Goal: Task Accomplishment & Management: Complete application form

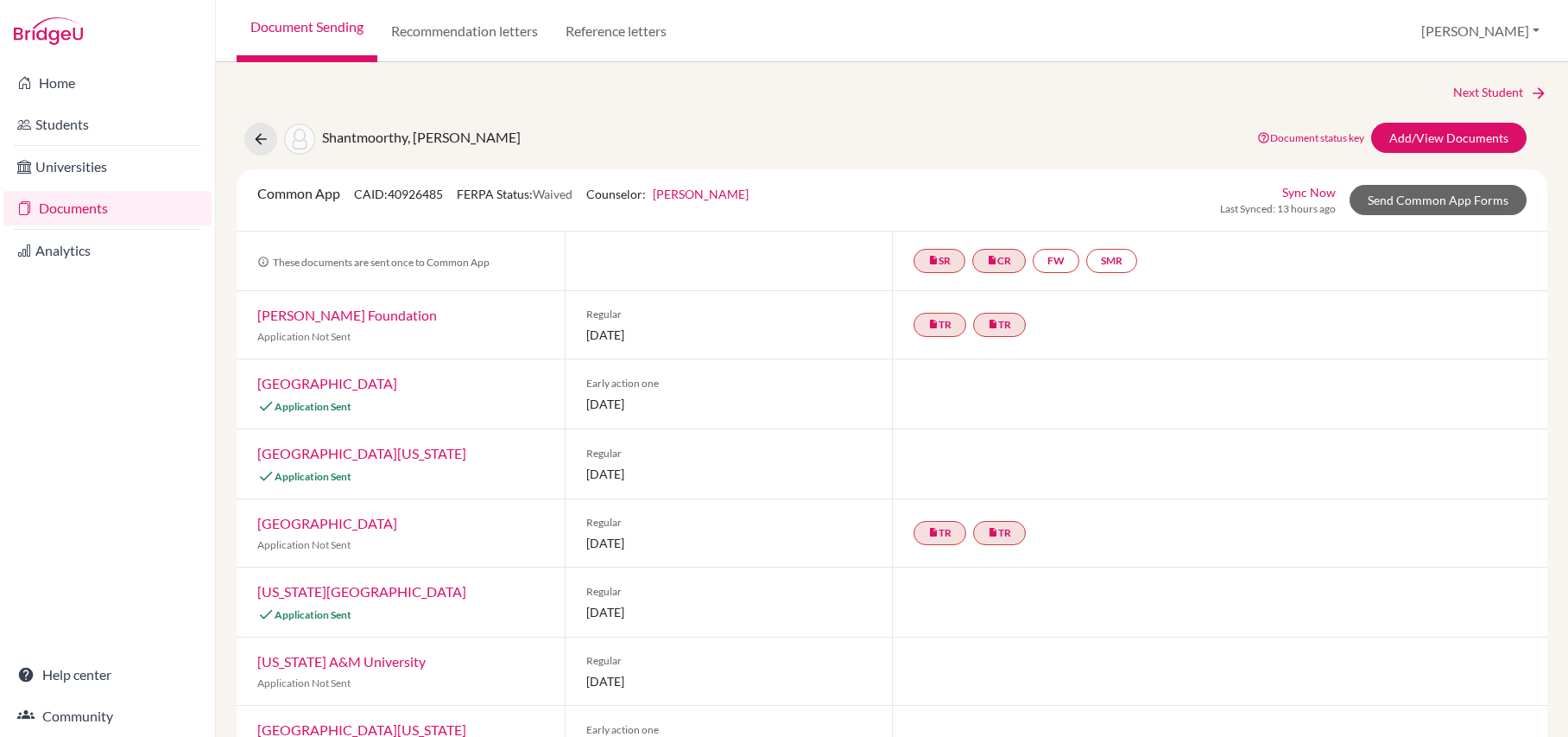
scroll to position [492, 0]
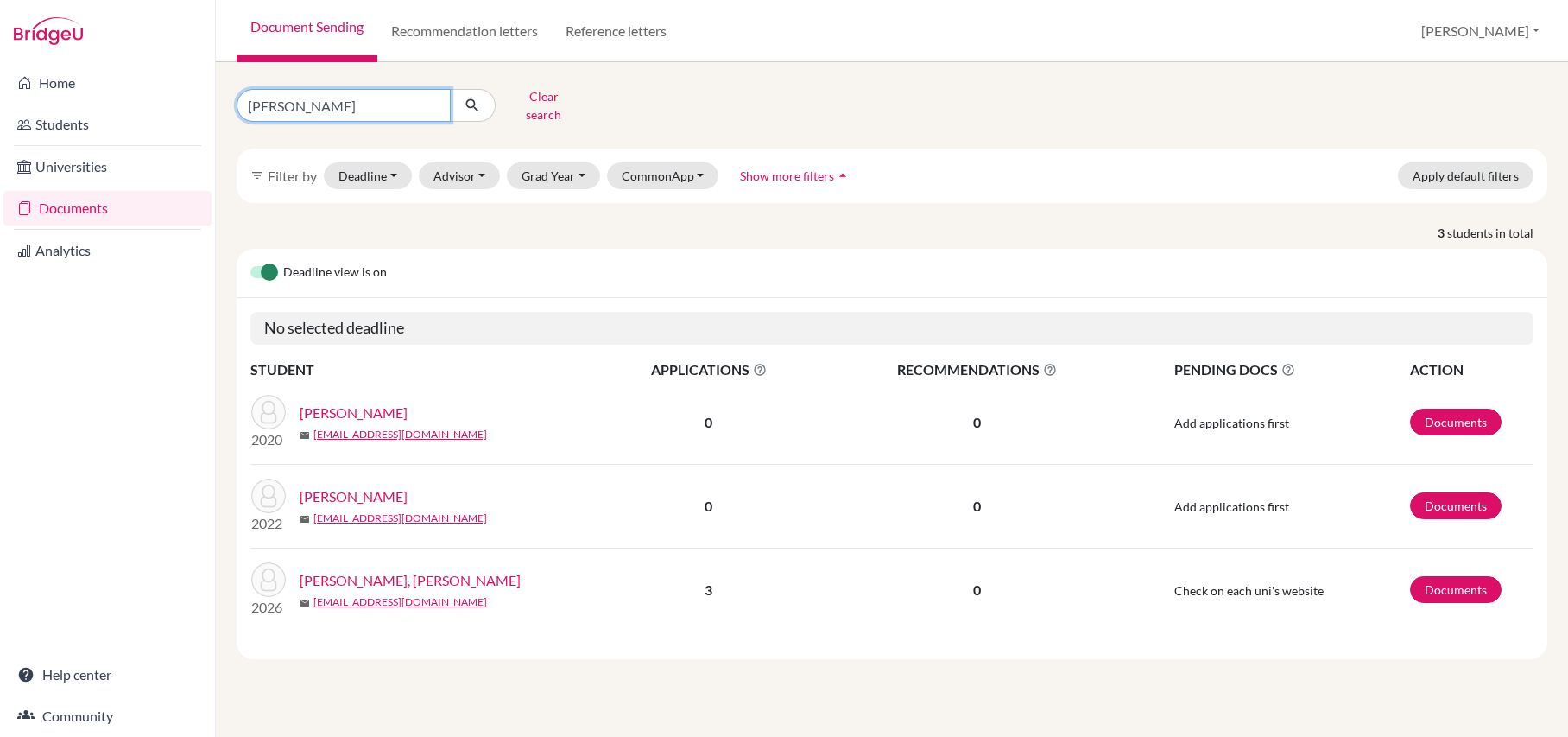
click at [379, 99] on input "reeves" at bounding box center [344, 105] width 215 height 33
type input "r"
type input "shantmoorthy"
click button "submit" at bounding box center [473, 105] width 46 height 33
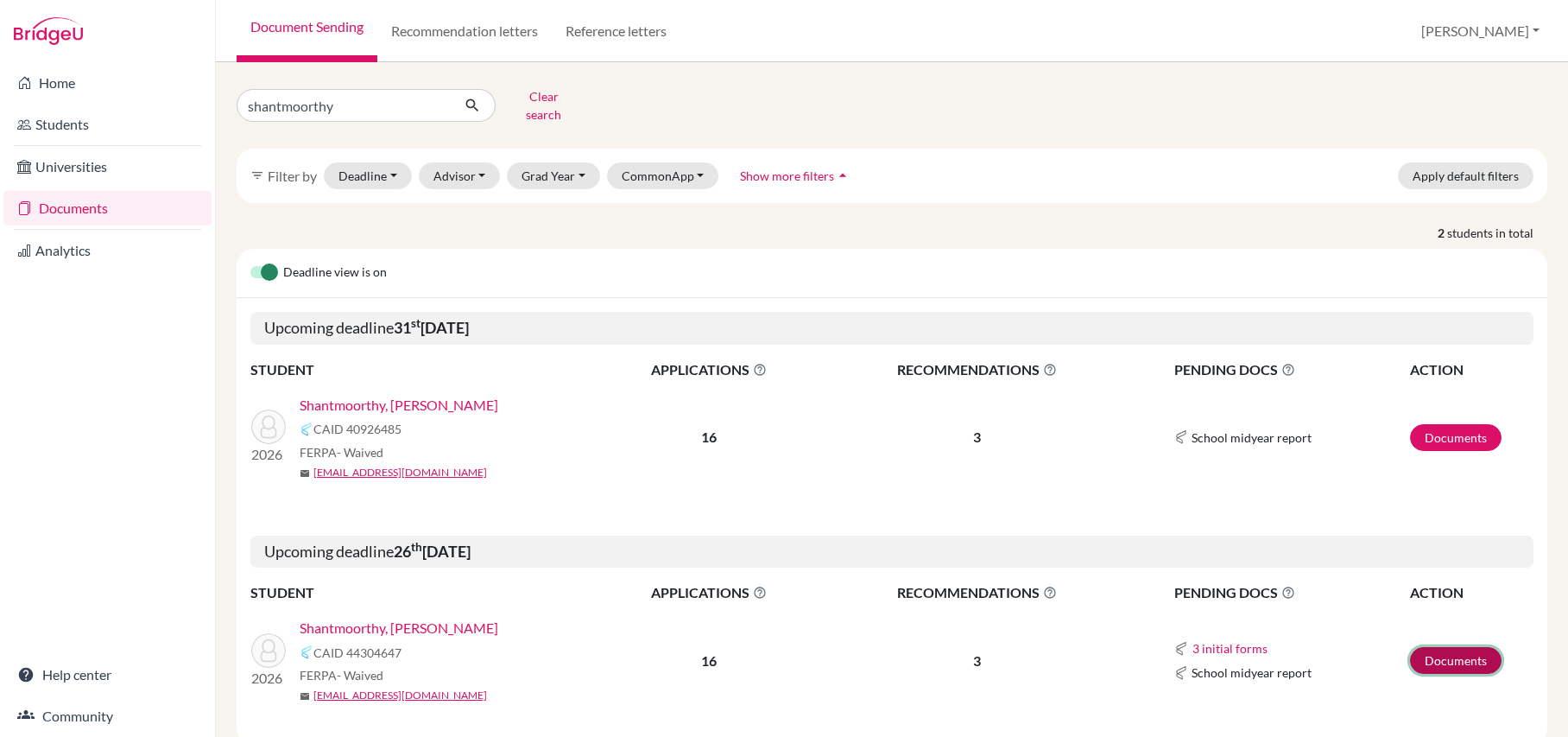
click at [1454, 662] on link "Documents" at bounding box center [1455, 660] width 91 height 27
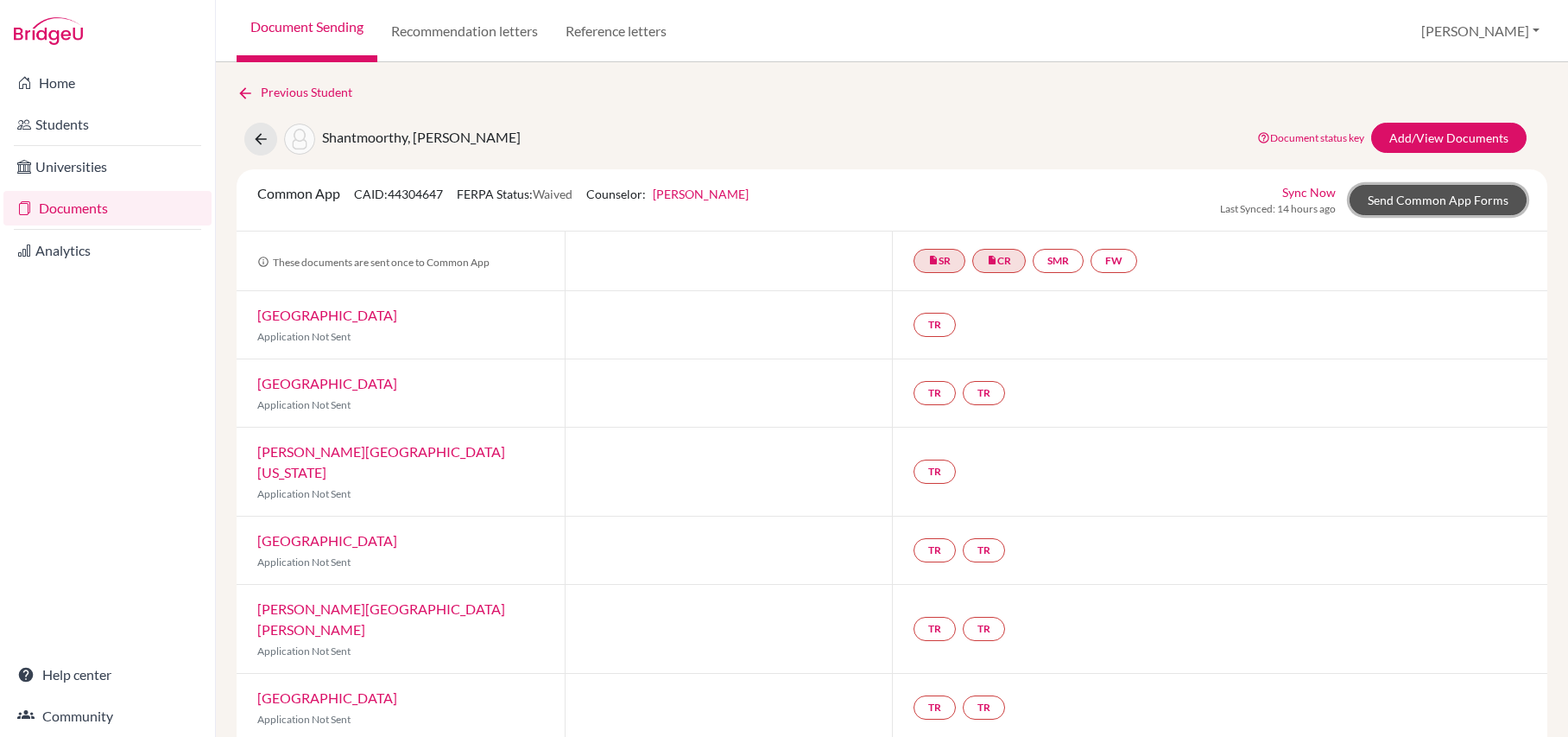
click at [1453, 198] on link "Send Common App Forms" at bounding box center [1439, 200] width 177 height 30
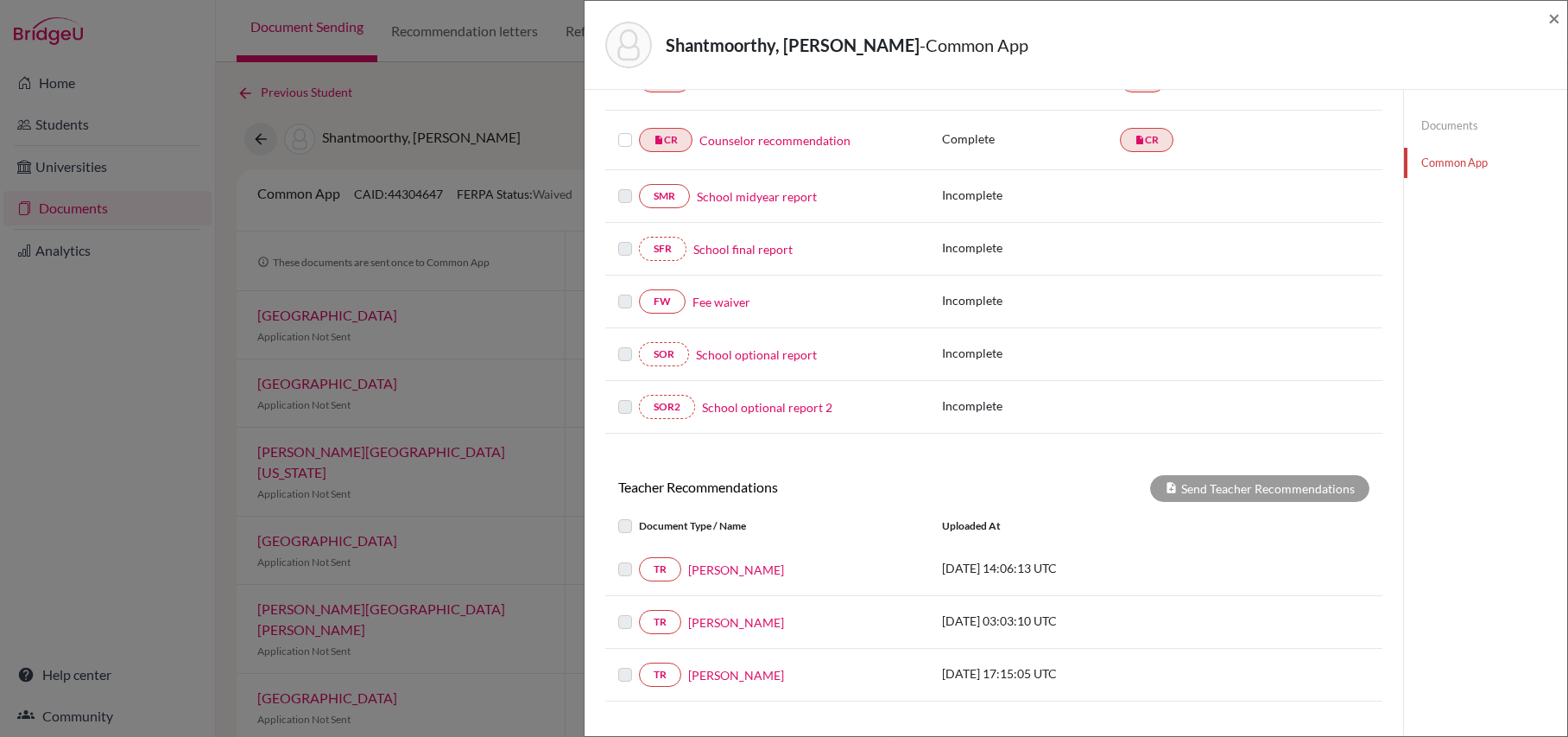
scroll to position [273, 0]
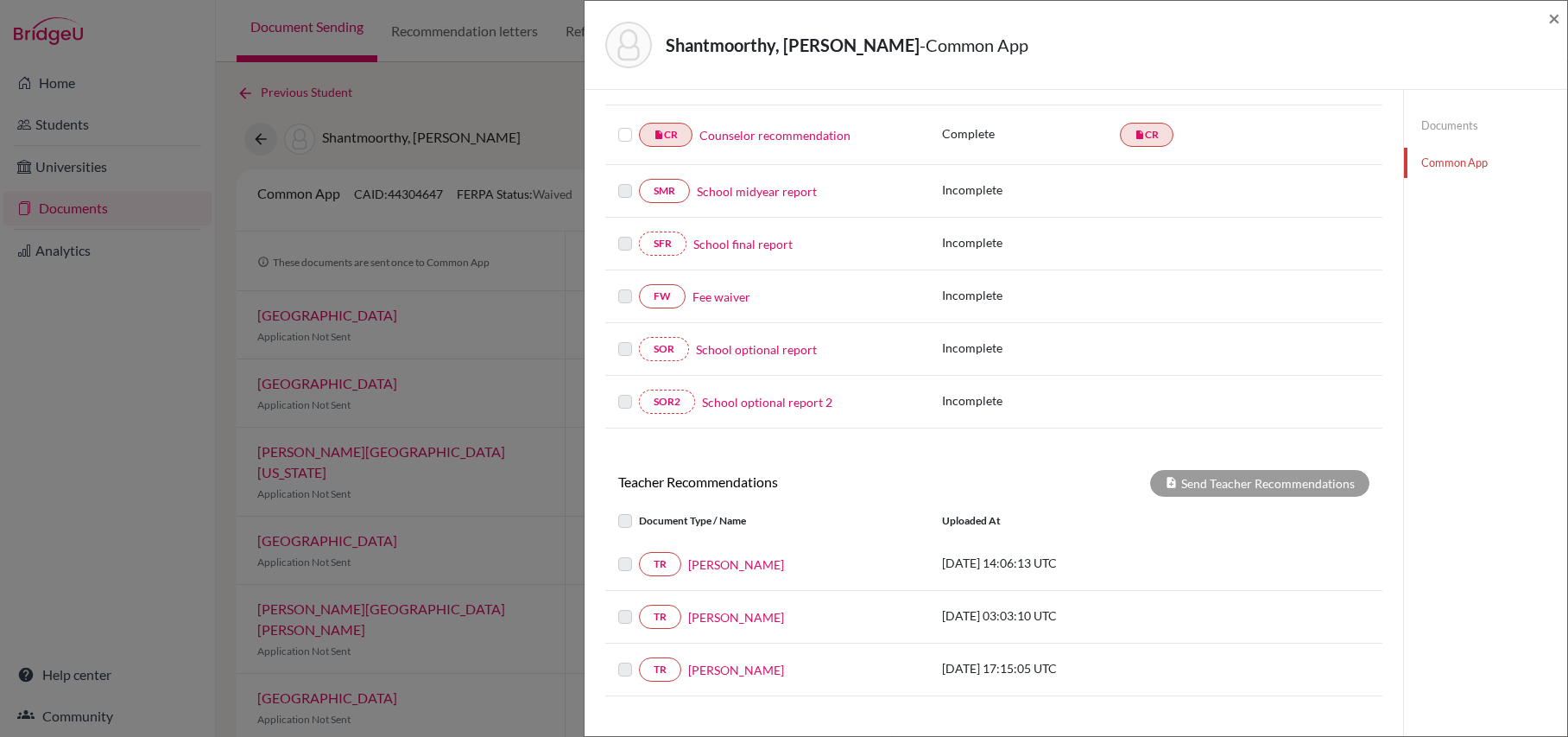
click at [639, 553] on label at bounding box center [639, 553] width 0 height 0
click at [660, 576] on link "TR" at bounding box center [661, 563] width 43 height 24
click at [741, 574] on link "[PERSON_NAME]" at bounding box center [736, 564] width 96 height 18
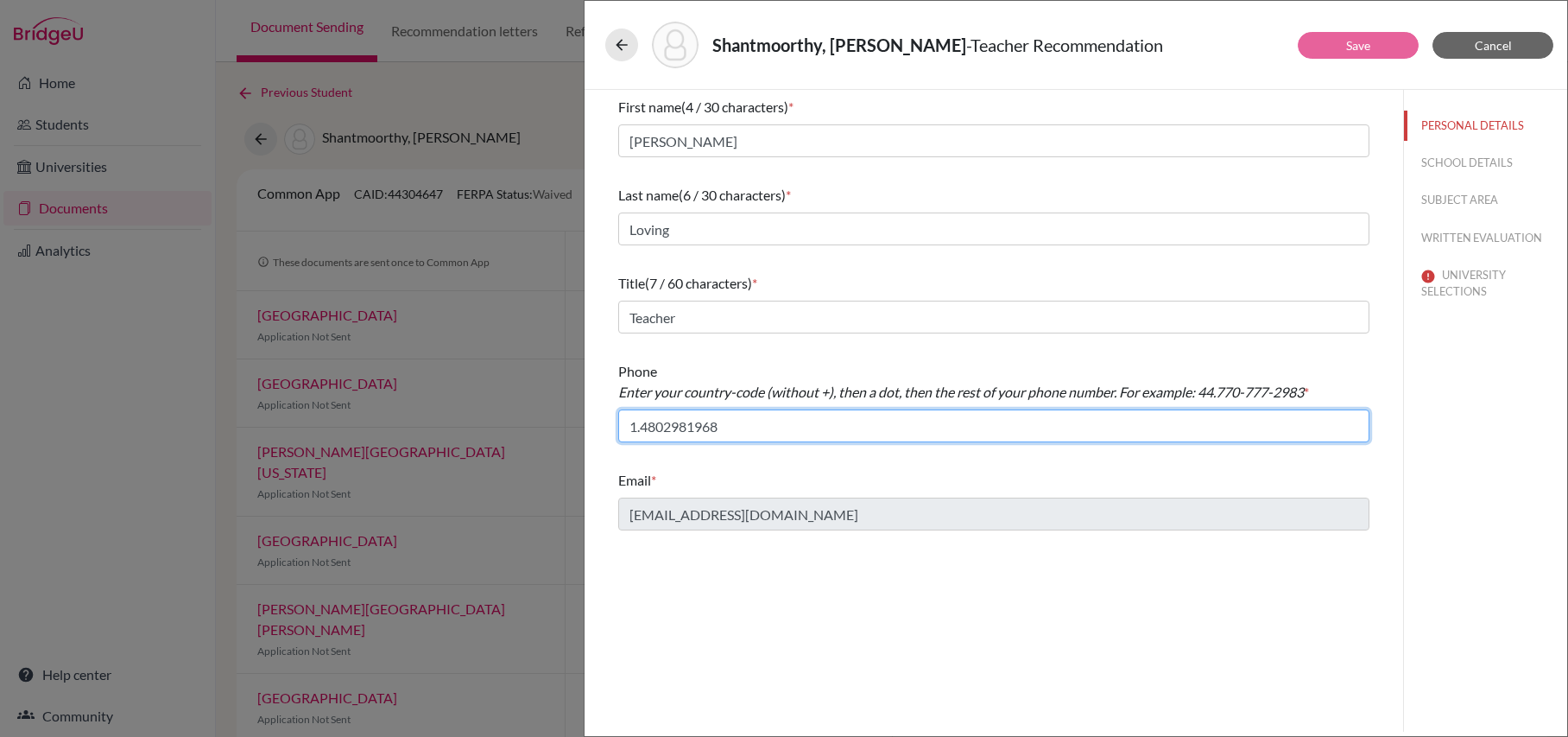
click at [654, 423] on input "1.4802981968" at bounding box center [993, 426] width 751 height 33
type input "1.480-298-1968"
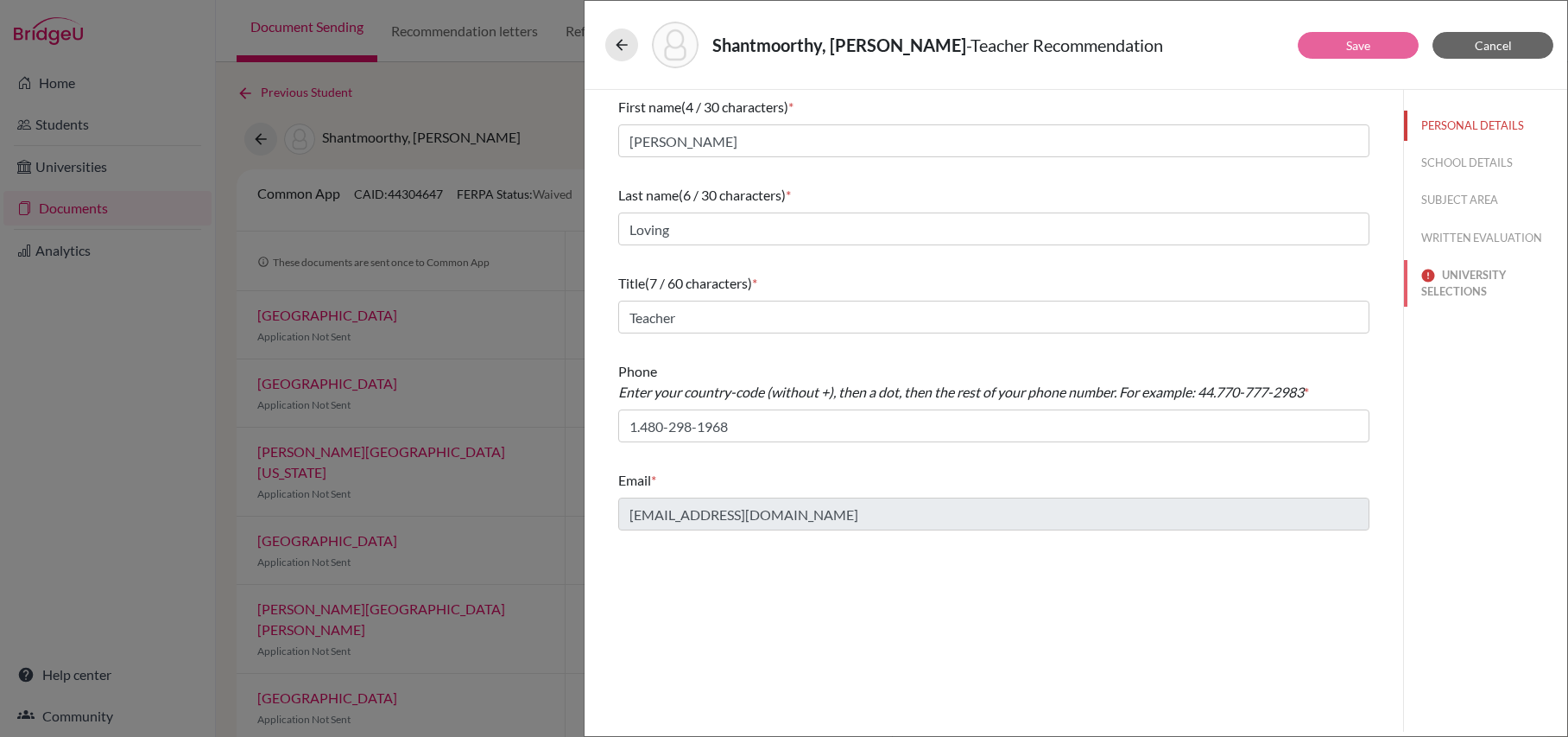
click at [1456, 278] on button "UNIVERSITY SELECTIONS" at bounding box center [1486, 283] width 163 height 47
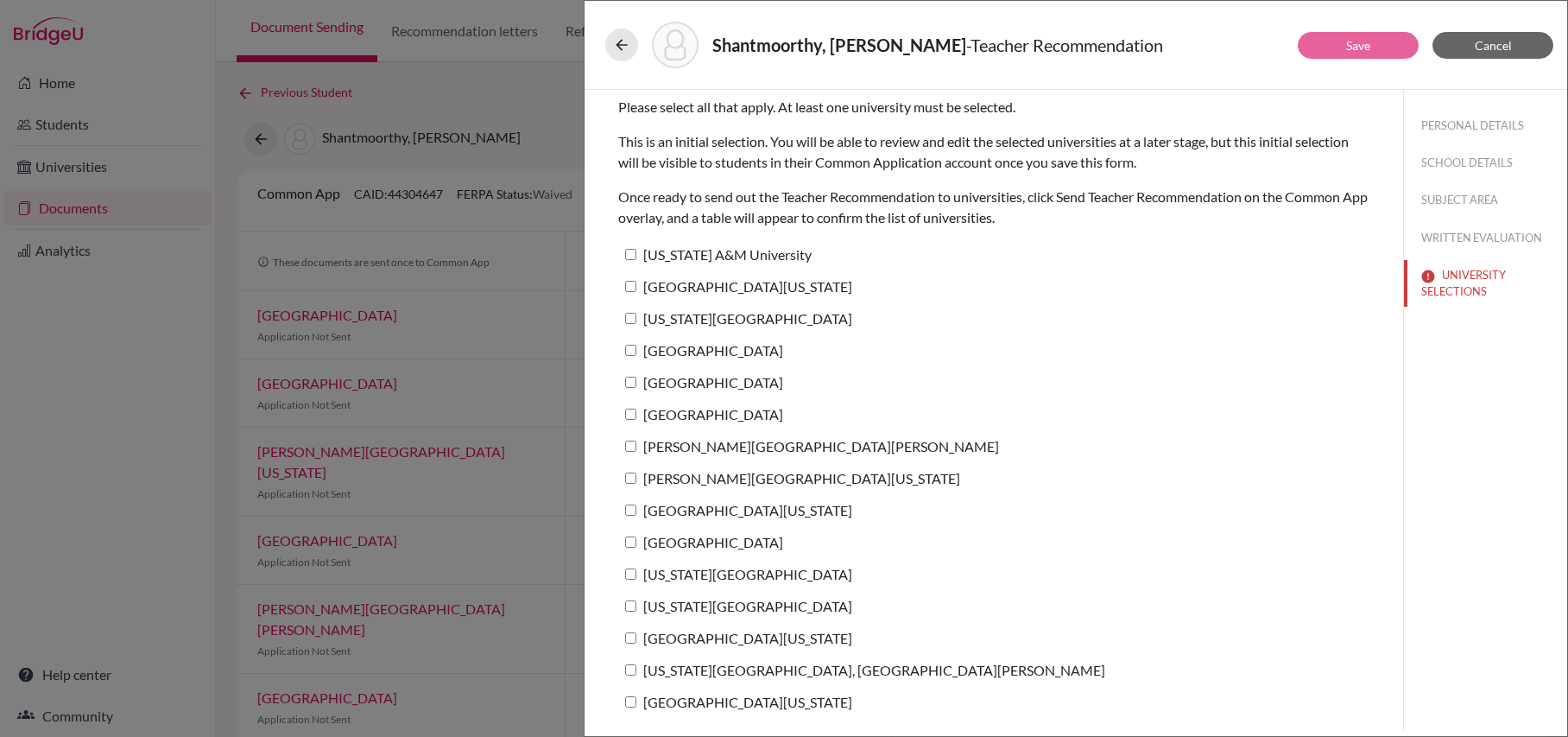
click at [633, 254] on input "[US_STATE] A&M University" at bounding box center [631, 254] width 12 height 12
click at [631, 252] on input "[US_STATE] A&M University" at bounding box center [631, 254] width 12 height 12
checkbox input "false"
click at [1511, 50] on button "Cancel" at bounding box center [1494, 45] width 121 height 27
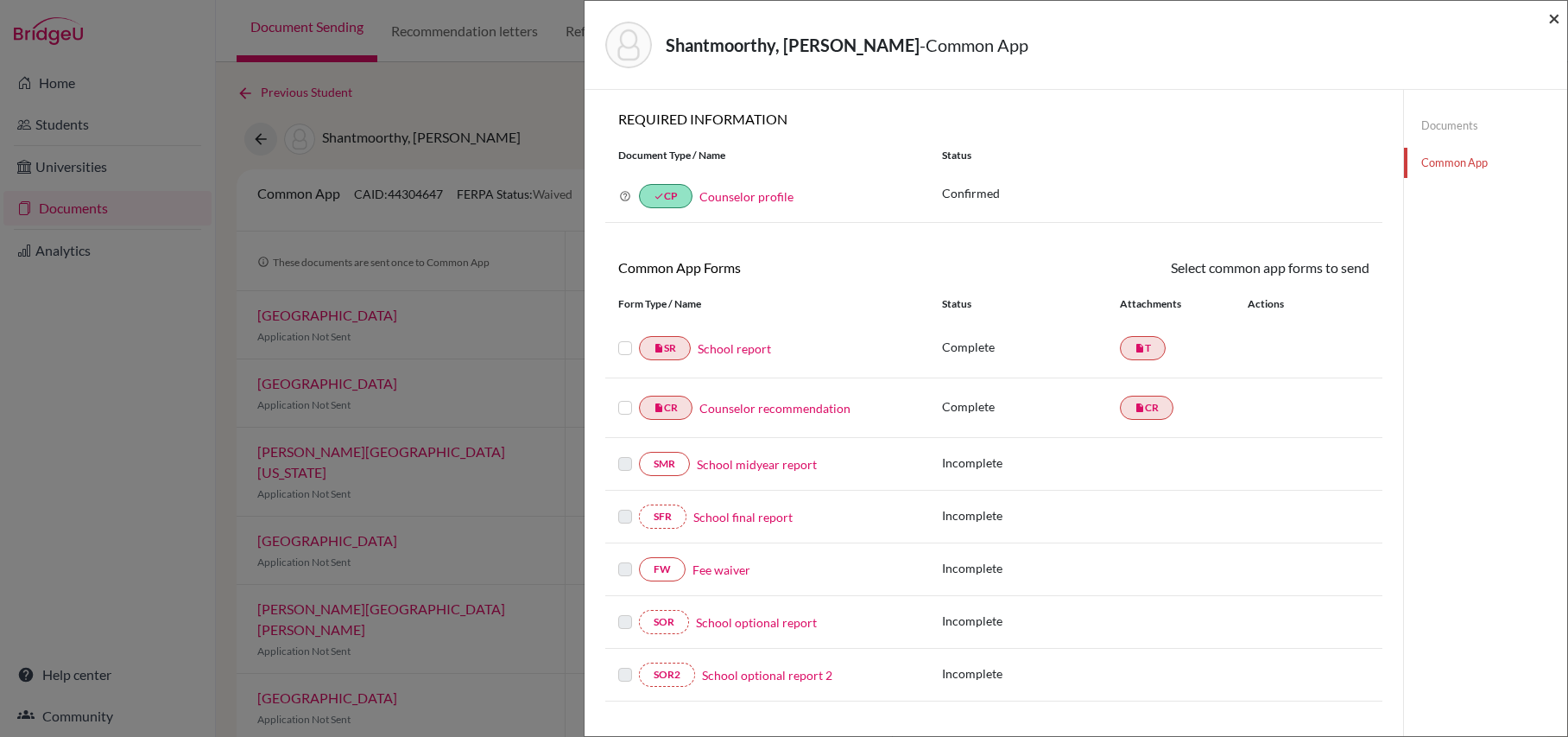
click at [1551, 20] on span "×" at bounding box center [1555, 18] width 12 height 25
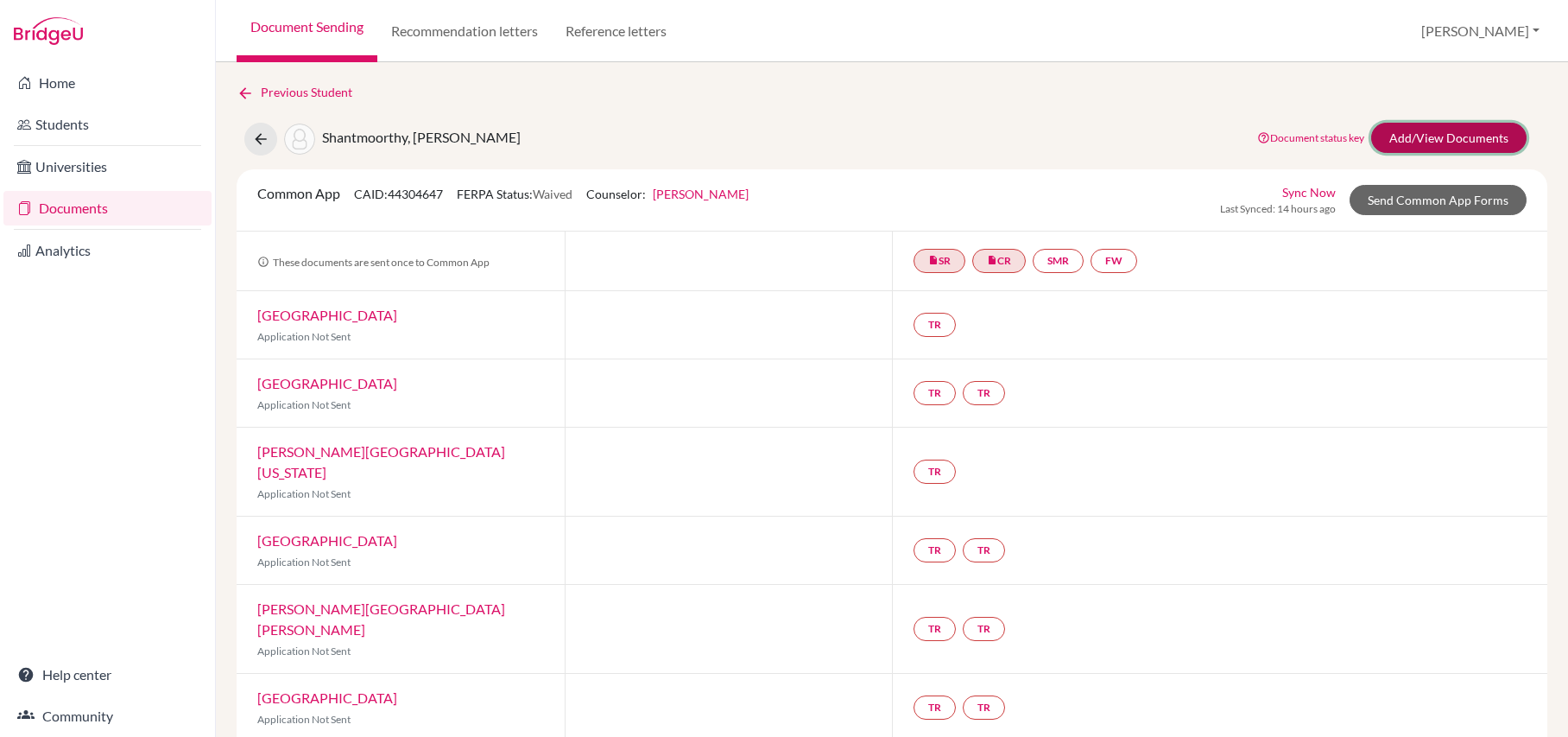
click at [1450, 129] on link "Add/View Documents" at bounding box center [1448, 137] width 155 height 30
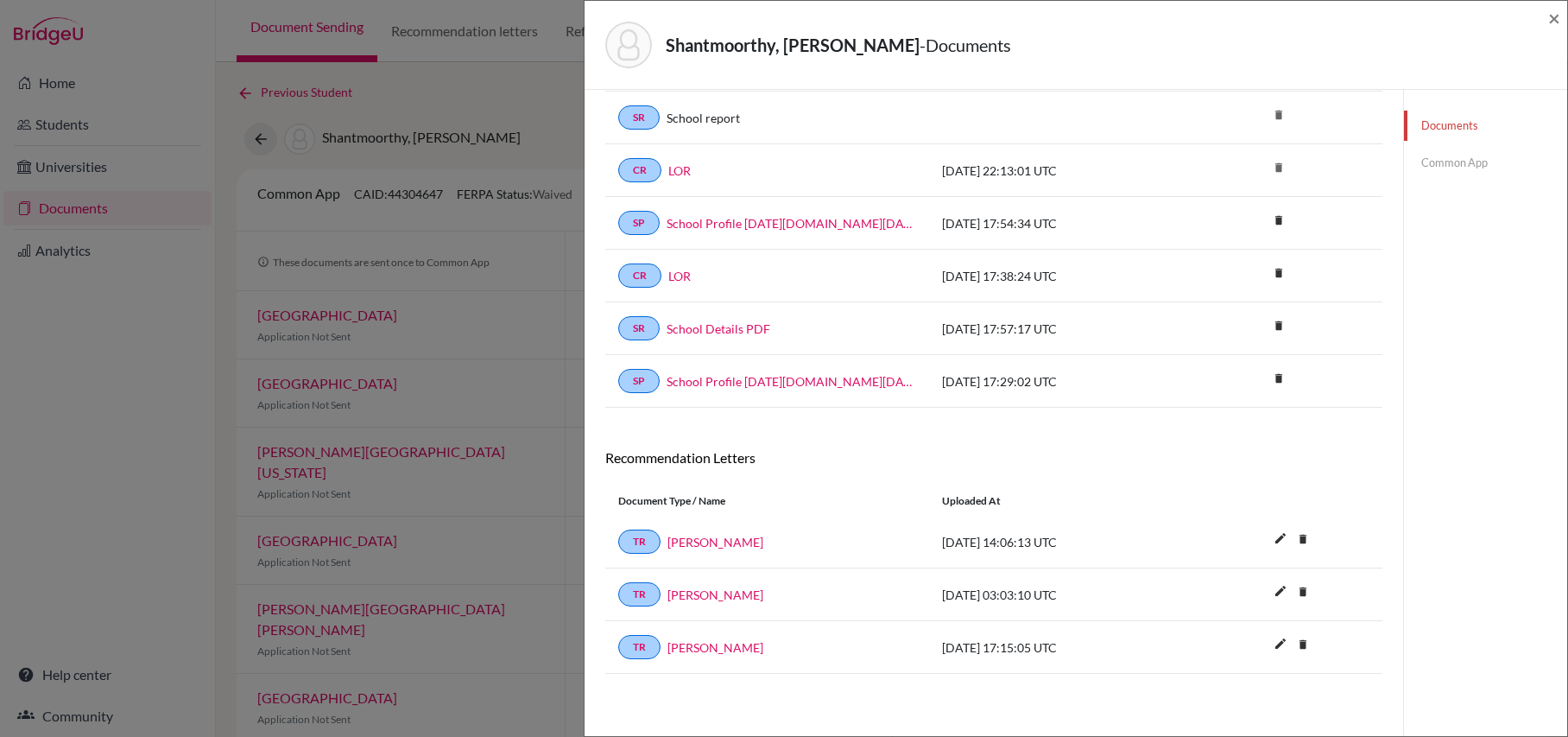
scroll to position [144, 0]
click at [1477, 164] on link "Common App" at bounding box center [1486, 163] width 163 height 30
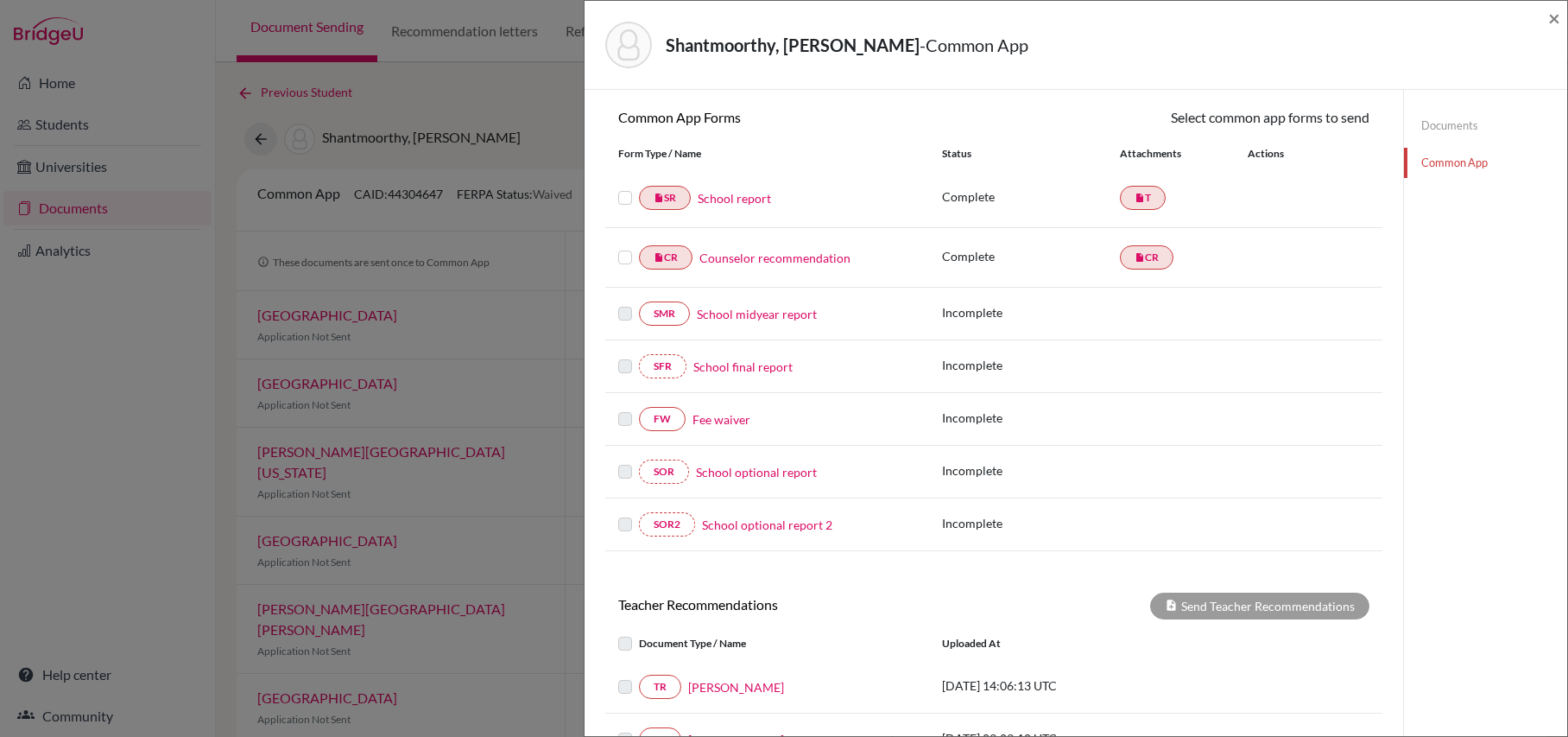
scroll to position [142, 0]
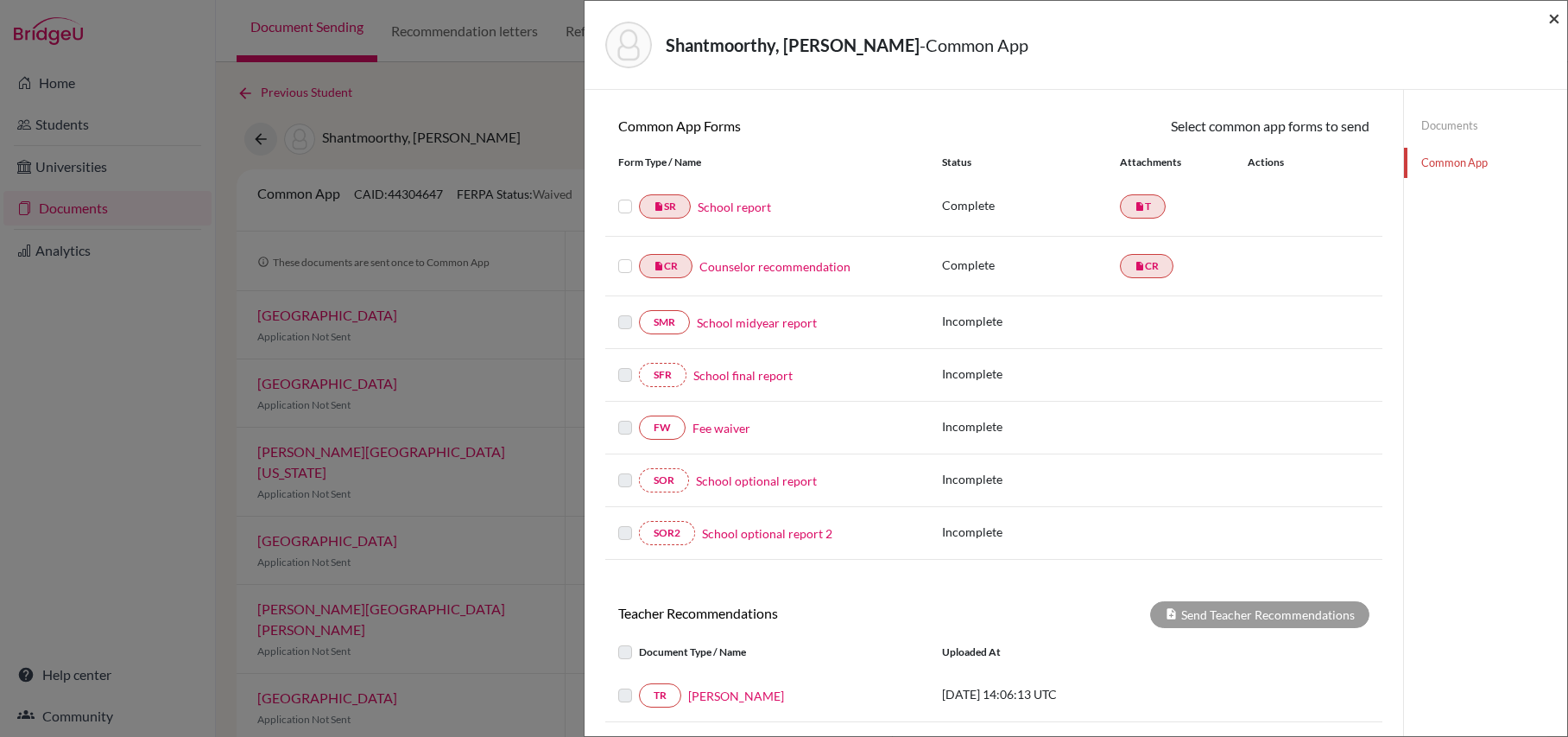
click at [1556, 17] on span "×" at bounding box center [1555, 18] width 12 height 25
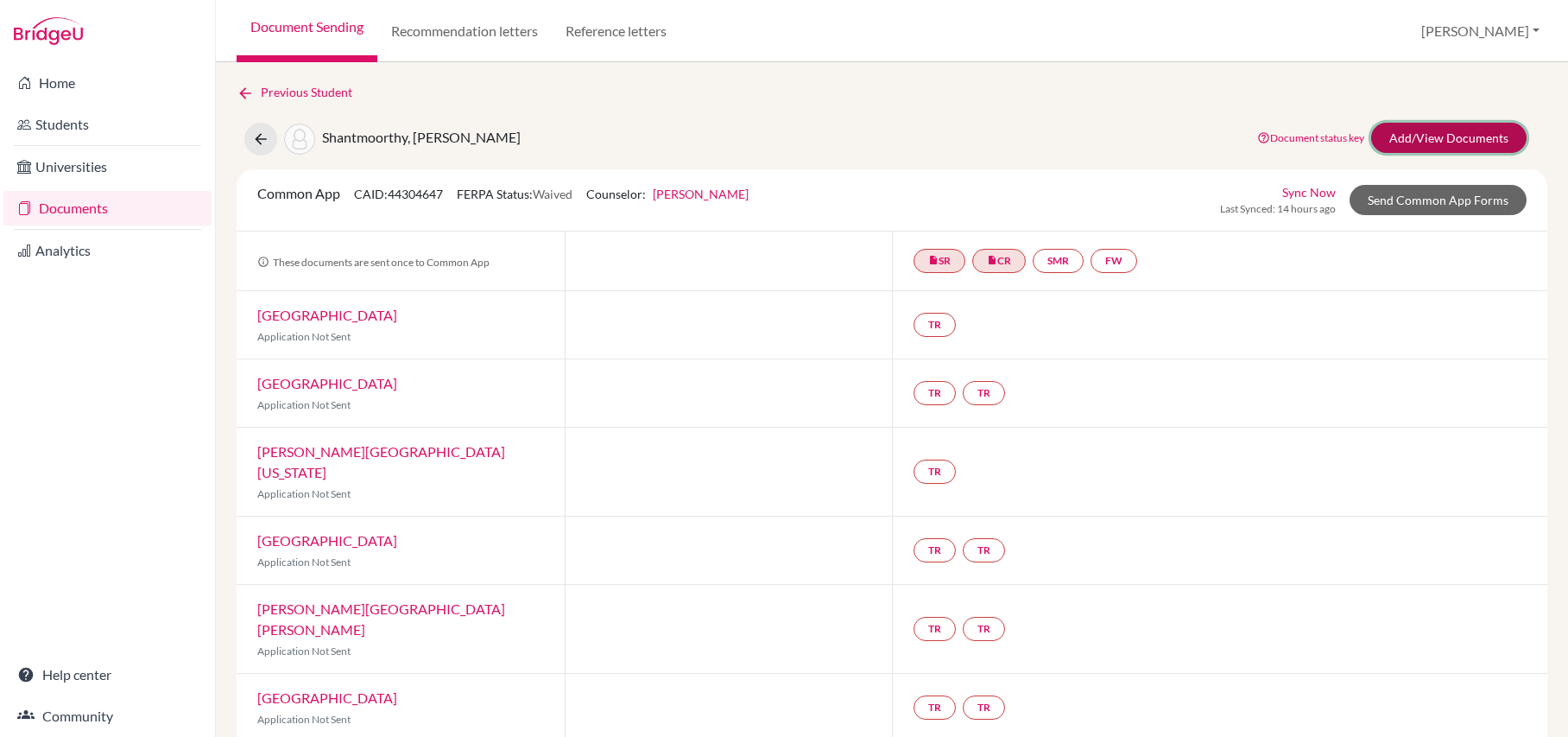
click at [1415, 142] on link "Add/View Documents" at bounding box center [1448, 137] width 155 height 30
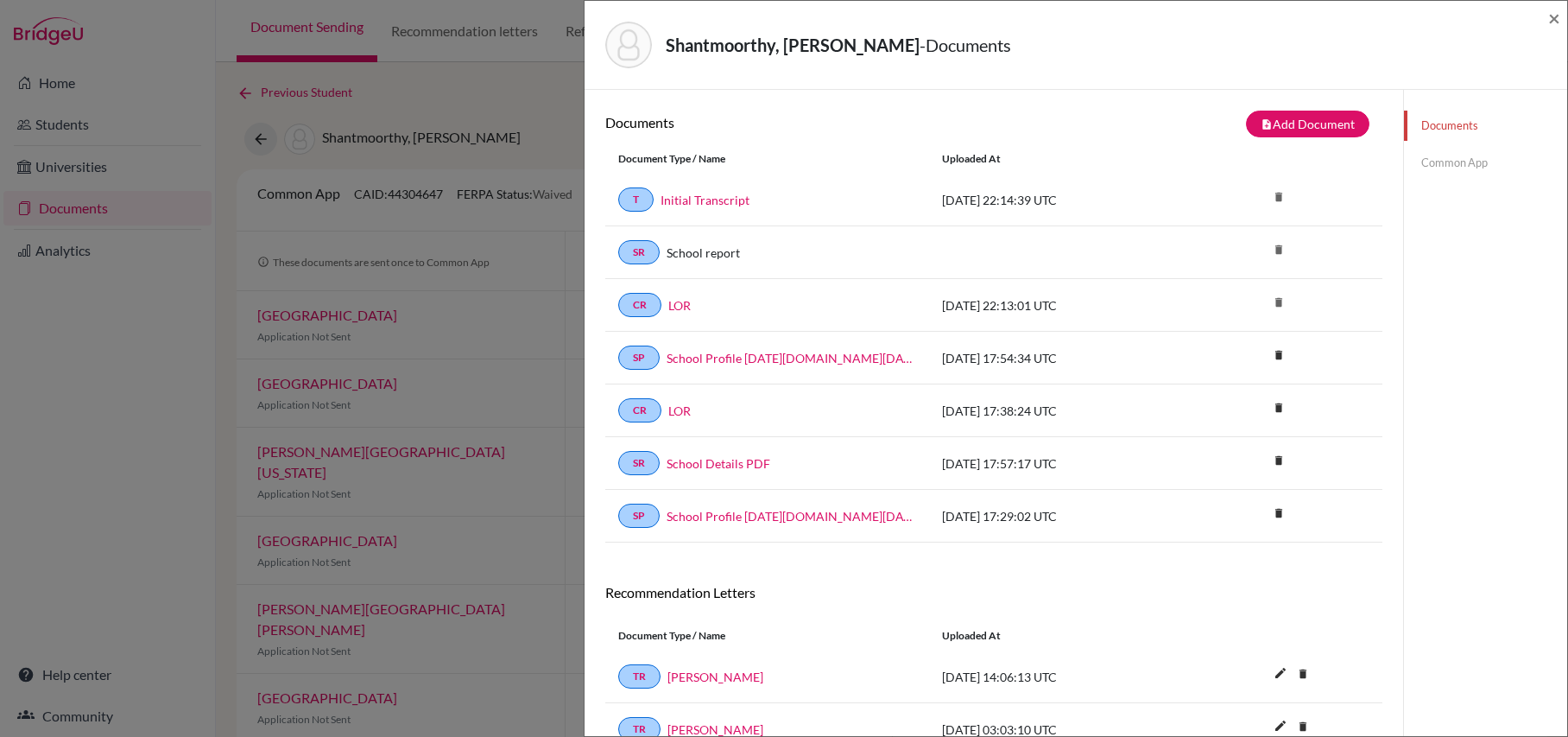
scroll to position [145, 0]
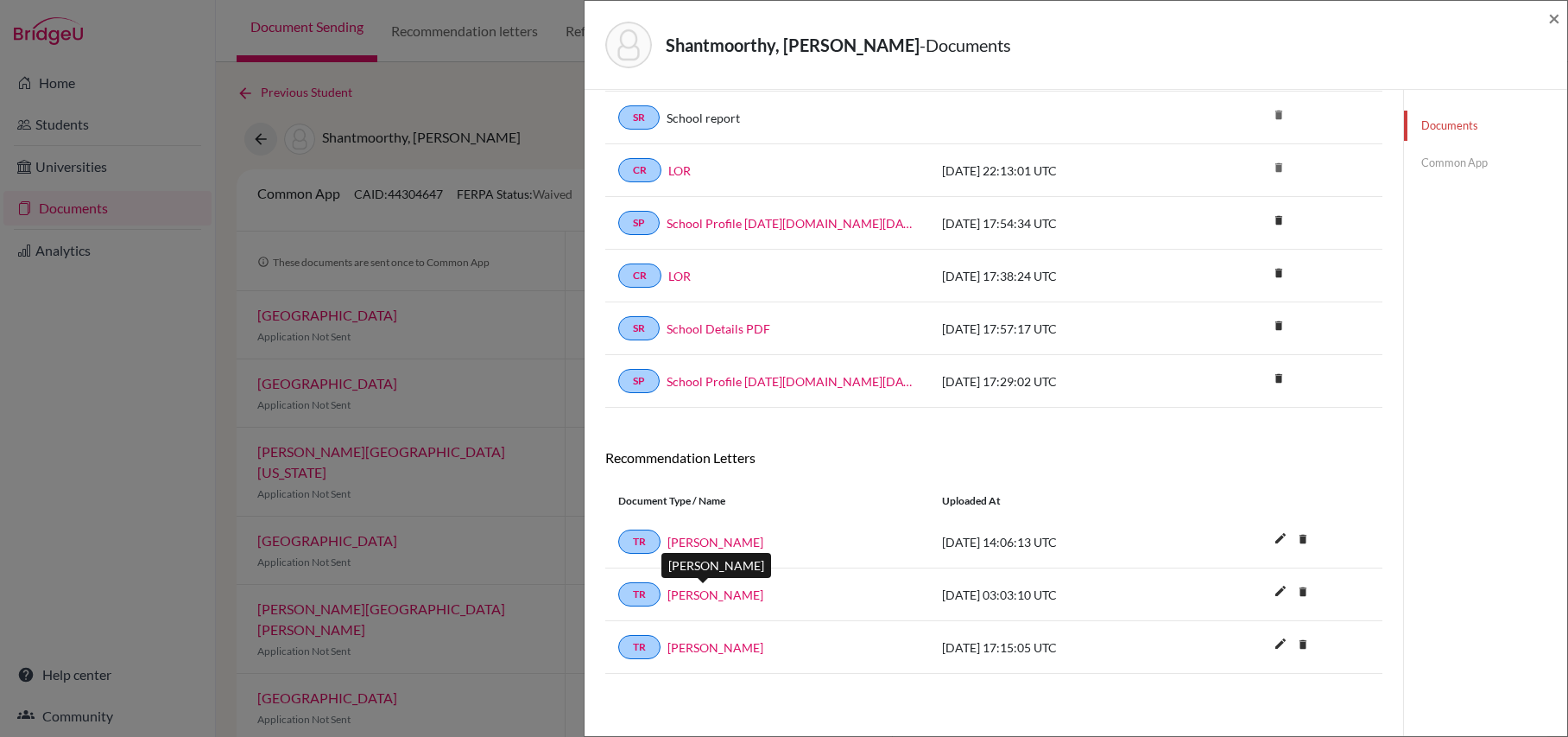
click at [707, 592] on link "[PERSON_NAME]" at bounding box center [716, 594] width 96 height 18
click at [699, 592] on link "[PERSON_NAME]" at bounding box center [716, 594] width 96 height 18
click at [647, 590] on link "TR" at bounding box center [639, 593] width 43 height 24
click at [650, 590] on link "TR" at bounding box center [639, 593] width 43 height 24
click at [634, 596] on link "TR" at bounding box center [639, 593] width 43 height 24
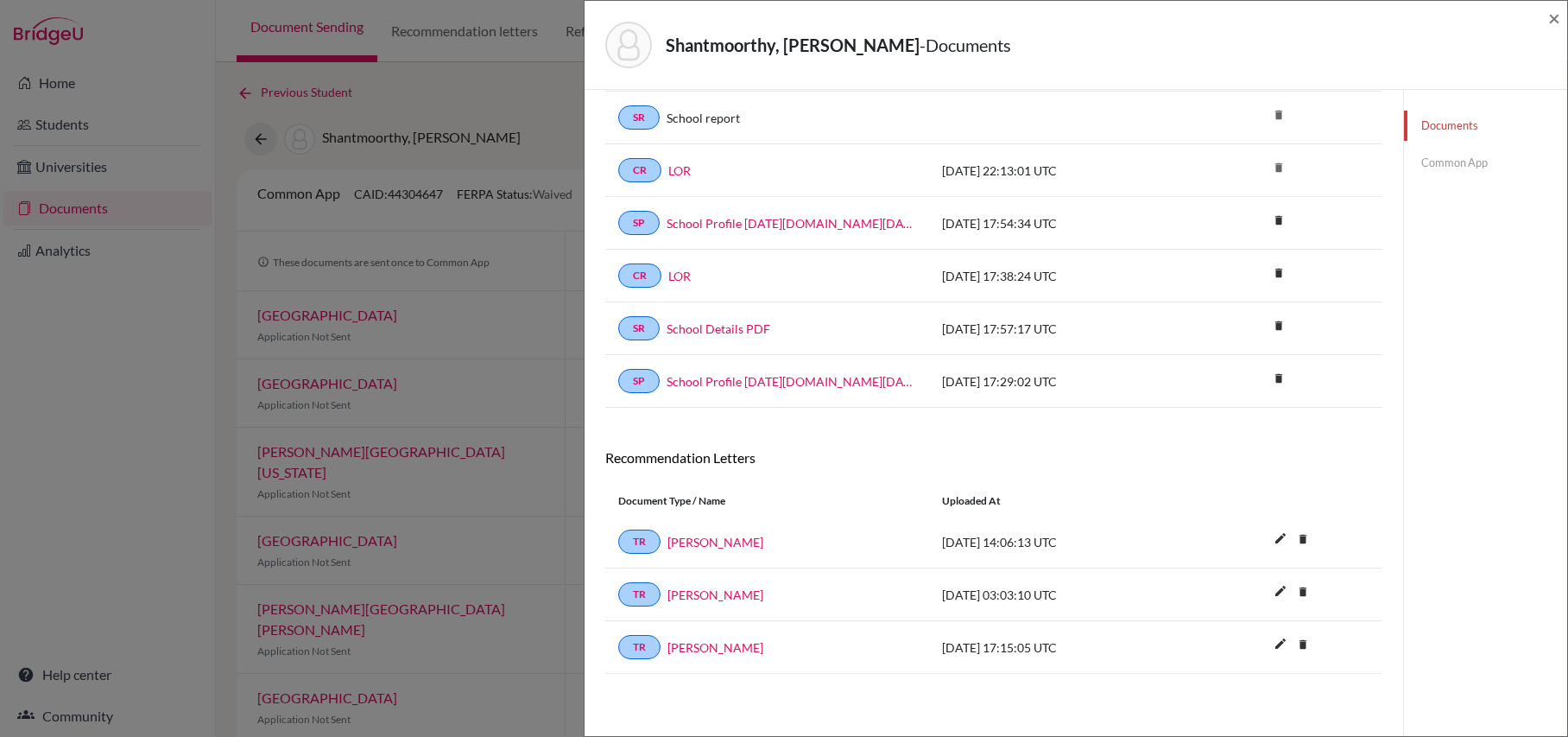
click at [887, 493] on div "Document Type / Name" at bounding box center [767, 501] width 324 height 16
click at [643, 597] on link "TR" at bounding box center [639, 593] width 43 height 24
click at [1548, 17] on span "×" at bounding box center [1555, 18] width 12 height 25
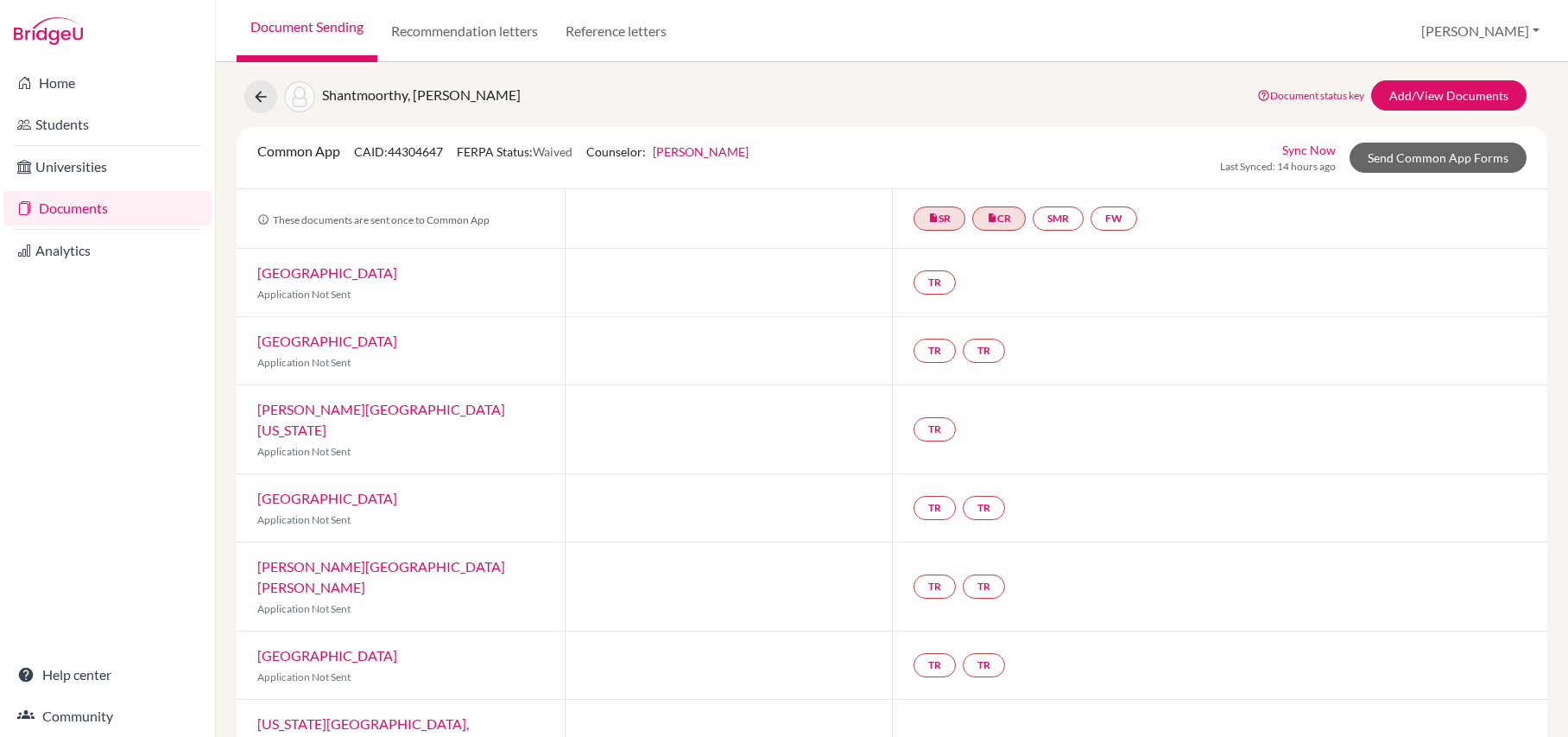
scroll to position [45, 0]
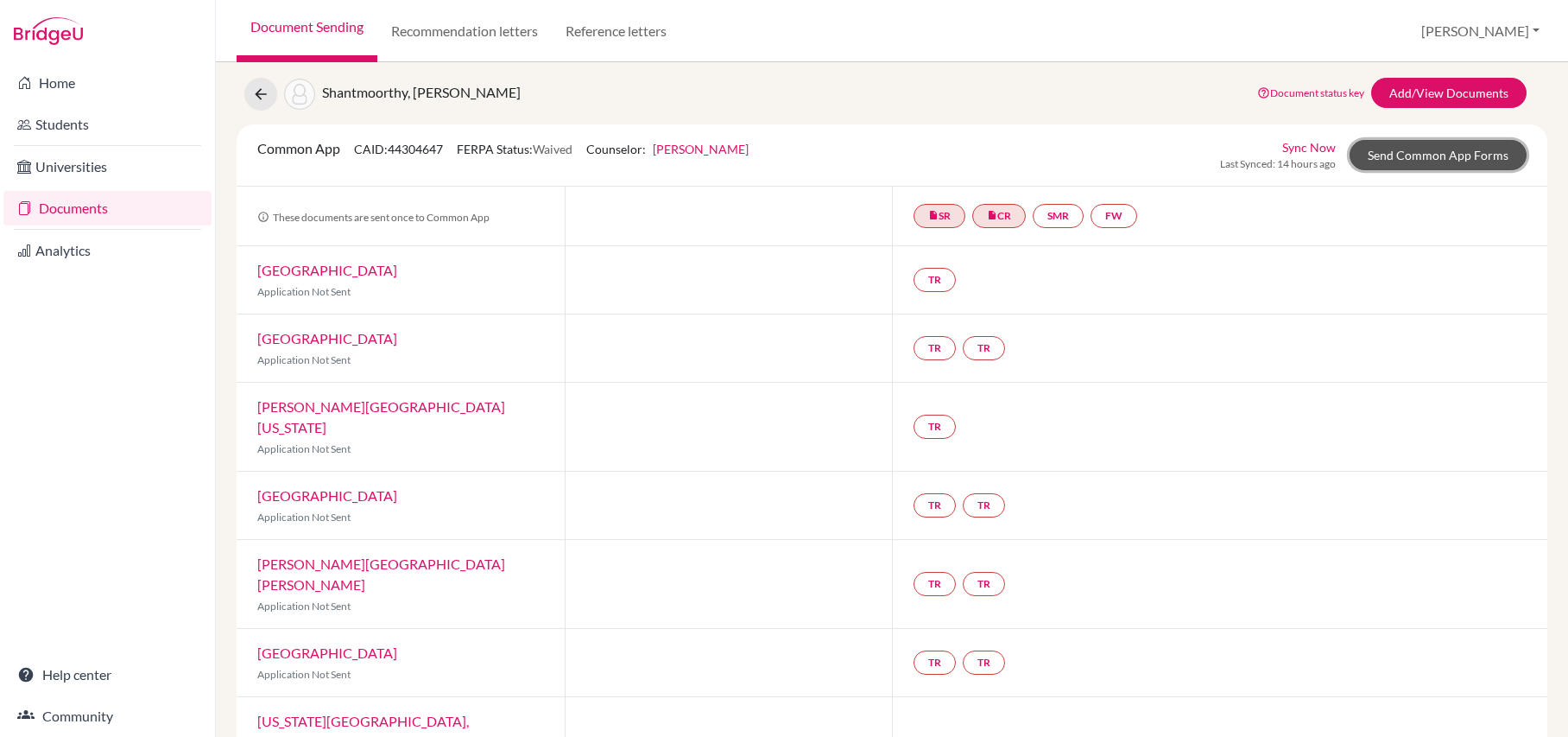
click at [1431, 144] on link "Send Common App Forms" at bounding box center [1439, 155] width 177 height 30
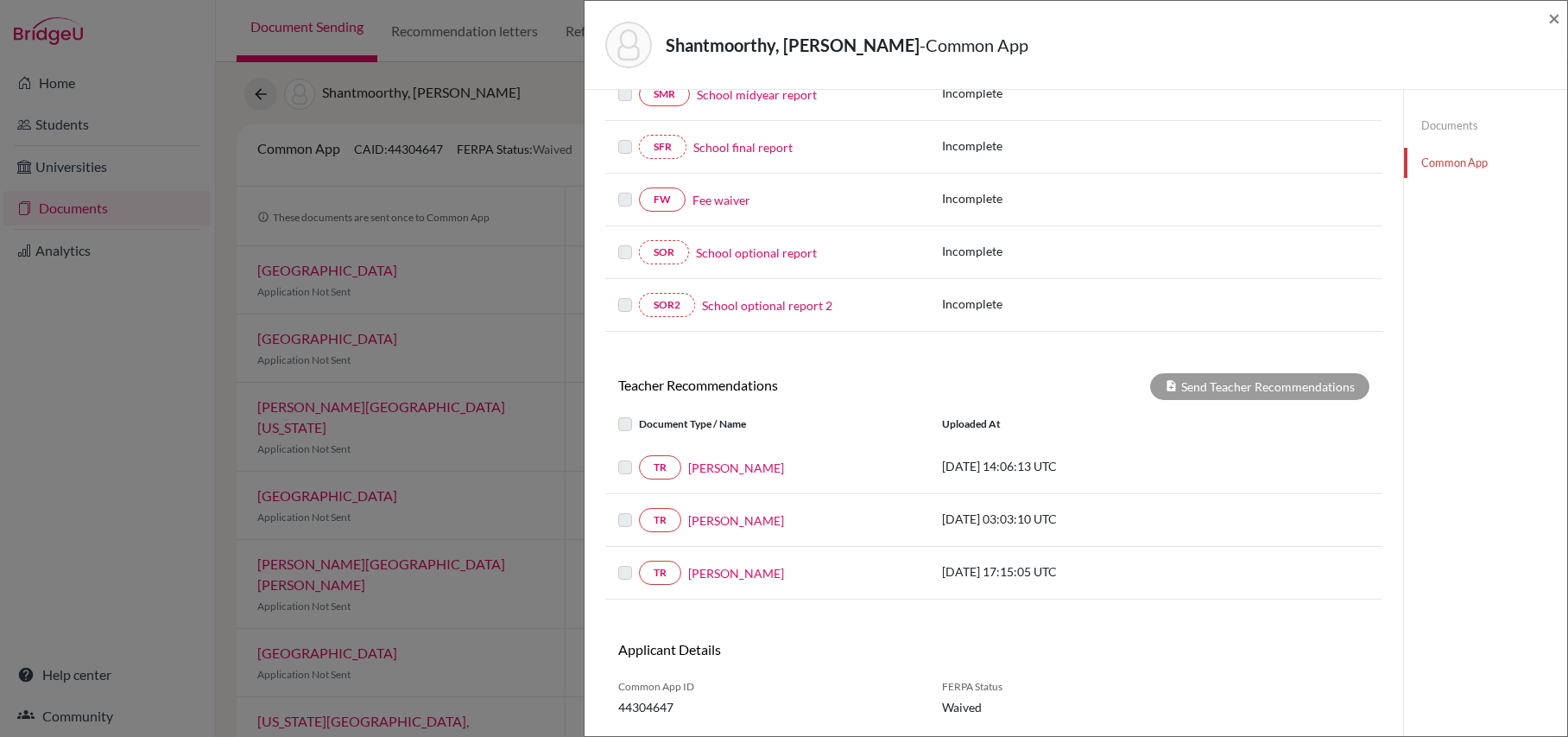
scroll to position [380, 0]
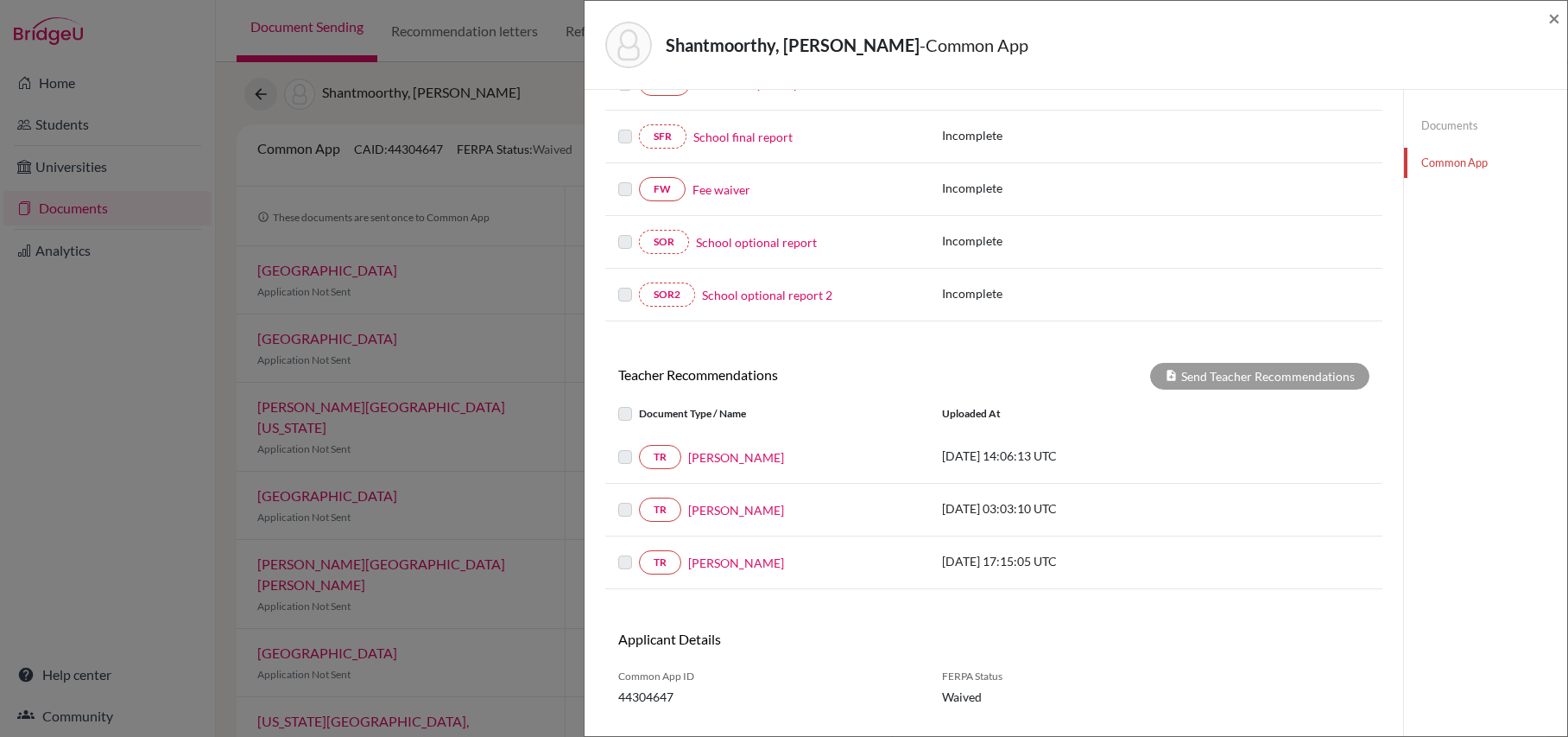
click at [639, 499] on label at bounding box center [639, 499] width 0 height 0
click at [653, 521] on link "TR" at bounding box center [661, 509] width 43 height 24
click at [668, 469] on link "TR" at bounding box center [661, 457] width 43 height 24
click at [662, 456] on link "TR" at bounding box center [661, 457] width 43 height 24
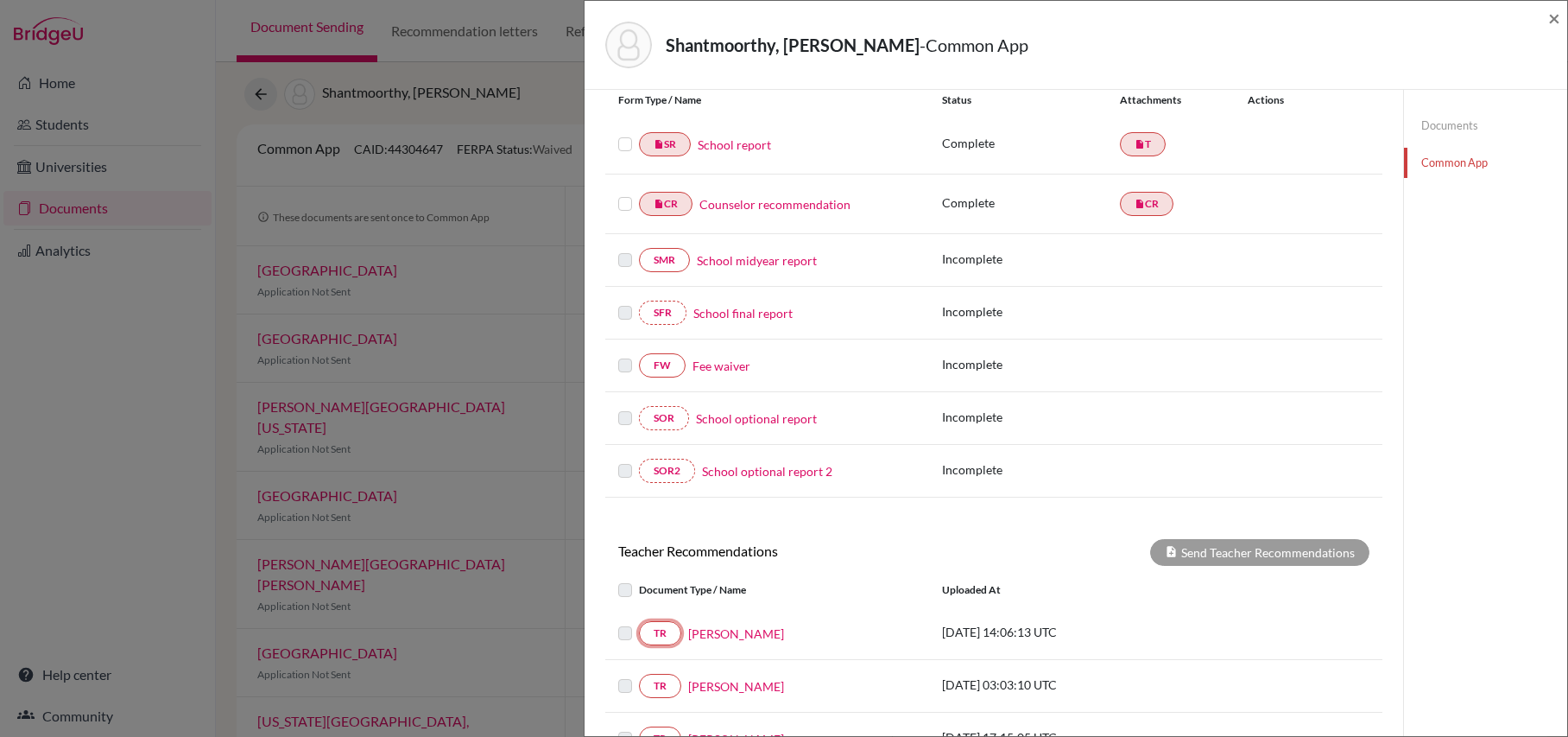
scroll to position [0, 0]
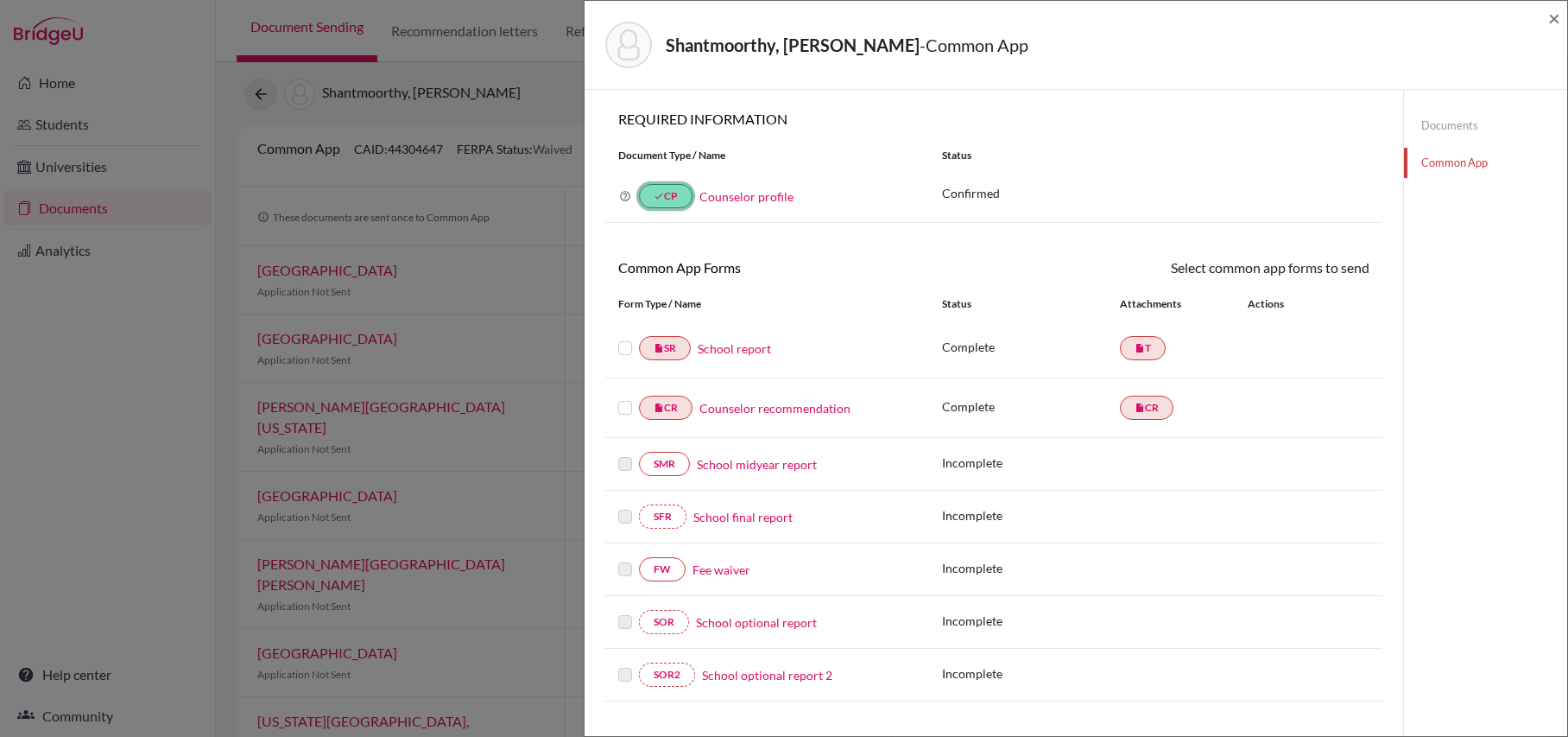
click at [671, 196] on link "done CP" at bounding box center [666, 195] width 53 height 24
click at [752, 198] on link "Counselor profile" at bounding box center [747, 196] width 94 height 15
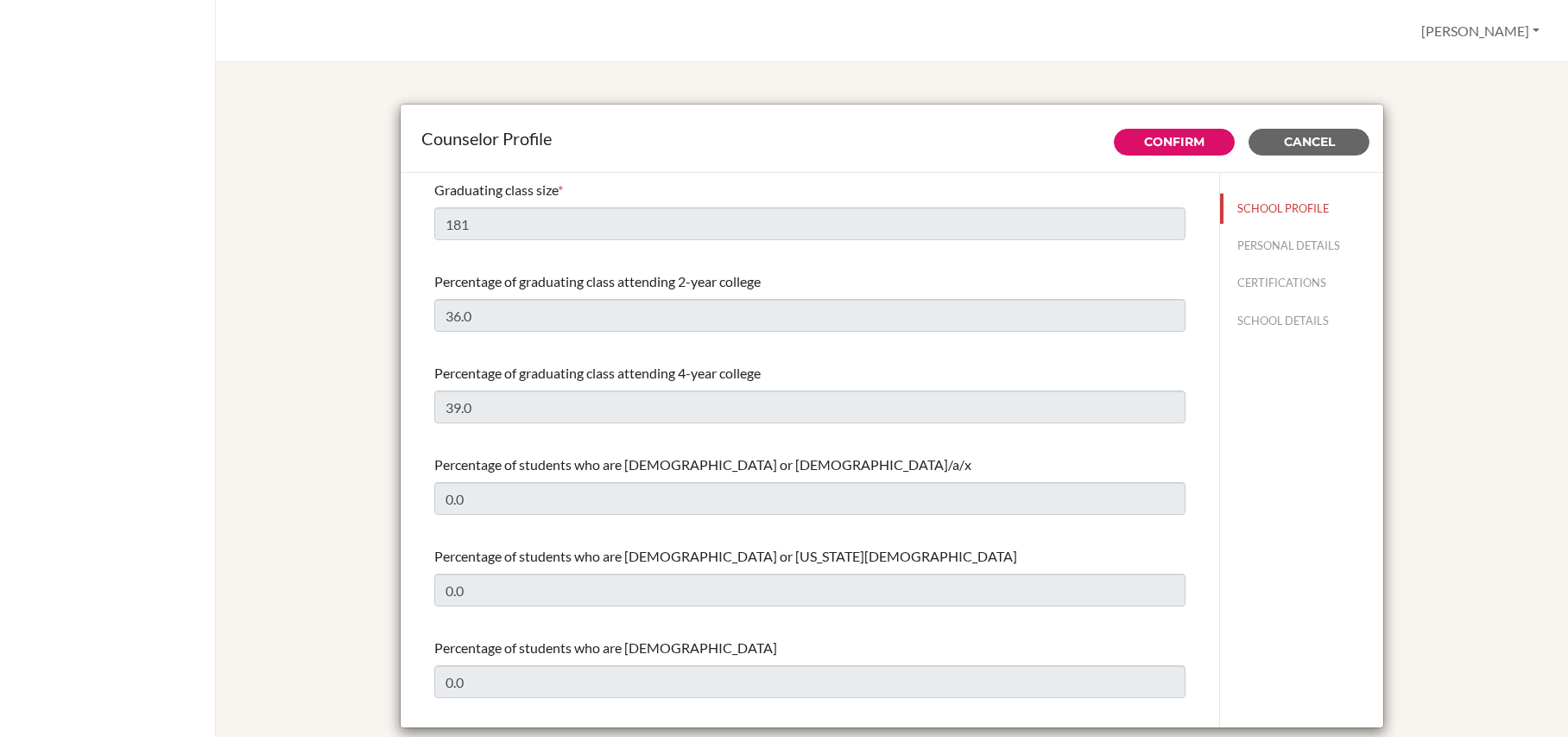
select select "1"
select select "350849"
click at [1170, 141] on link "Confirm" at bounding box center [1174, 142] width 60 height 16
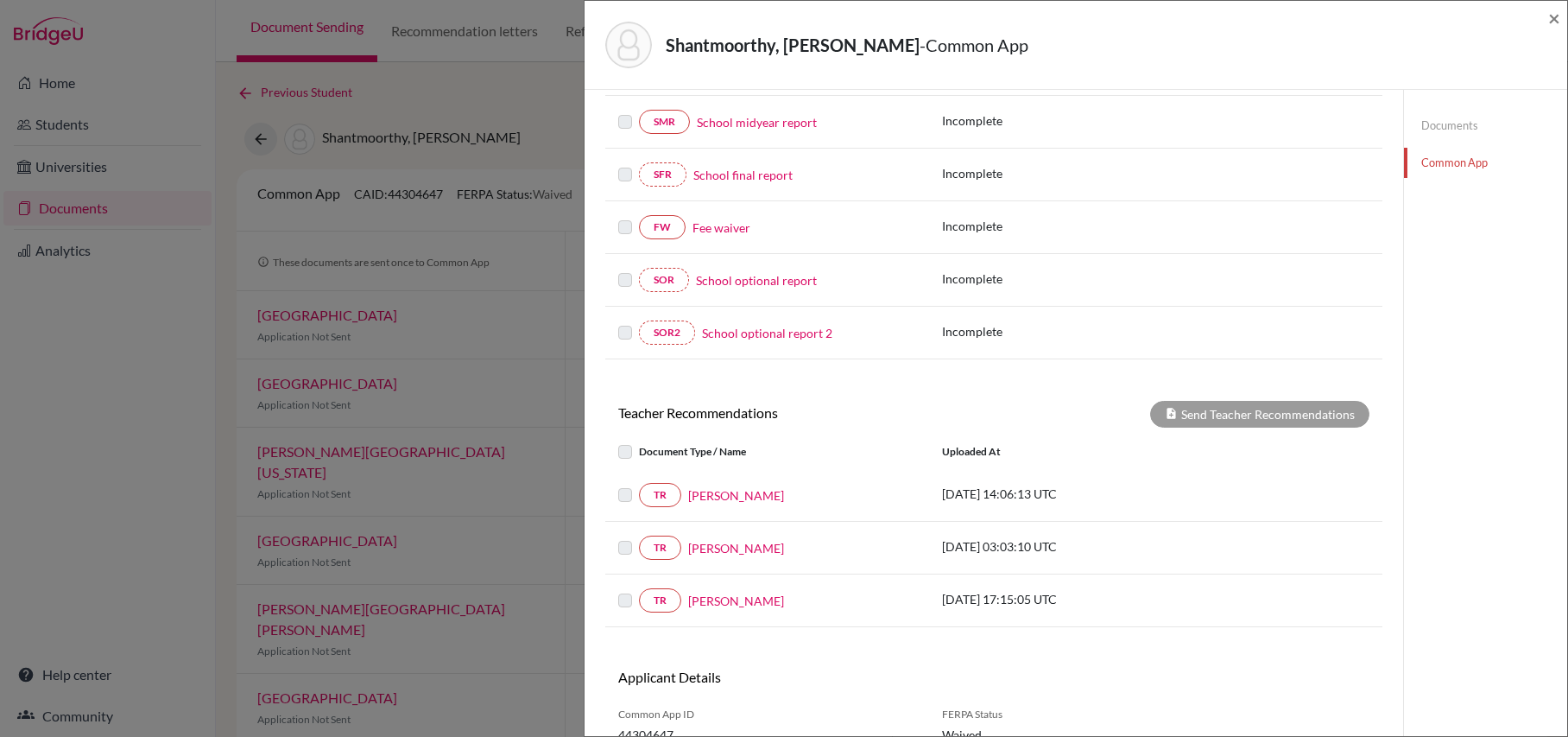
scroll to position [429, 0]
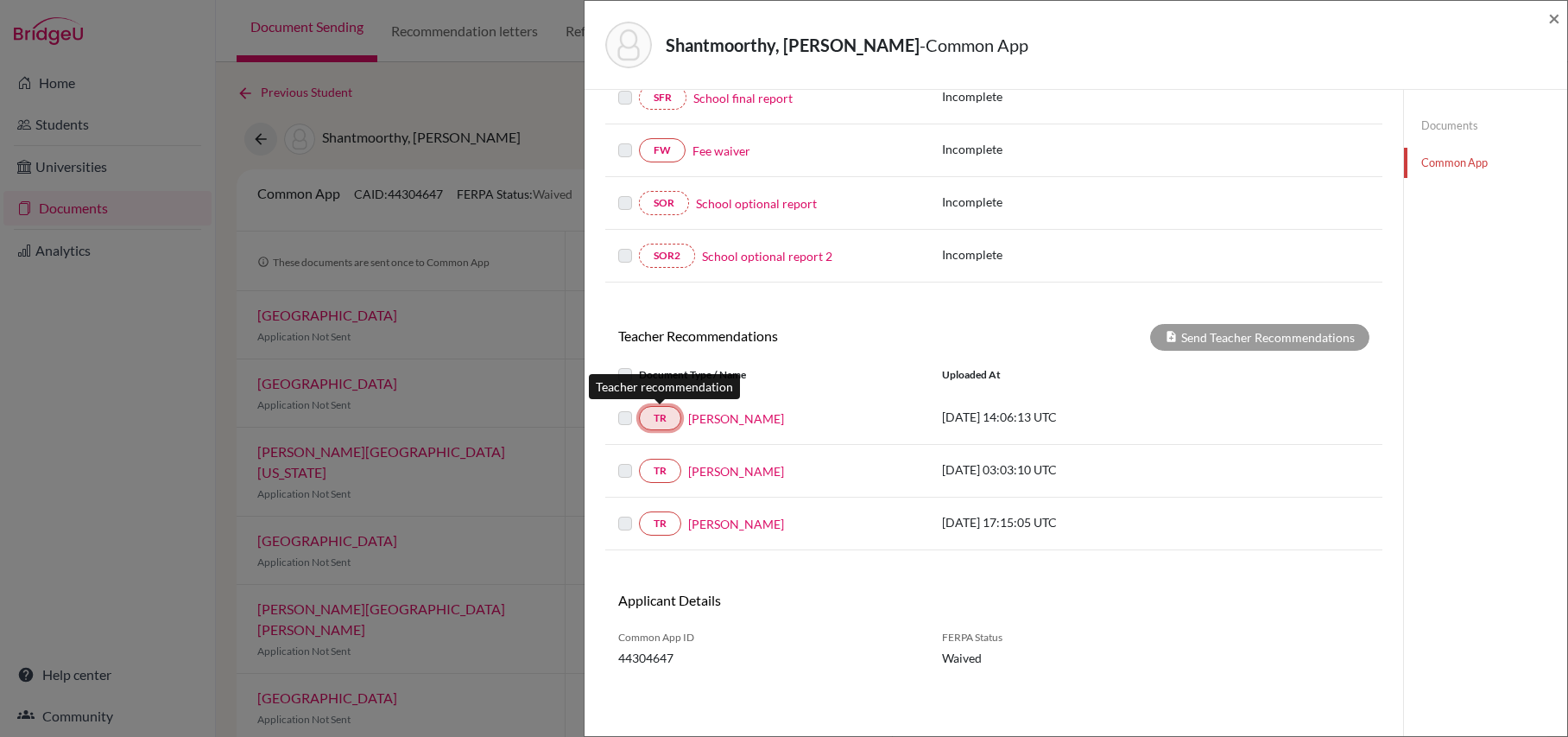
click at [661, 410] on link "TR" at bounding box center [661, 418] width 43 height 24
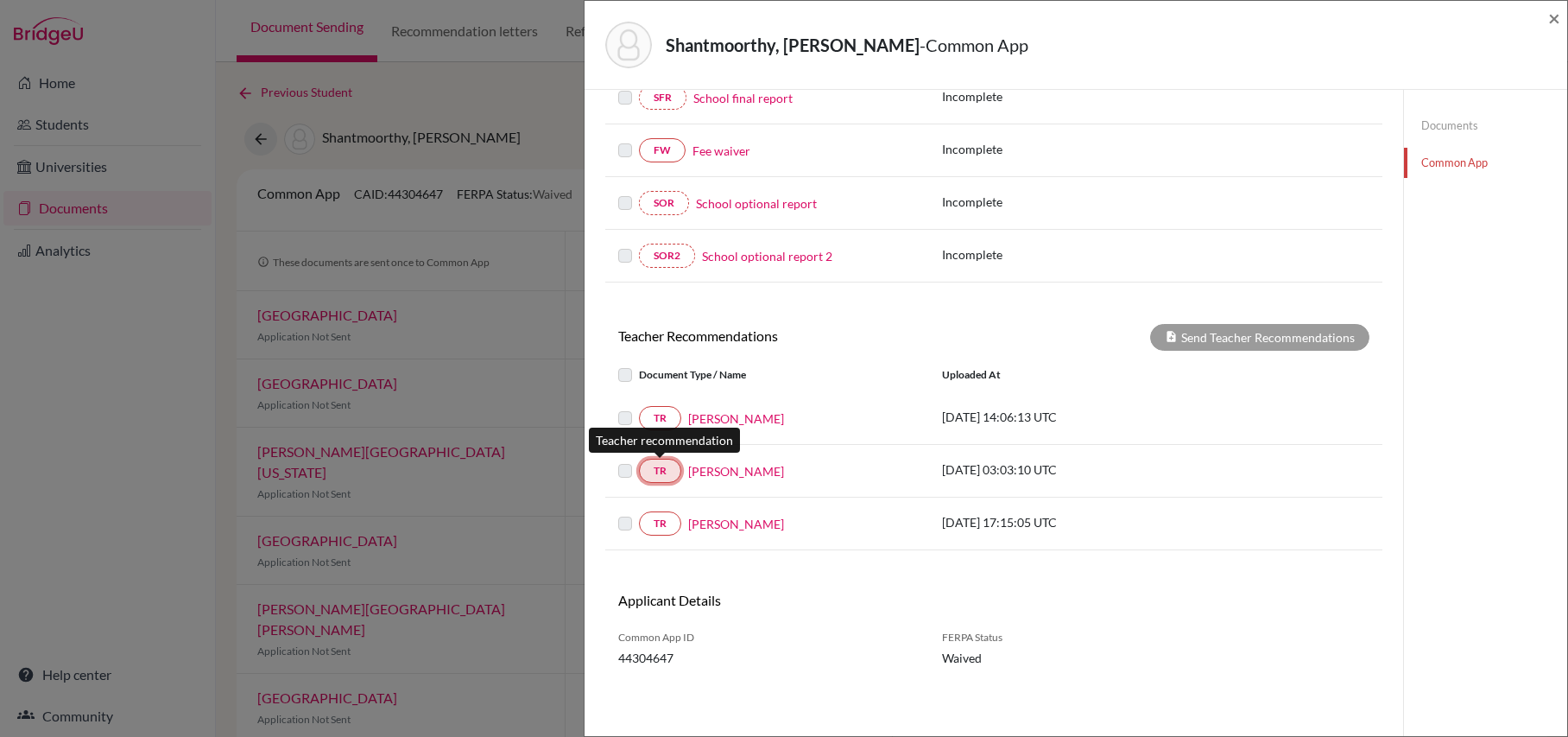
click at [661, 466] on link "TR" at bounding box center [661, 470] width 43 height 24
click at [639, 460] on label at bounding box center [639, 460] width 0 height 0
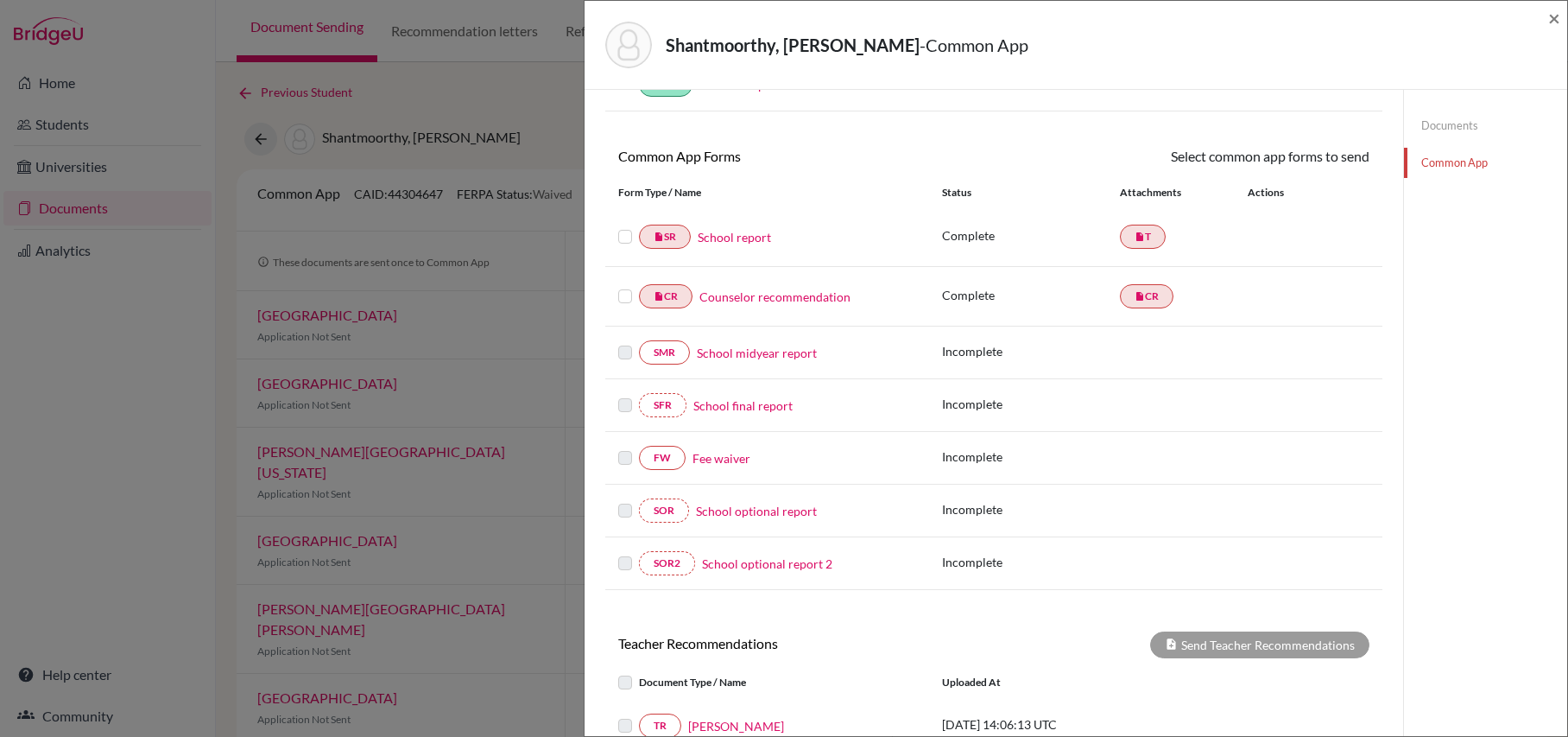
scroll to position [0, 0]
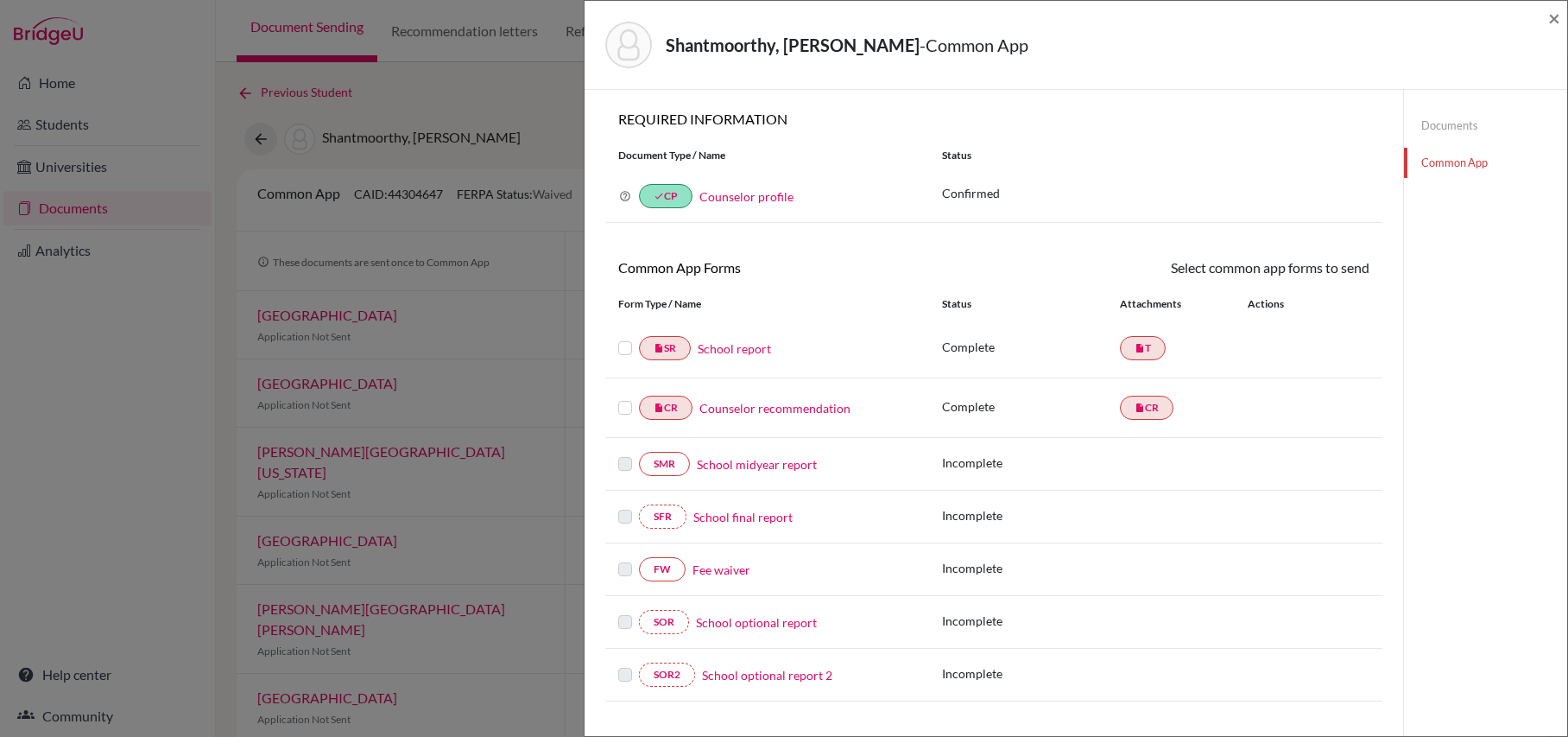
click at [1451, 126] on link "Documents" at bounding box center [1486, 126] width 163 height 30
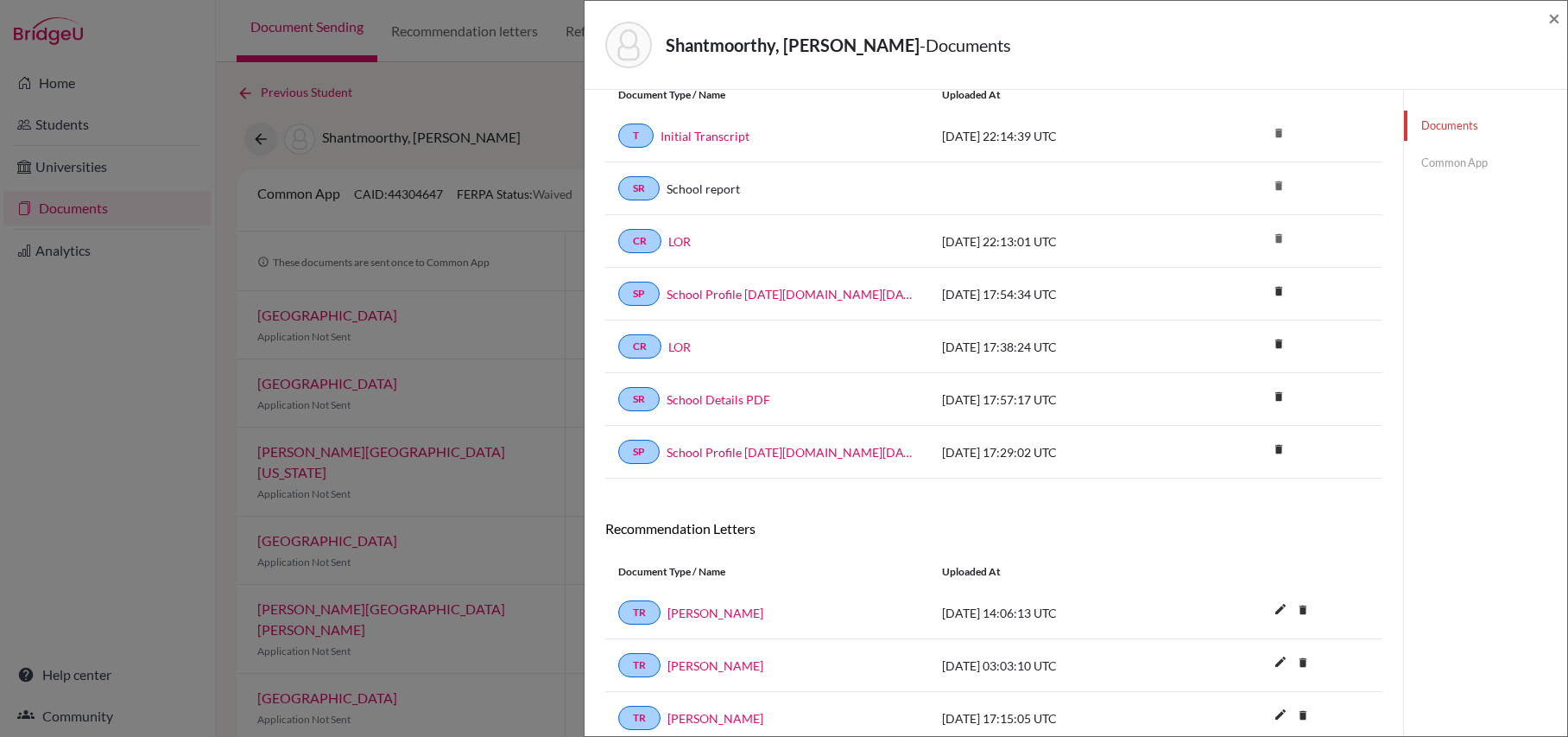
scroll to position [145, 0]
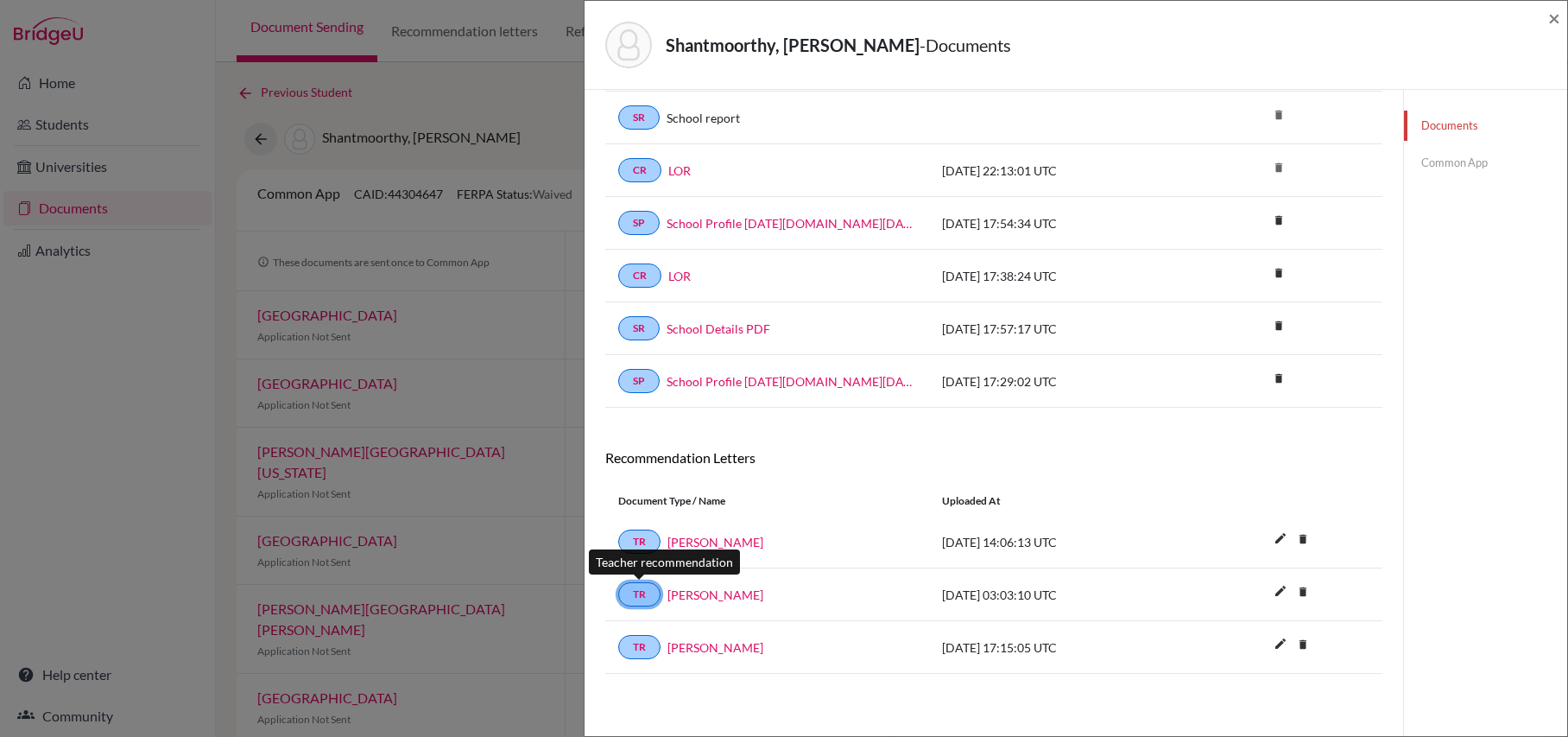
click at [639, 592] on link "TR" at bounding box center [639, 593] width 43 height 24
click at [639, 594] on link "TR" at bounding box center [639, 593] width 43 height 24
click at [678, 589] on link "[PERSON_NAME]" at bounding box center [716, 594] width 96 height 18
click at [633, 597] on link "TR" at bounding box center [639, 593] width 43 height 24
click at [636, 597] on link "TR" at bounding box center [639, 593] width 43 height 24
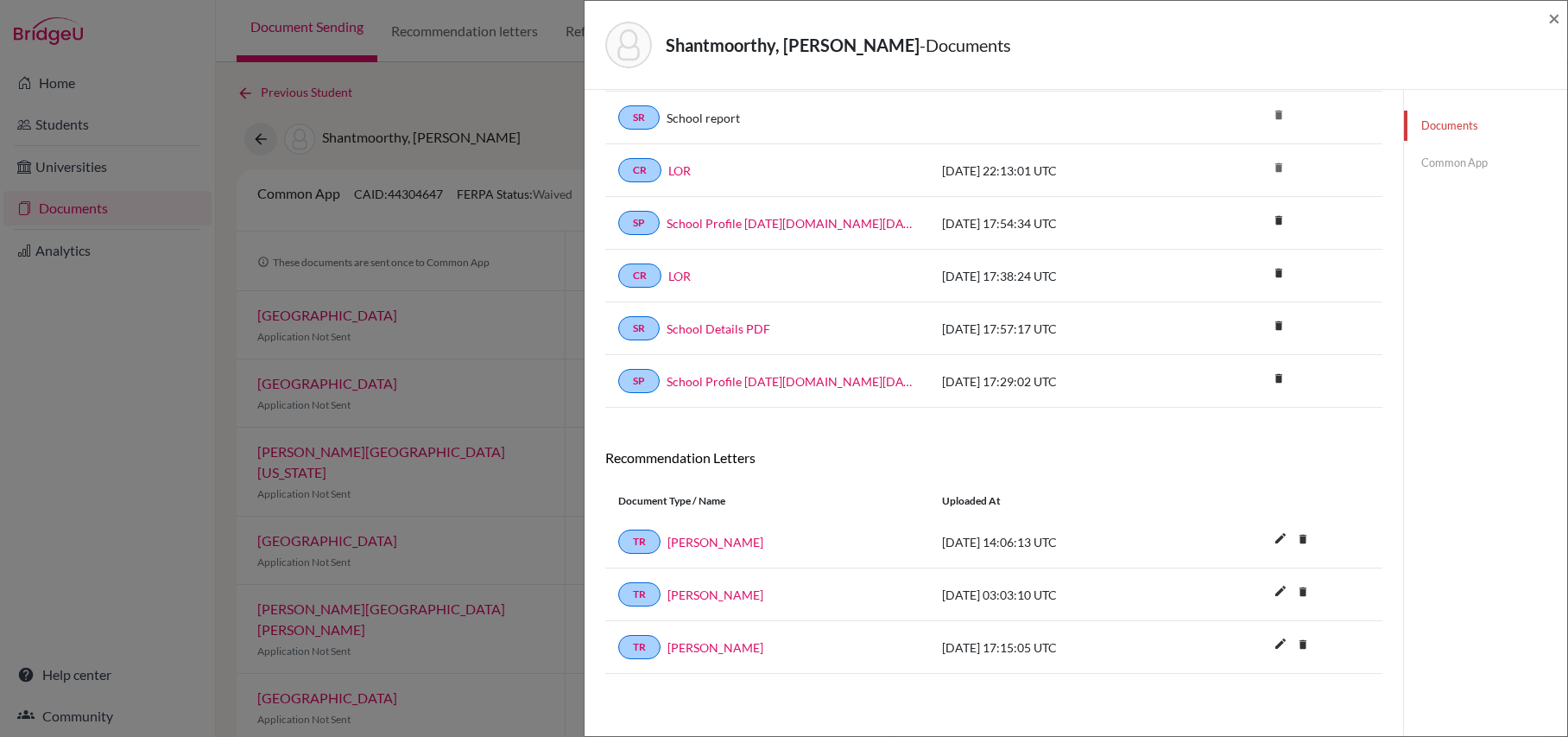
click at [1468, 157] on link "Common App" at bounding box center [1486, 163] width 163 height 30
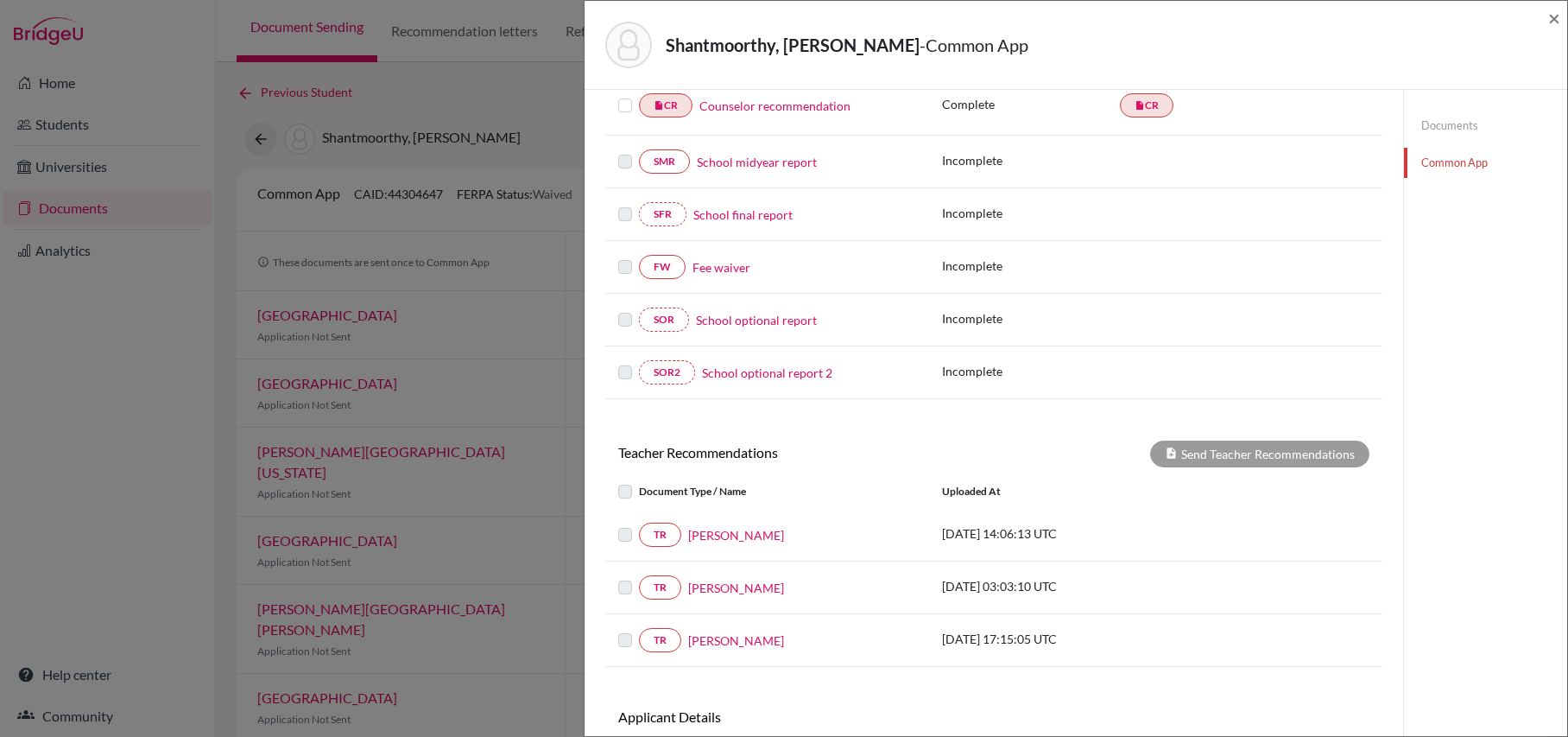
scroll to position [329, 0]
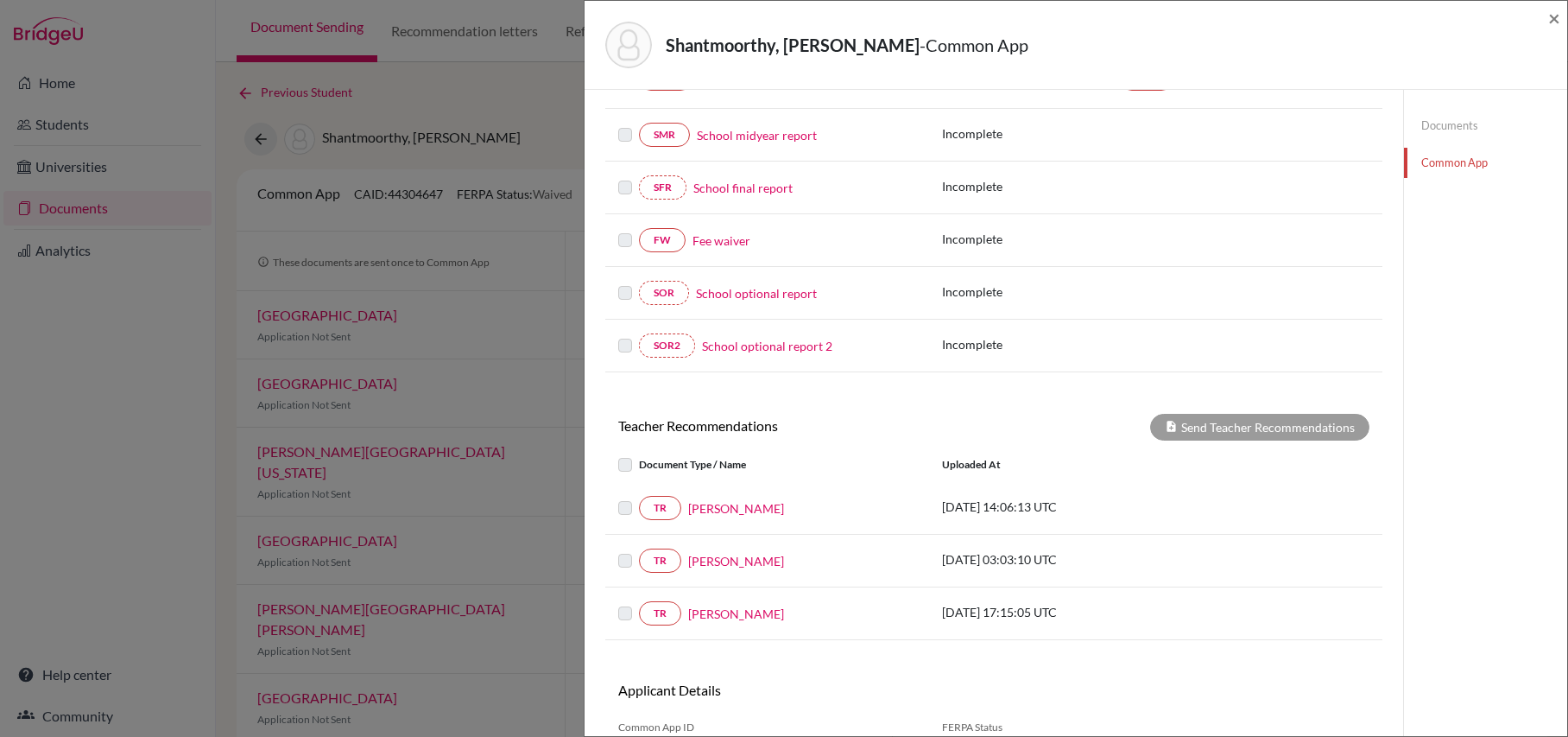
click at [639, 550] on label at bounding box center [639, 550] width 0 height 0
click at [657, 573] on link "TR" at bounding box center [661, 560] width 43 height 24
click at [710, 569] on link "[PERSON_NAME]" at bounding box center [736, 561] width 96 height 18
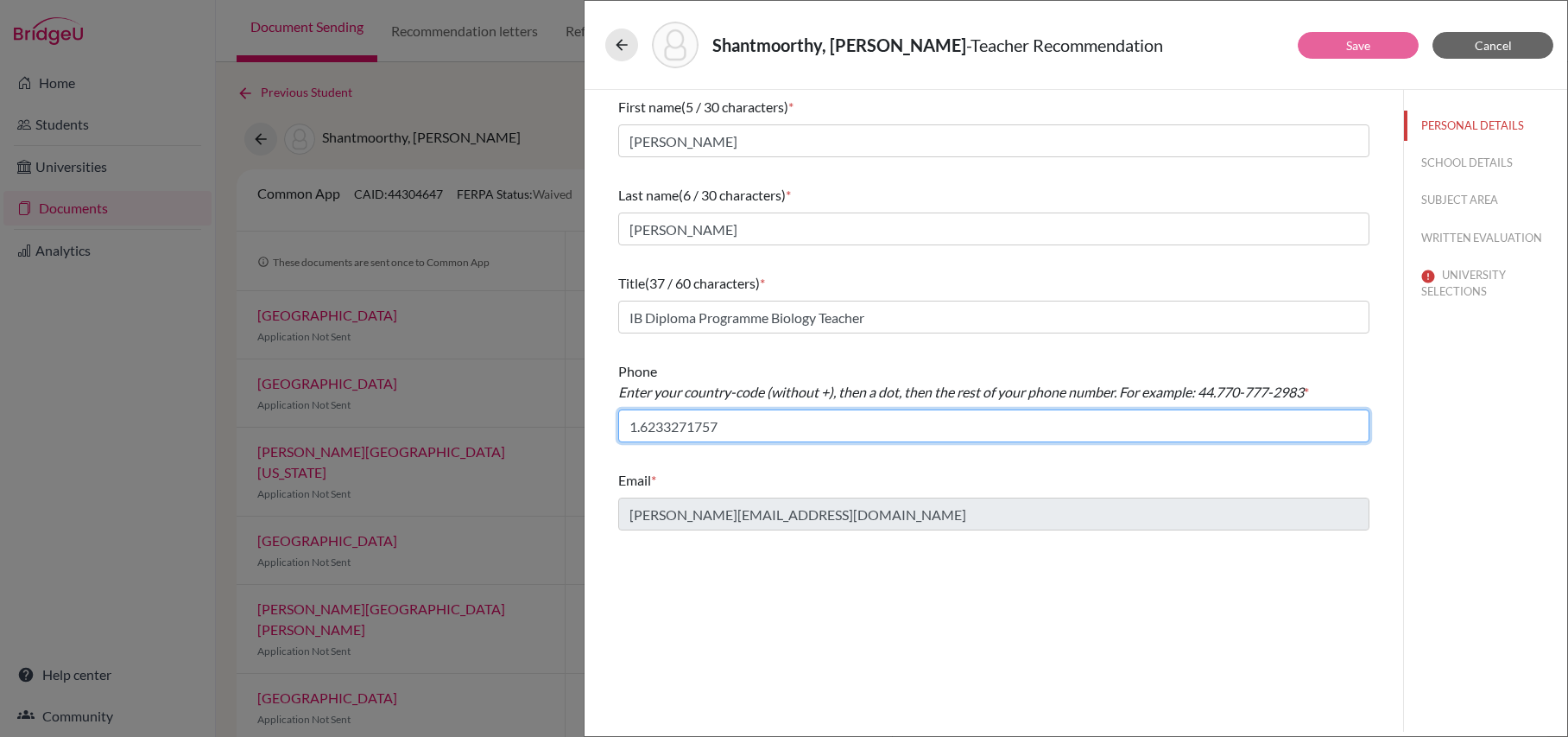
click at [657, 434] on input "1.6233271757" at bounding box center [993, 426] width 751 height 33
type input "1.623-327-1757"
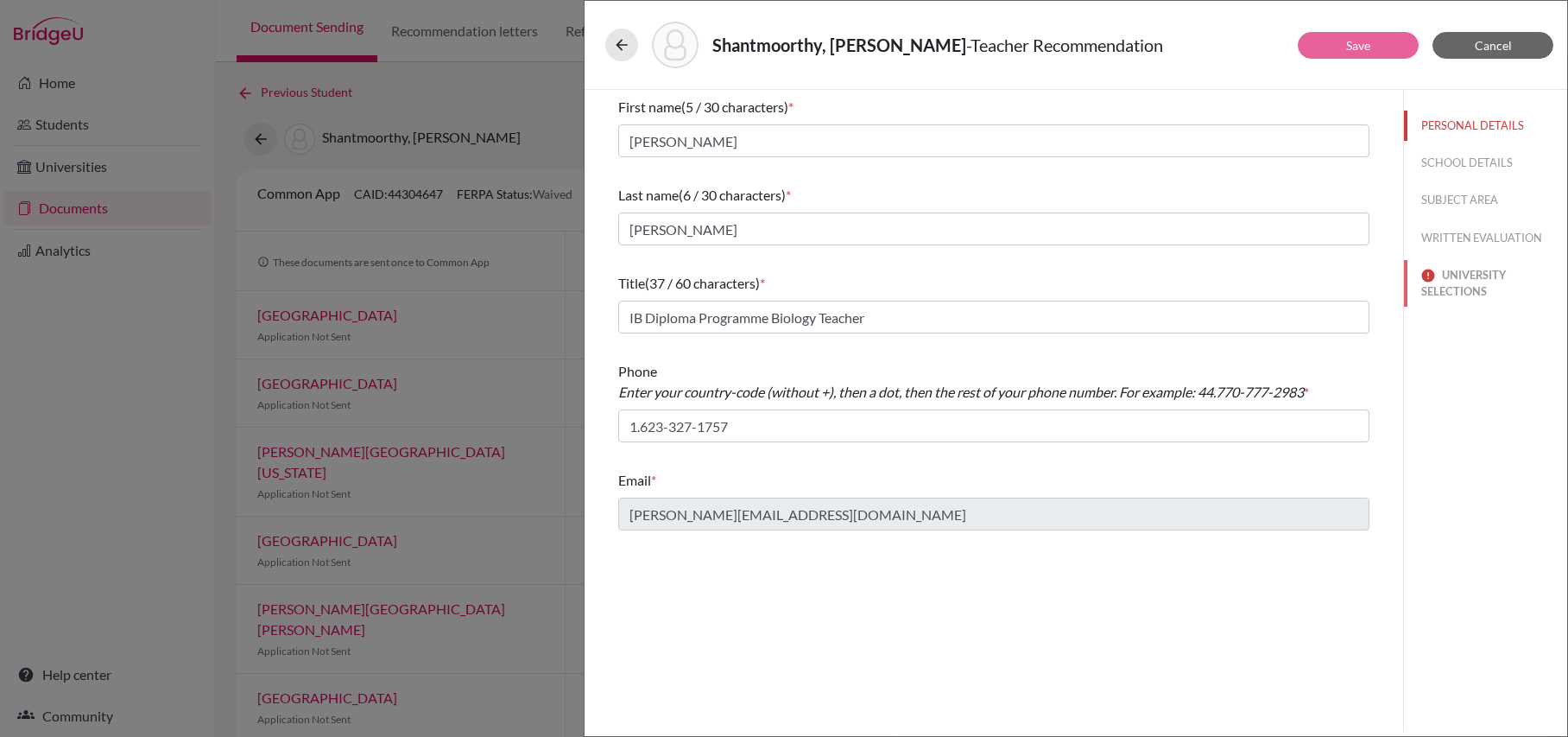
click at [1472, 279] on button "UNIVERSITY SELECTIONS" at bounding box center [1486, 283] width 163 height 47
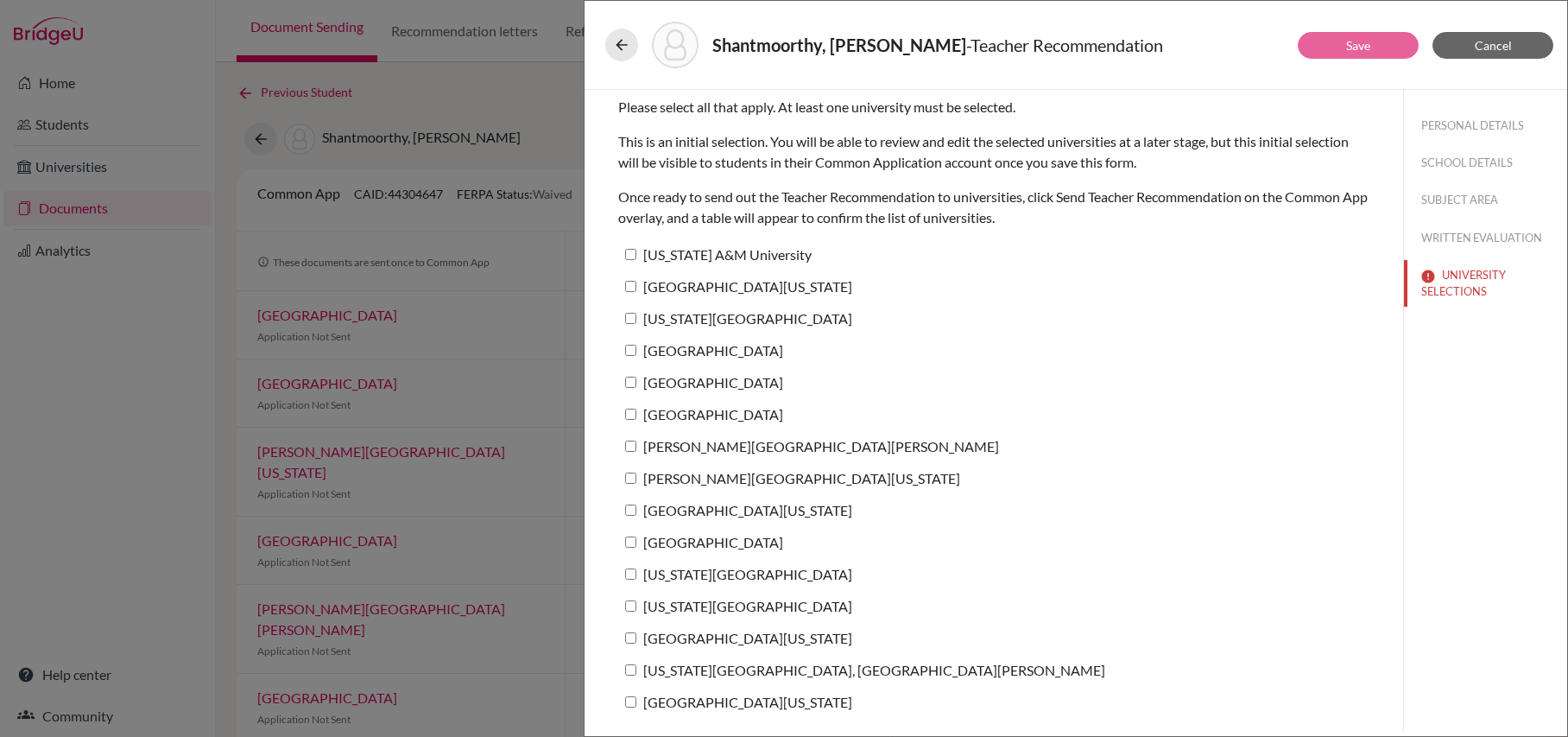
click at [629, 244] on label "[US_STATE] A&M University" at bounding box center [715, 255] width 193 height 25
click at [629, 248] on input "[US_STATE] A&M University" at bounding box center [631, 254] width 12 height 12
checkbox input "true"
click at [630, 286] on input "[GEOGRAPHIC_DATA][US_STATE]" at bounding box center [631, 286] width 12 height 12
checkbox input "true"
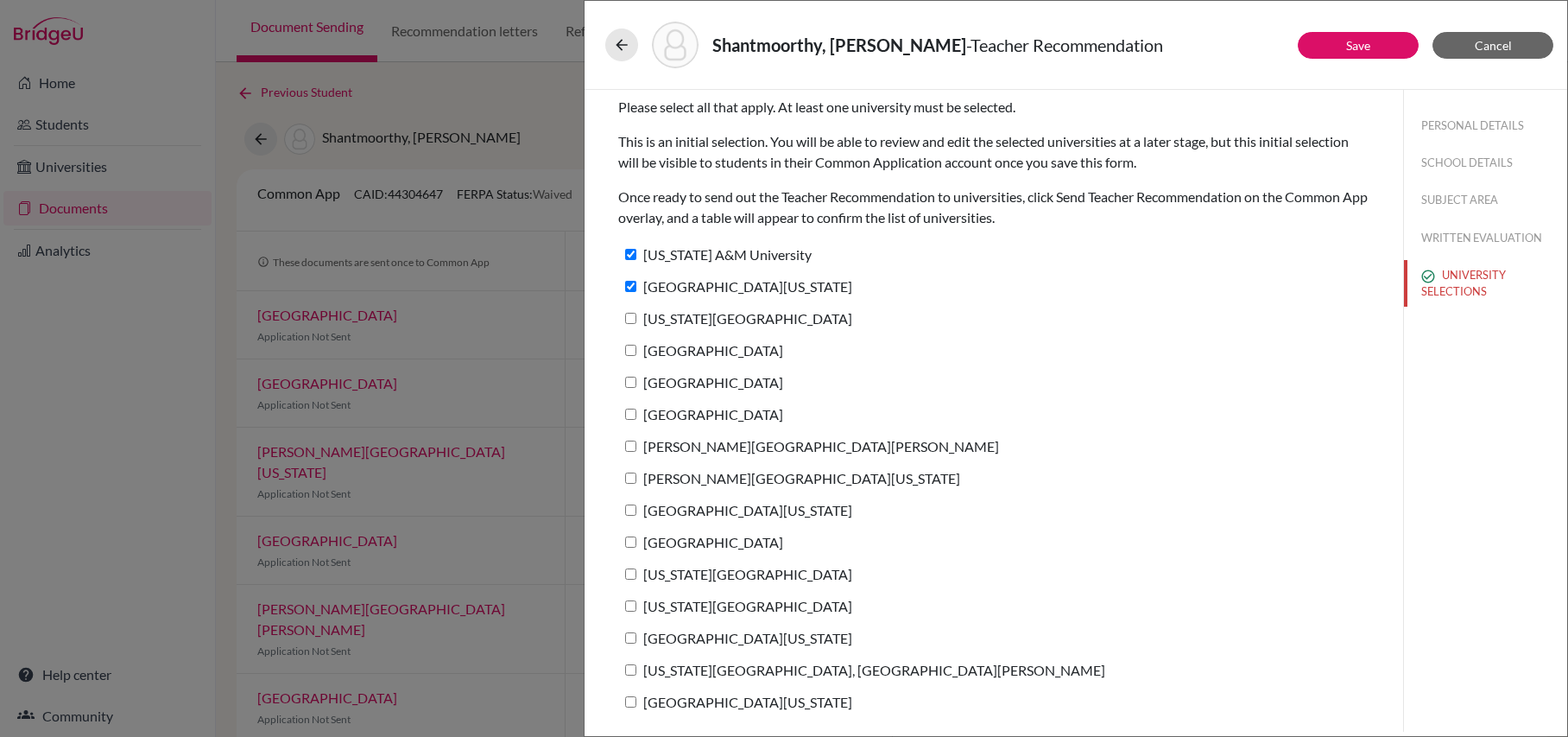
click at [629, 318] on input "[US_STATE][GEOGRAPHIC_DATA]" at bounding box center [631, 318] width 12 height 12
checkbox input "true"
click at [629, 349] on input "[GEOGRAPHIC_DATA]" at bounding box center [631, 350] width 12 height 12
checkbox input "true"
click at [629, 380] on input "[GEOGRAPHIC_DATA]" at bounding box center [631, 382] width 12 height 12
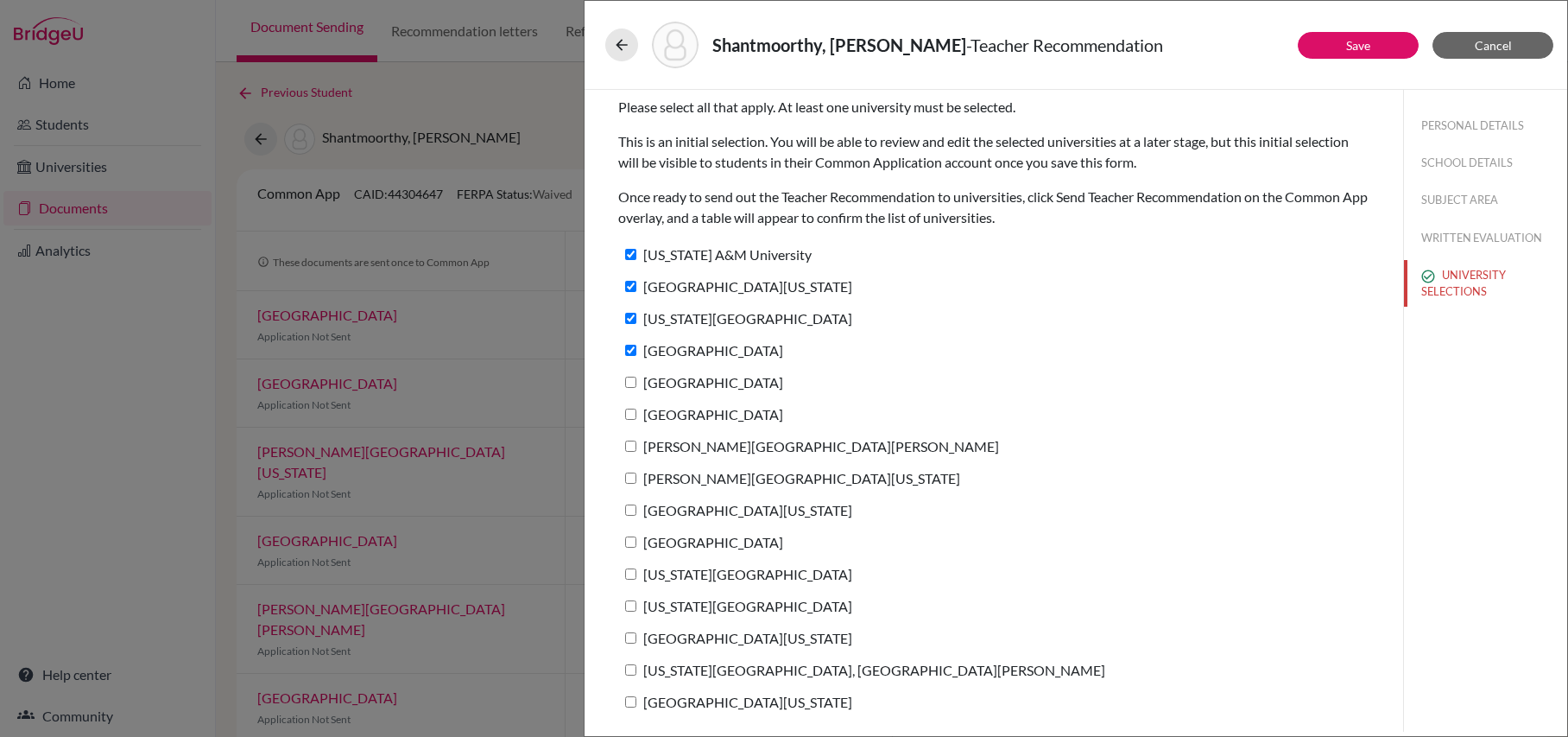
checkbox input "true"
click at [631, 414] on input "[GEOGRAPHIC_DATA]" at bounding box center [631, 414] width 12 height 12
checkbox input "true"
click at [634, 451] on label "[PERSON_NAME][GEOGRAPHIC_DATA][PERSON_NAME]" at bounding box center [808, 446] width 380 height 25
click at [634, 451] on input "[PERSON_NAME][GEOGRAPHIC_DATA][PERSON_NAME]" at bounding box center [631, 446] width 12 height 12
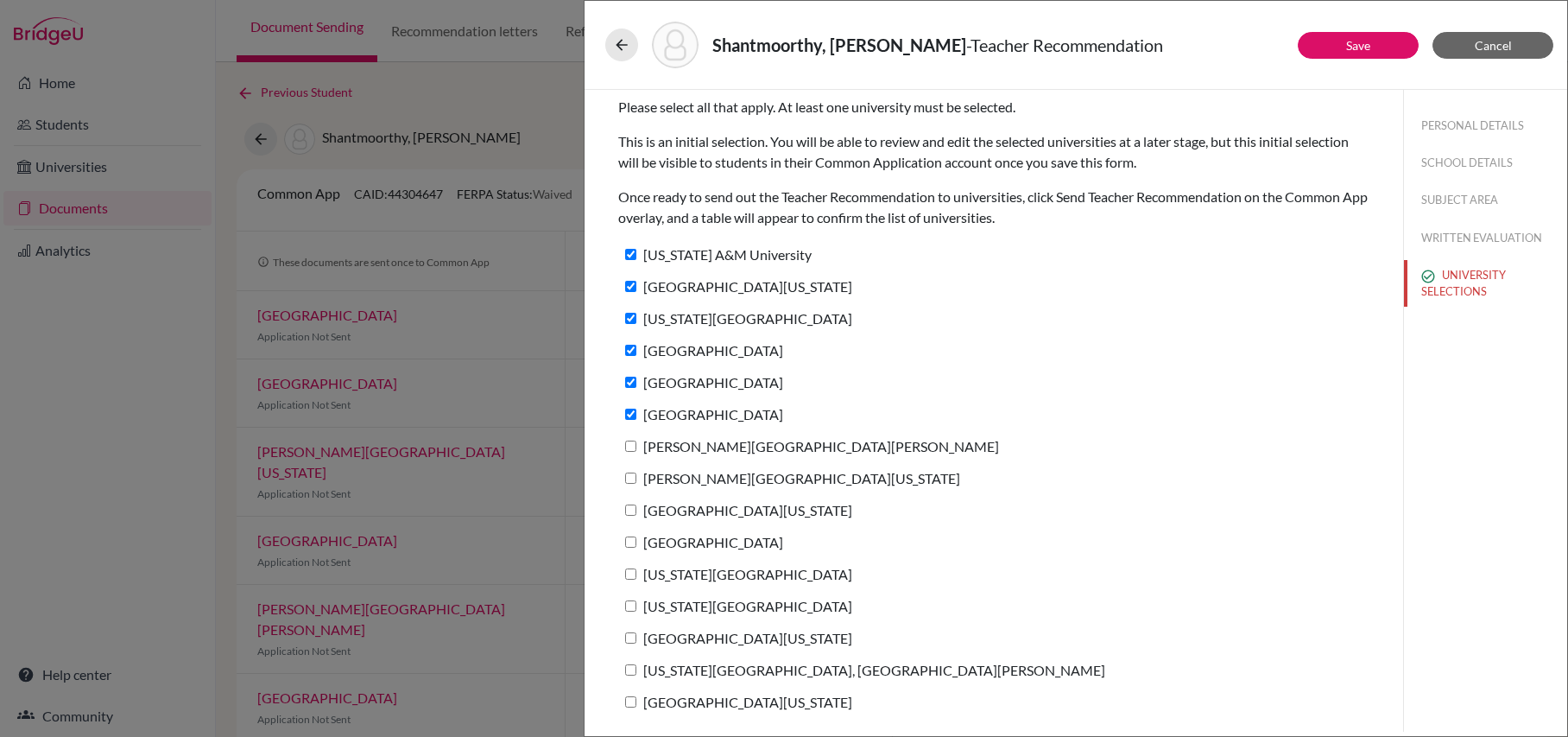
checkbox input "true"
click at [634, 479] on input "[PERSON_NAME][GEOGRAPHIC_DATA][US_STATE]" at bounding box center [631, 478] width 12 height 12
checkbox input "true"
click at [634, 503] on label "[GEOGRAPHIC_DATA][US_STATE]" at bounding box center [735, 510] width 234 height 25
click at [634, 505] on input "[GEOGRAPHIC_DATA][US_STATE]" at bounding box center [631, 510] width 12 height 12
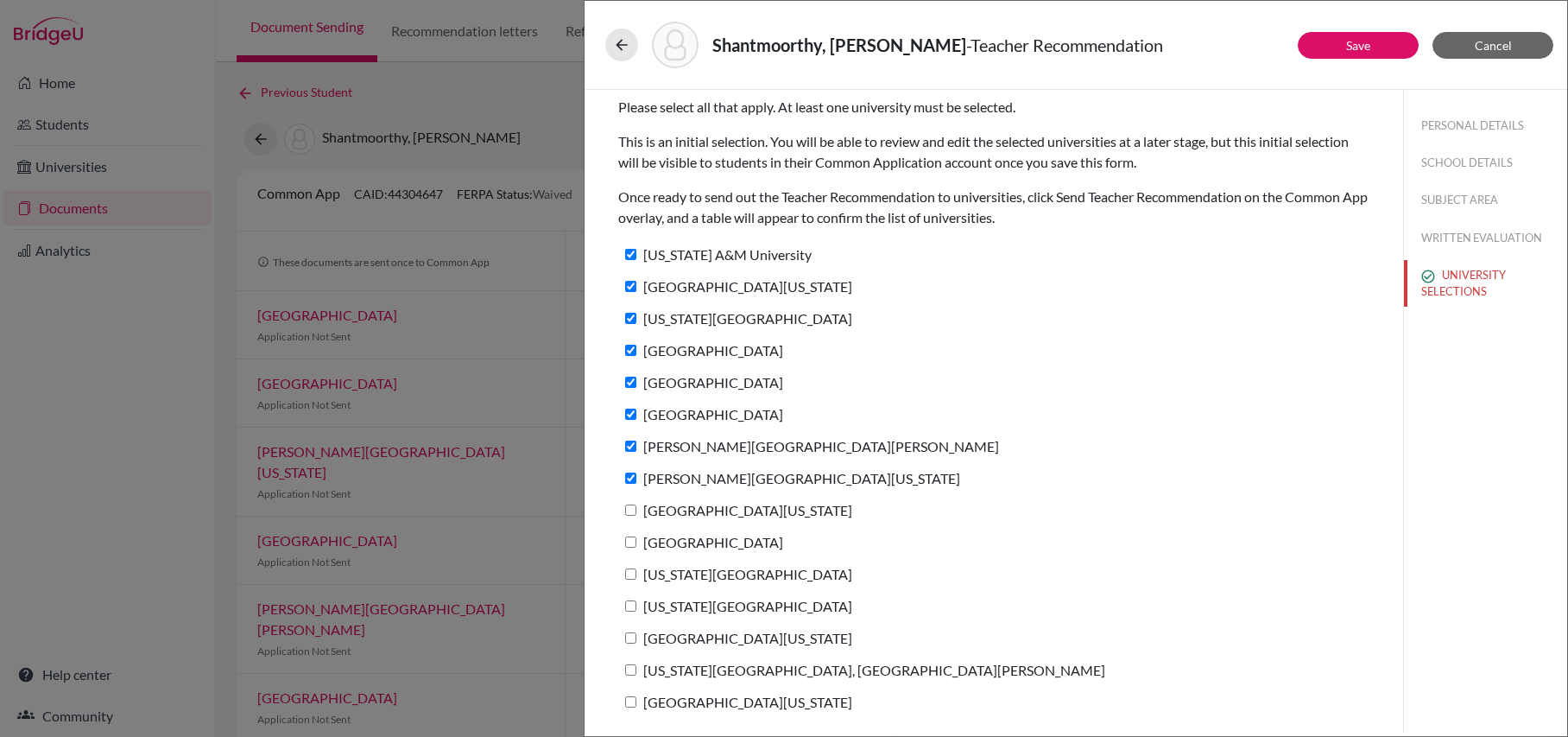
checkbox input "true"
click at [634, 537] on input "[GEOGRAPHIC_DATA]" at bounding box center [631, 542] width 12 height 12
checkbox input "true"
click at [632, 571] on input "[US_STATE][GEOGRAPHIC_DATA]" at bounding box center [631, 574] width 12 height 12
checkbox input "true"
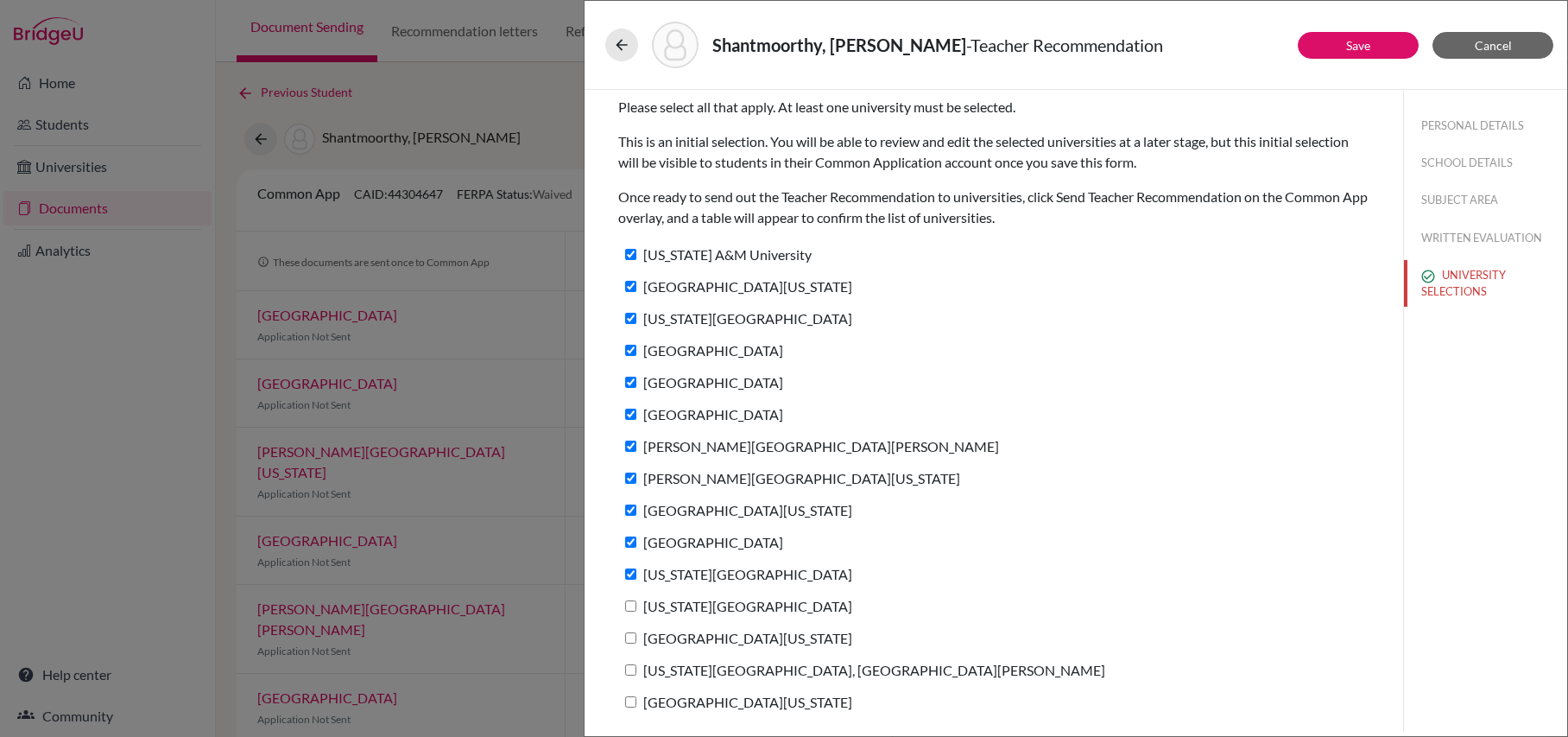
click at [631, 610] on input "[US_STATE][GEOGRAPHIC_DATA]" at bounding box center [631, 606] width 12 height 12
checkbox input "true"
click at [631, 644] on label "[GEOGRAPHIC_DATA][US_STATE]" at bounding box center [735, 638] width 234 height 25
click at [631, 643] on input "[GEOGRAPHIC_DATA][US_STATE]" at bounding box center [631, 638] width 12 height 12
checkbox input "true"
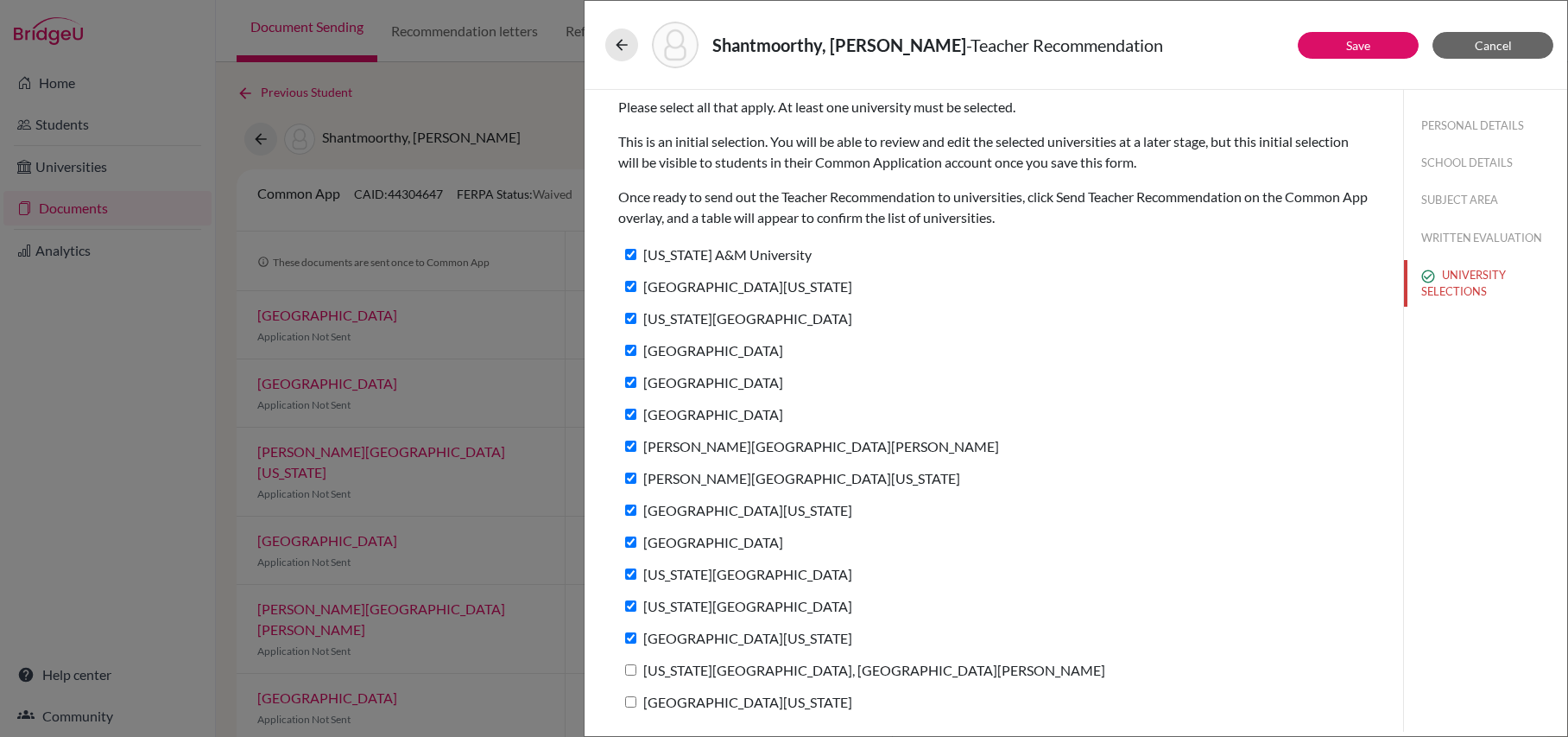
click at [631, 676] on input "[US_STATE][GEOGRAPHIC_DATA], [GEOGRAPHIC_DATA][PERSON_NAME]" at bounding box center [631, 670] width 12 height 12
checkbox input "true"
click at [631, 704] on input "[GEOGRAPHIC_DATA][US_STATE]" at bounding box center [631, 702] width 12 height 12
checkbox input "true"
click at [1379, 44] on button "Save" at bounding box center [1359, 45] width 121 height 27
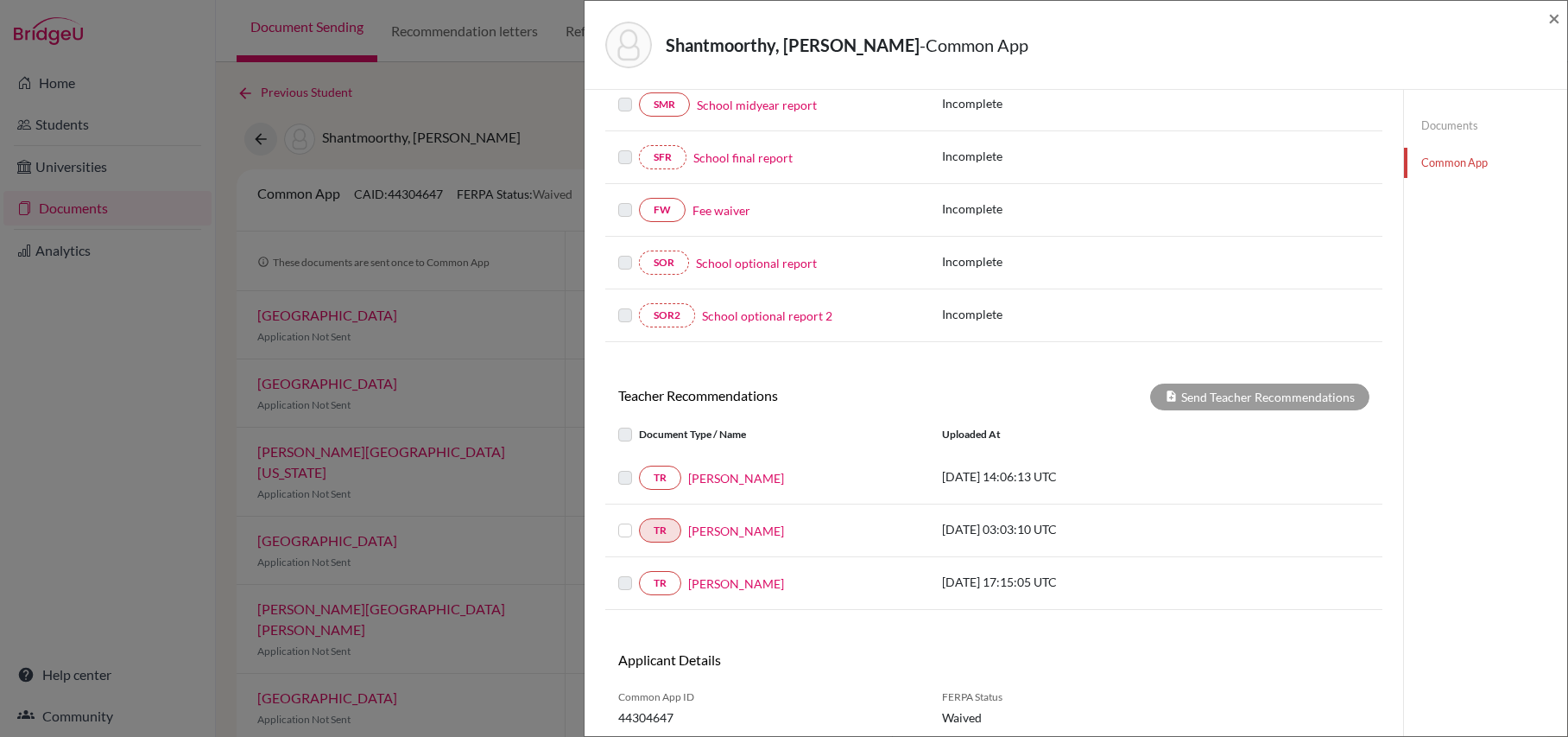
scroll to position [375, 0]
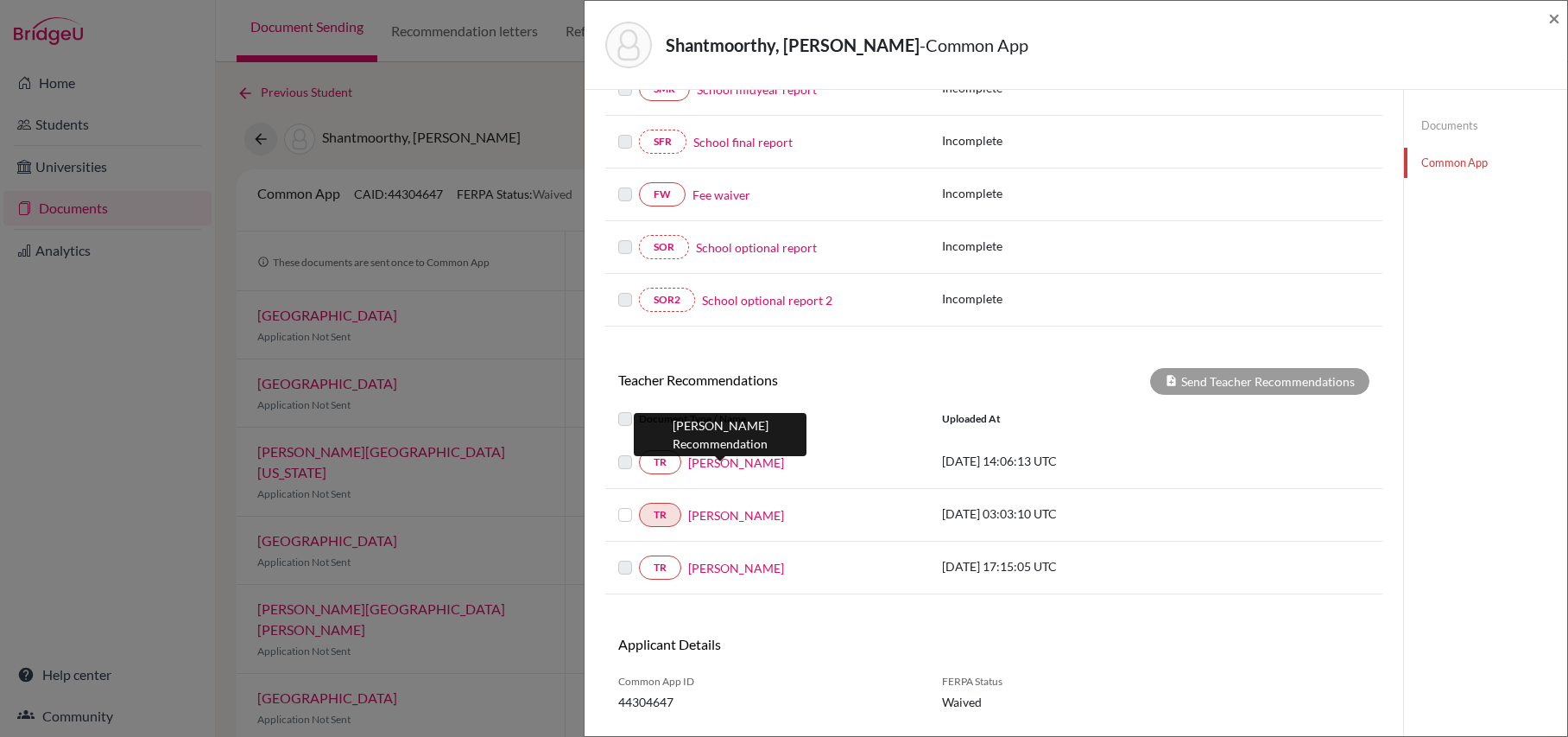
click at [722, 472] on link "[PERSON_NAME]" at bounding box center [736, 462] width 96 height 18
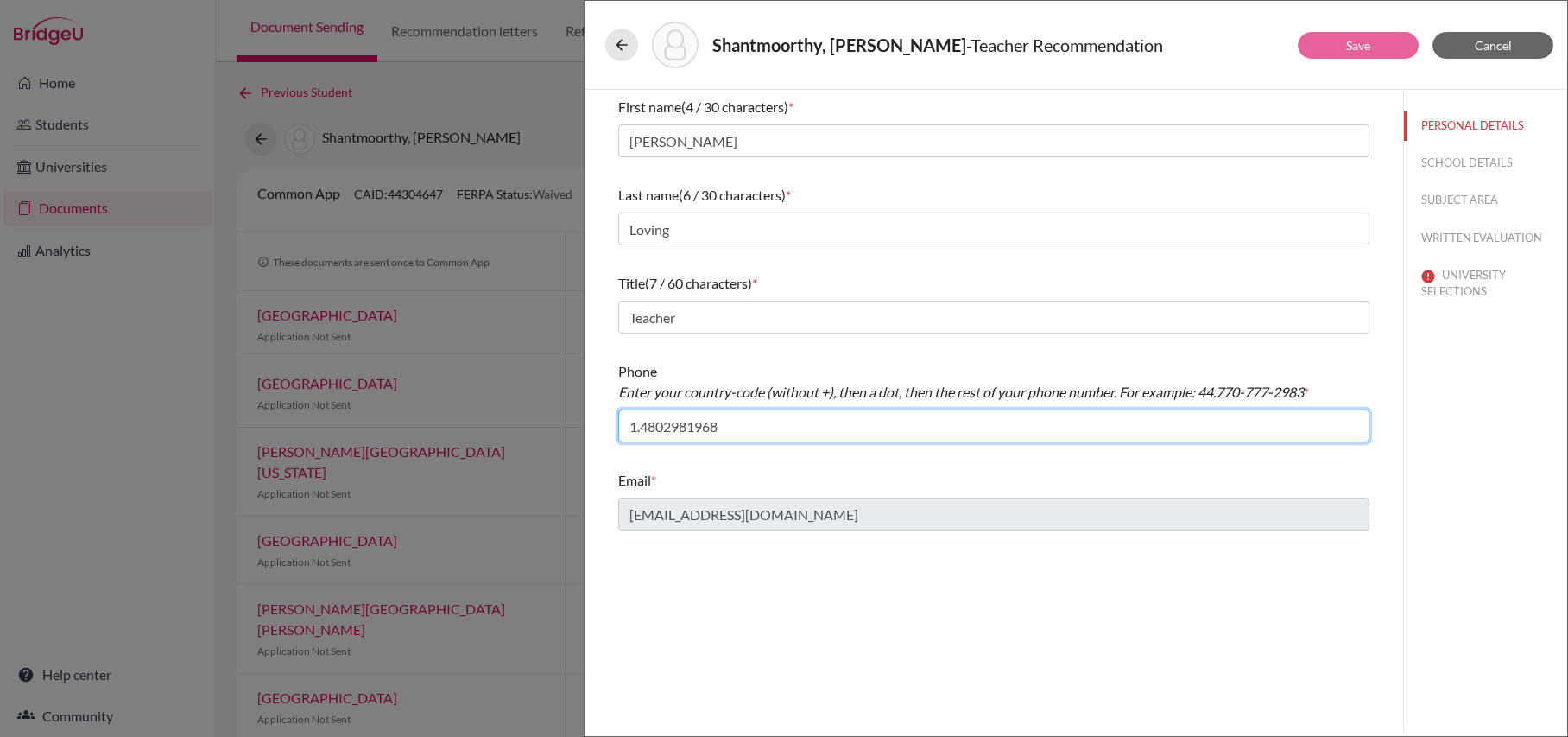
click at [671, 428] on input "1.4802981968" at bounding box center [993, 426] width 751 height 33
type input "1.480-298-1968"
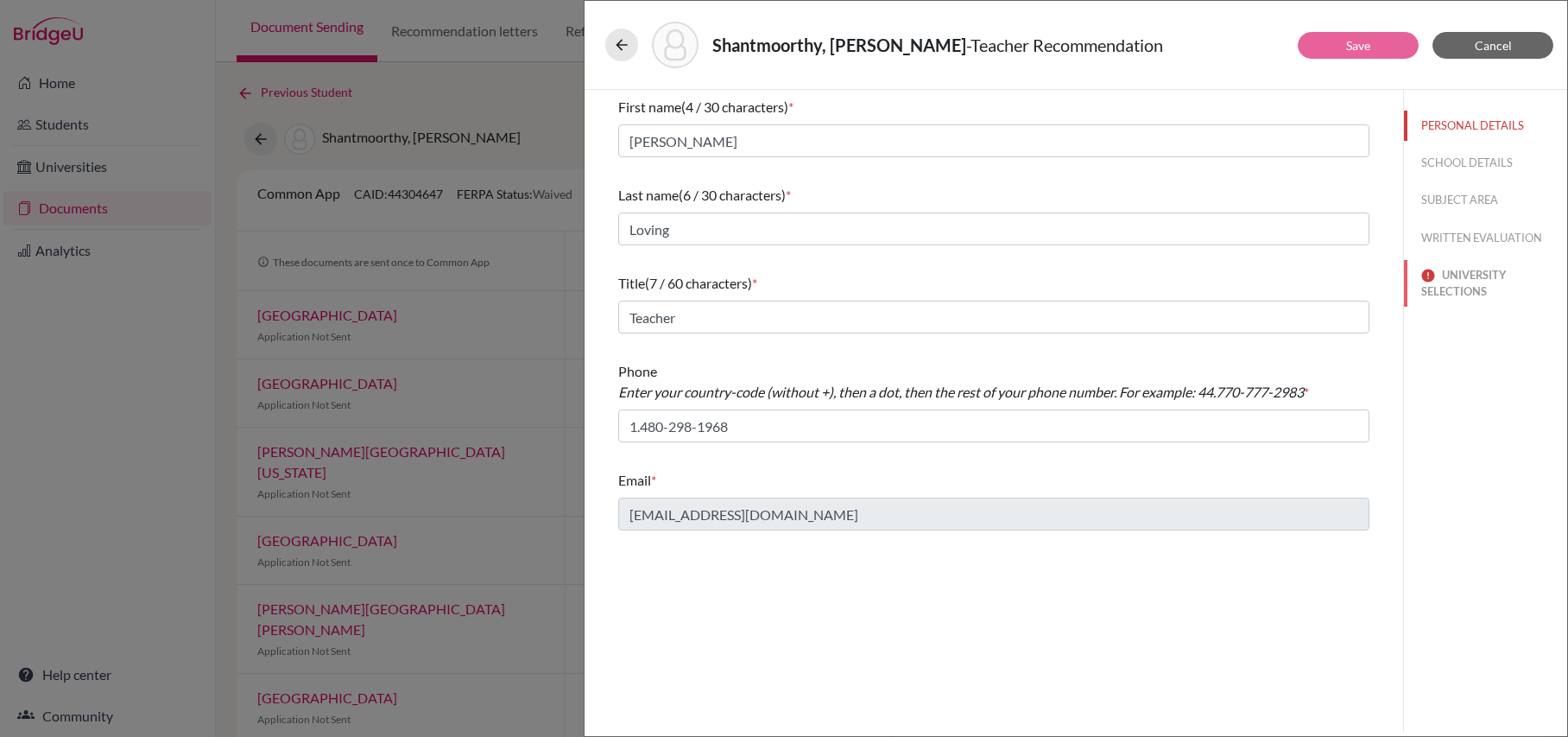
click at [1449, 277] on button "UNIVERSITY SELECTIONS" at bounding box center [1486, 283] width 163 height 47
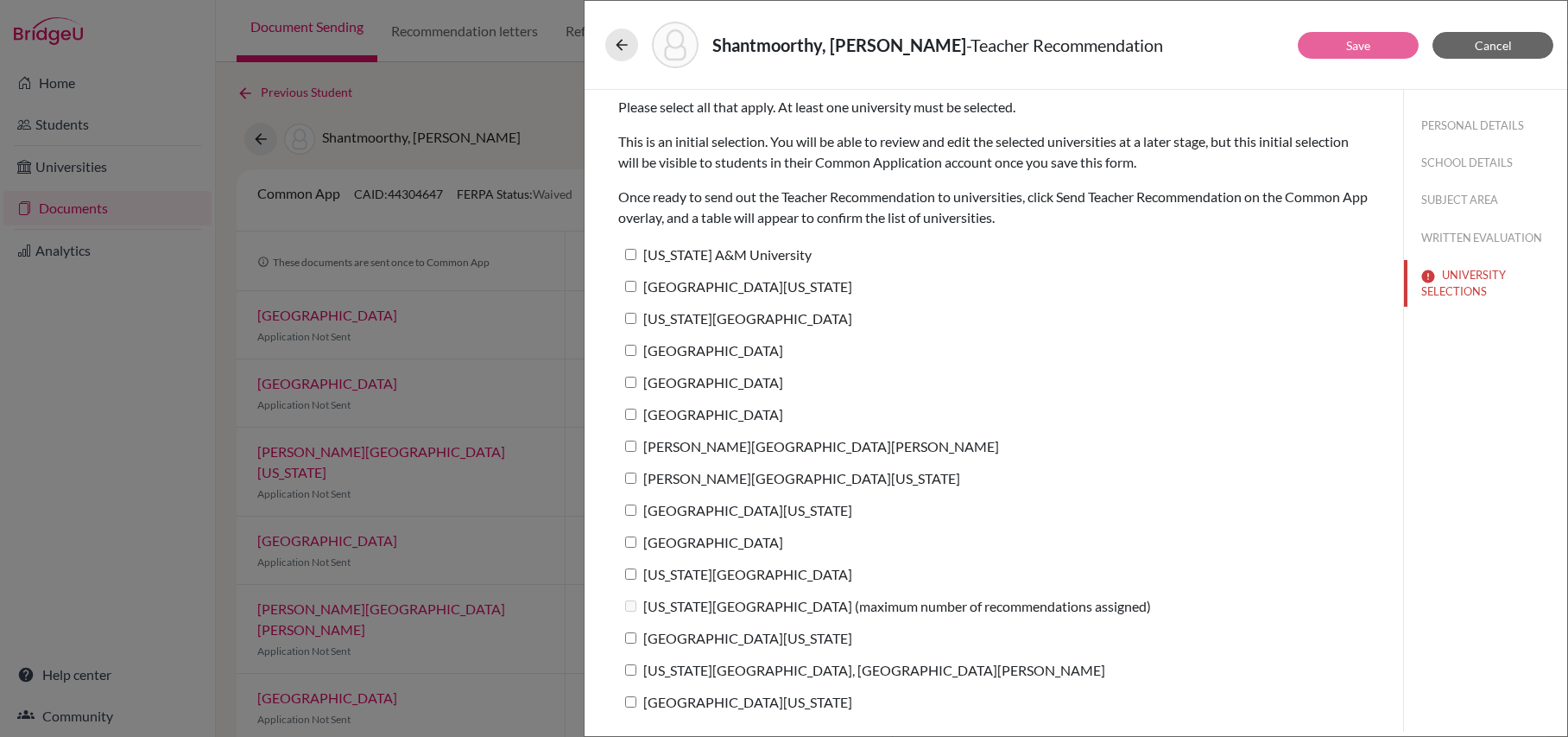
click at [636, 248] on input "[US_STATE] A&M University" at bounding box center [631, 254] width 12 height 12
checkbox input "true"
click at [631, 288] on input "[GEOGRAPHIC_DATA][US_STATE]" at bounding box center [631, 286] width 12 height 12
checkbox input "true"
click at [632, 316] on input "[US_STATE][GEOGRAPHIC_DATA]" at bounding box center [631, 318] width 12 height 12
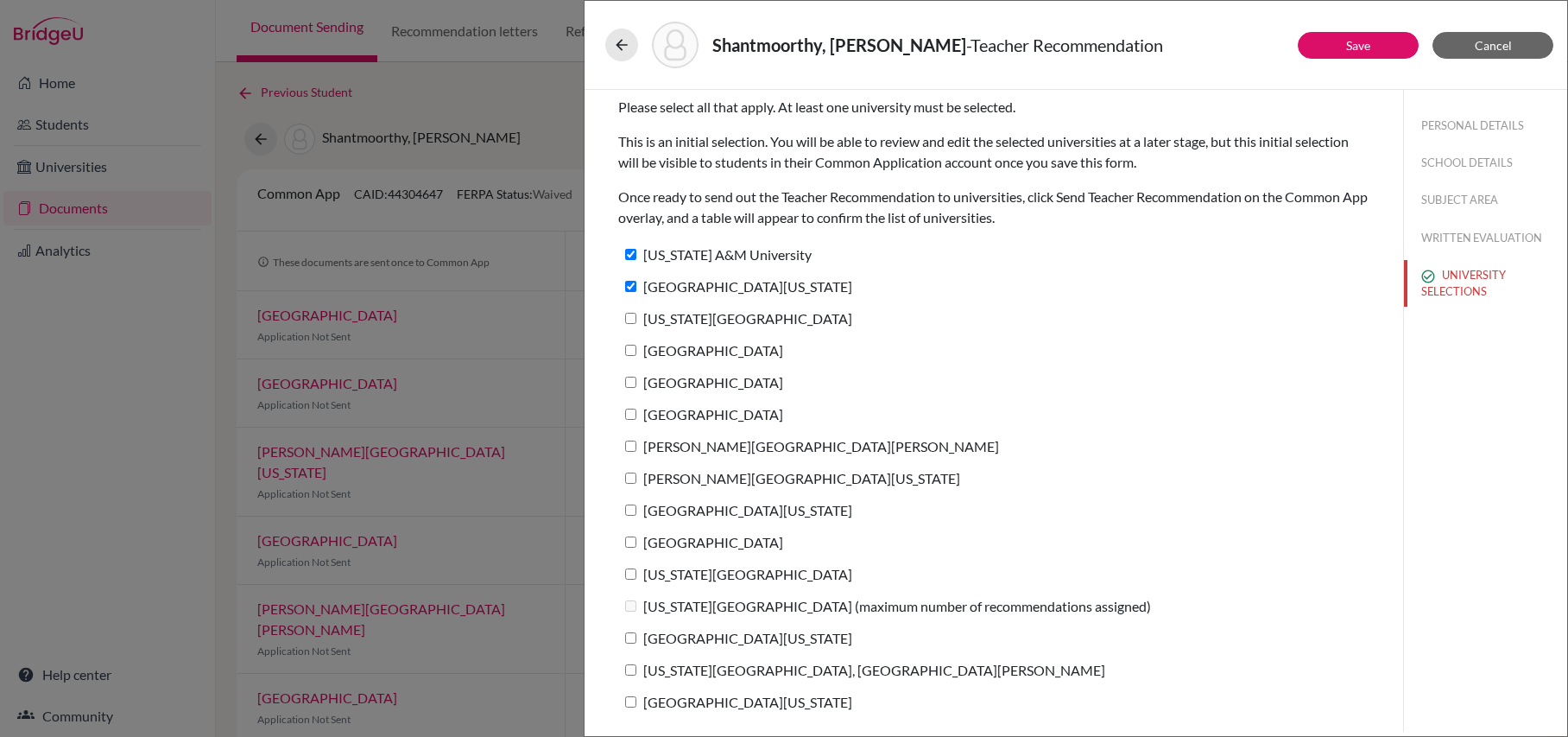
checkbox input "true"
click at [632, 347] on input "[GEOGRAPHIC_DATA]" at bounding box center [631, 350] width 12 height 12
checkbox input "true"
click at [631, 380] on input "[GEOGRAPHIC_DATA]" at bounding box center [631, 382] width 12 height 12
checkbox input "true"
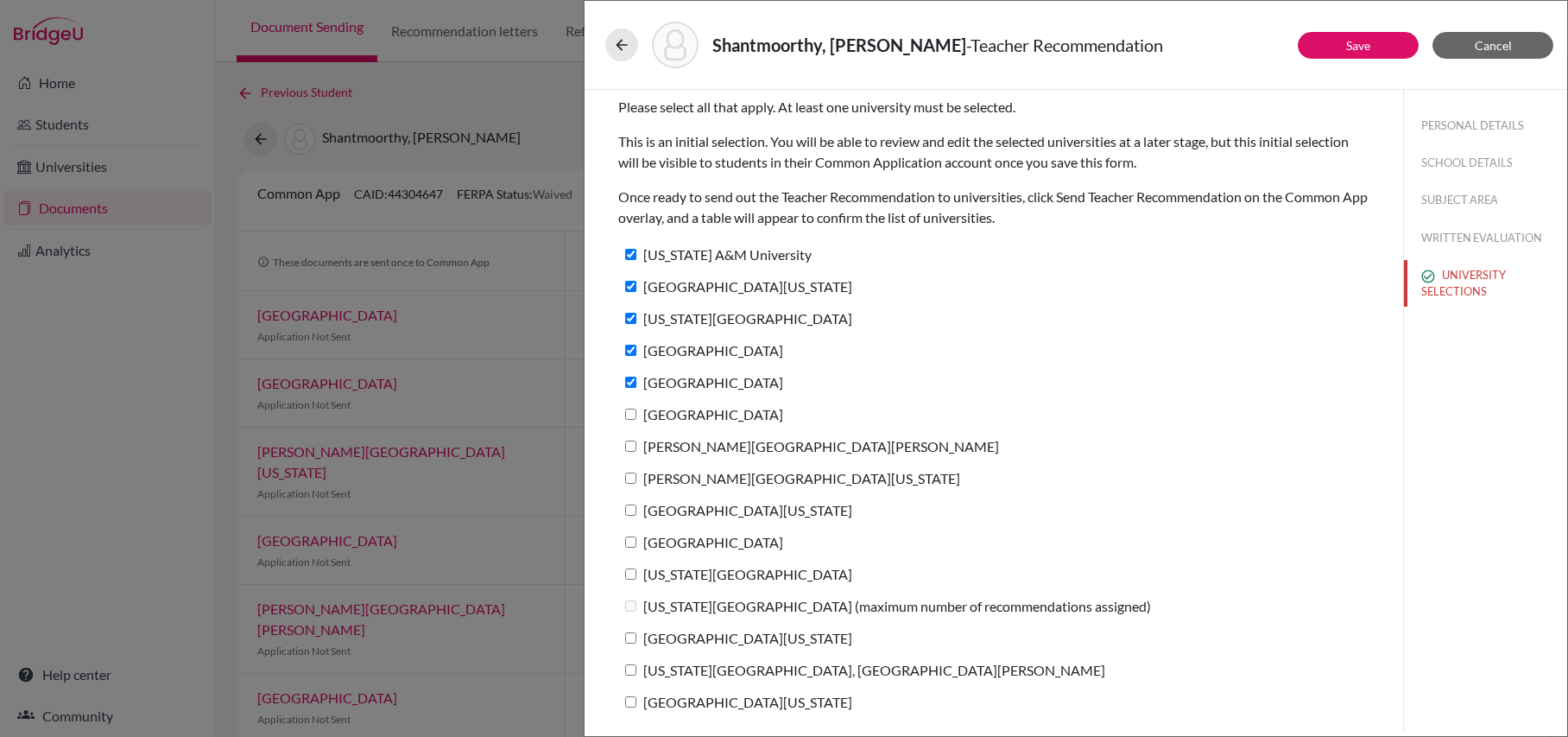
click at [631, 412] on input "[GEOGRAPHIC_DATA]" at bounding box center [631, 414] width 12 height 12
checkbox input "true"
click at [632, 444] on input "[PERSON_NAME][GEOGRAPHIC_DATA][PERSON_NAME]" at bounding box center [631, 446] width 12 height 12
checkbox input "true"
click at [632, 480] on input "[PERSON_NAME][GEOGRAPHIC_DATA][US_STATE]" at bounding box center [631, 478] width 12 height 12
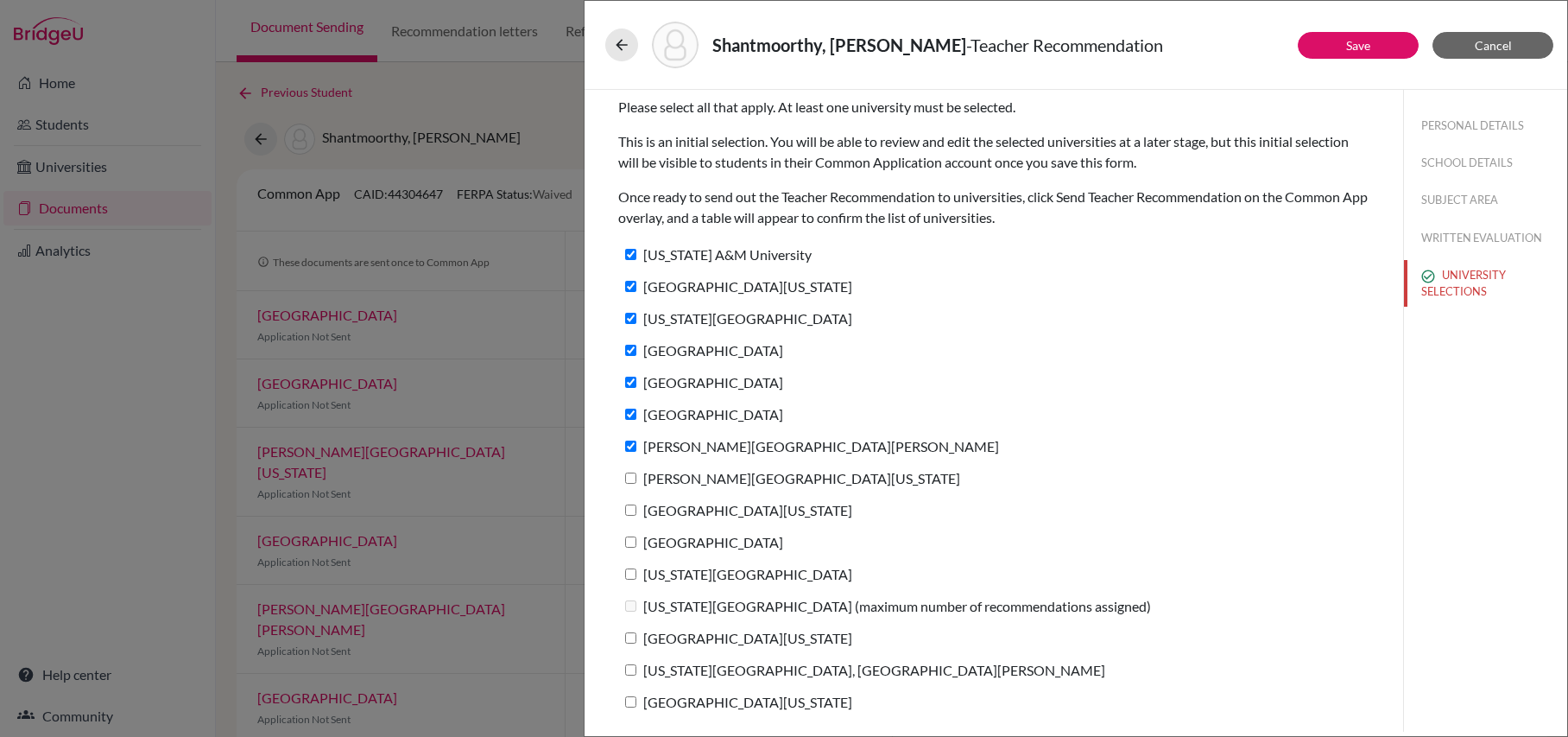
checkbox input "true"
click at [633, 509] on input "[GEOGRAPHIC_DATA][US_STATE]" at bounding box center [631, 510] width 12 height 12
checkbox input "true"
click at [631, 534] on label "[GEOGRAPHIC_DATA]" at bounding box center [701, 542] width 165 height 25
click at [631, 537] on input "[GEOGRAPHIC_DATA]" at bounding box center [631, 542] width 12 height 12
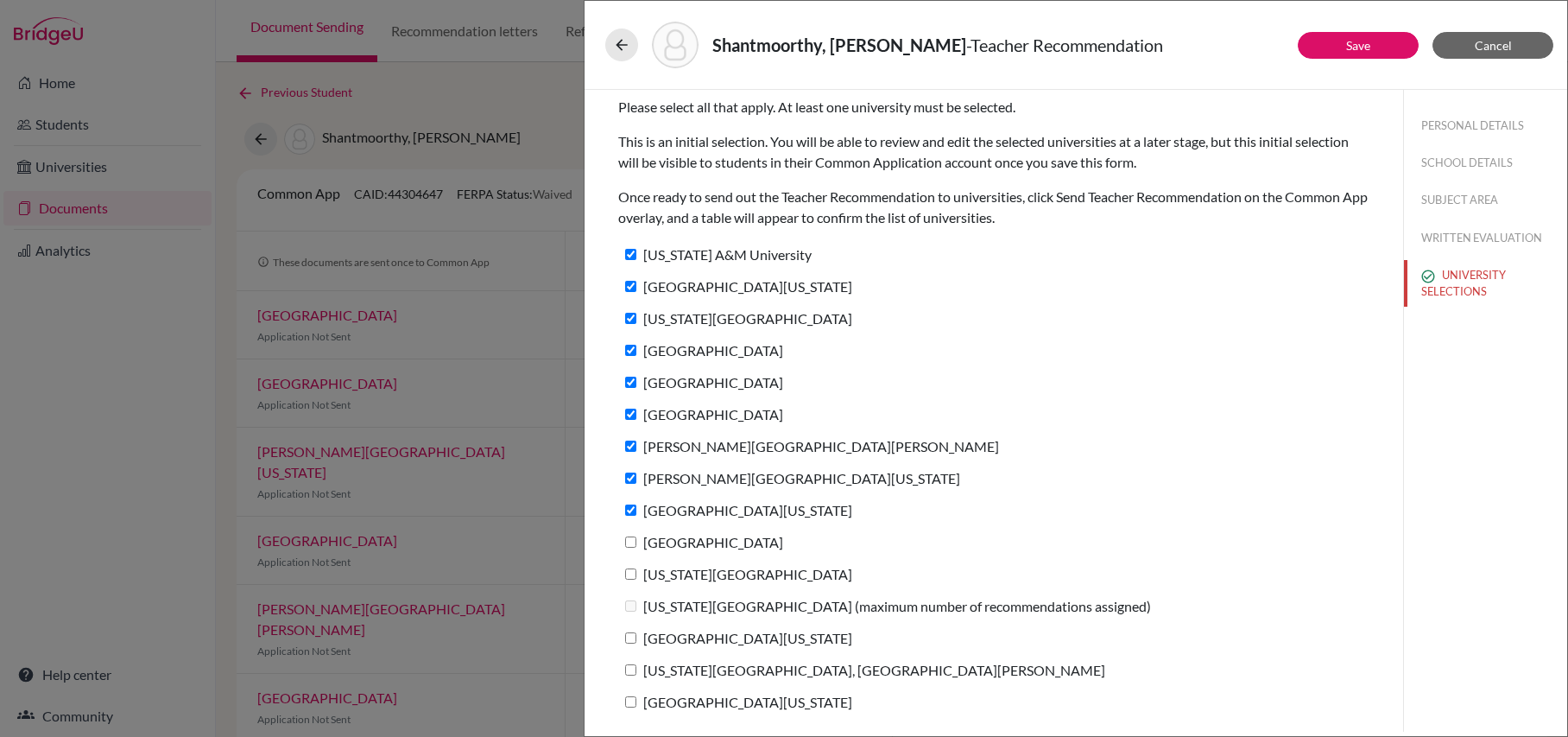
checkbox input "true"
click at [633, 577] on input "[US_STATE][GEOGRAPHIC_DATA]" at bounding box center [631, 574] width 12 height 12
checkbox input "true"
click at [628, 637] on input "[GEOGRAPHIC_DATA][US_STATE]" at bounding box center [631, 638] width 12 height 12
checkbox input "true"
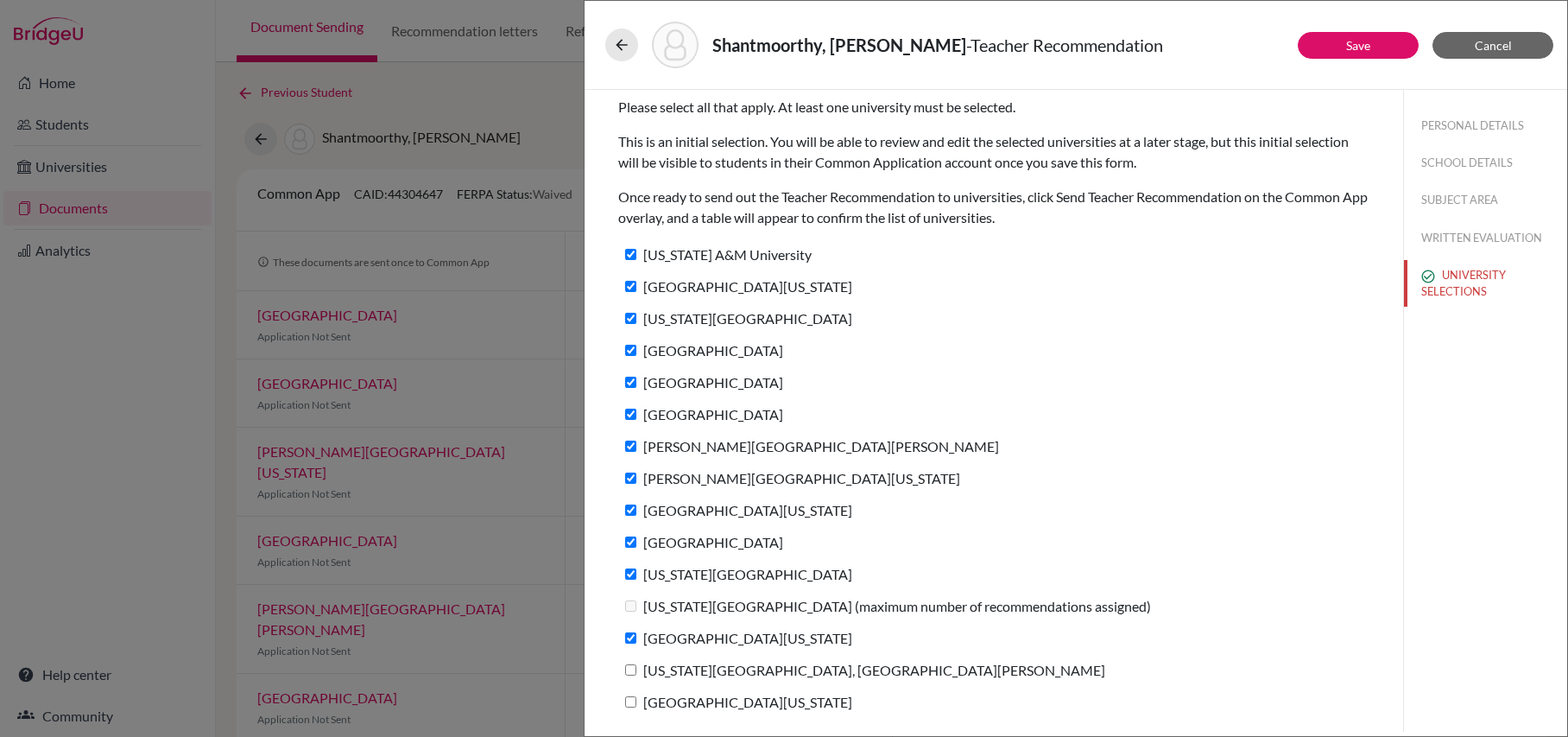
click at [637, 674] on label "[US_STATE][GEOGRAPHIC_DATA], [GEOGRAPHIC_DATA][PERSON_NAME]" at bounding box center [861, 670] width 487 height 25
click at [637, 674] on input "[US_STATE][GEOGRAPHIC_DATA], [GEOGRAPHIC_DATA][PERSON_NAME]" at bounding box center [631, 670] width 12 height 12
checkbox input "true"
click at [627, 707] on input "[GEOGRAPHIC_DATA][US_STATE]" at bounding box center [631, 702] width 12 height 12
checkbox input "true"
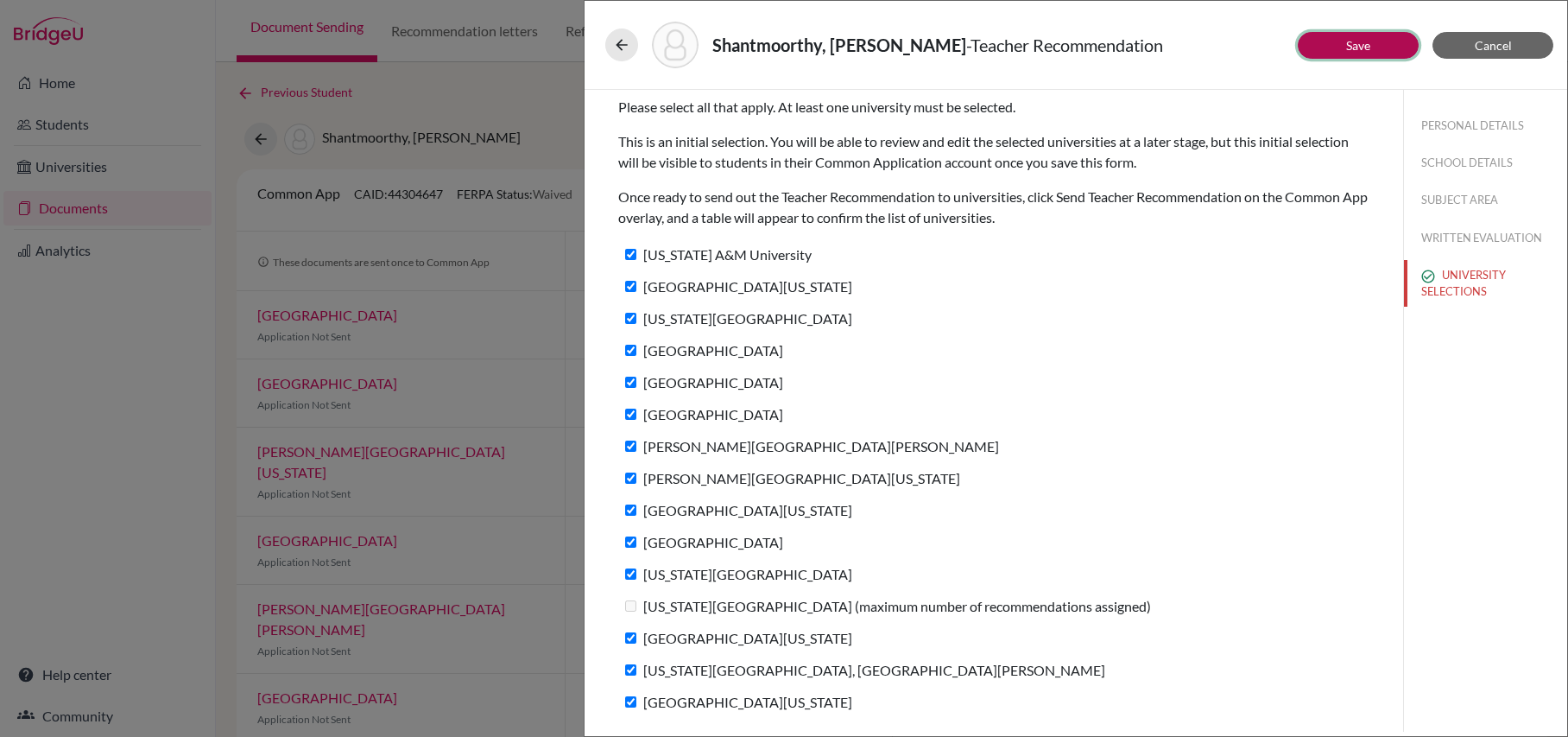
click at [1372, 39] on button "Save" at bounding box center [1359, 45] width 121 height 27
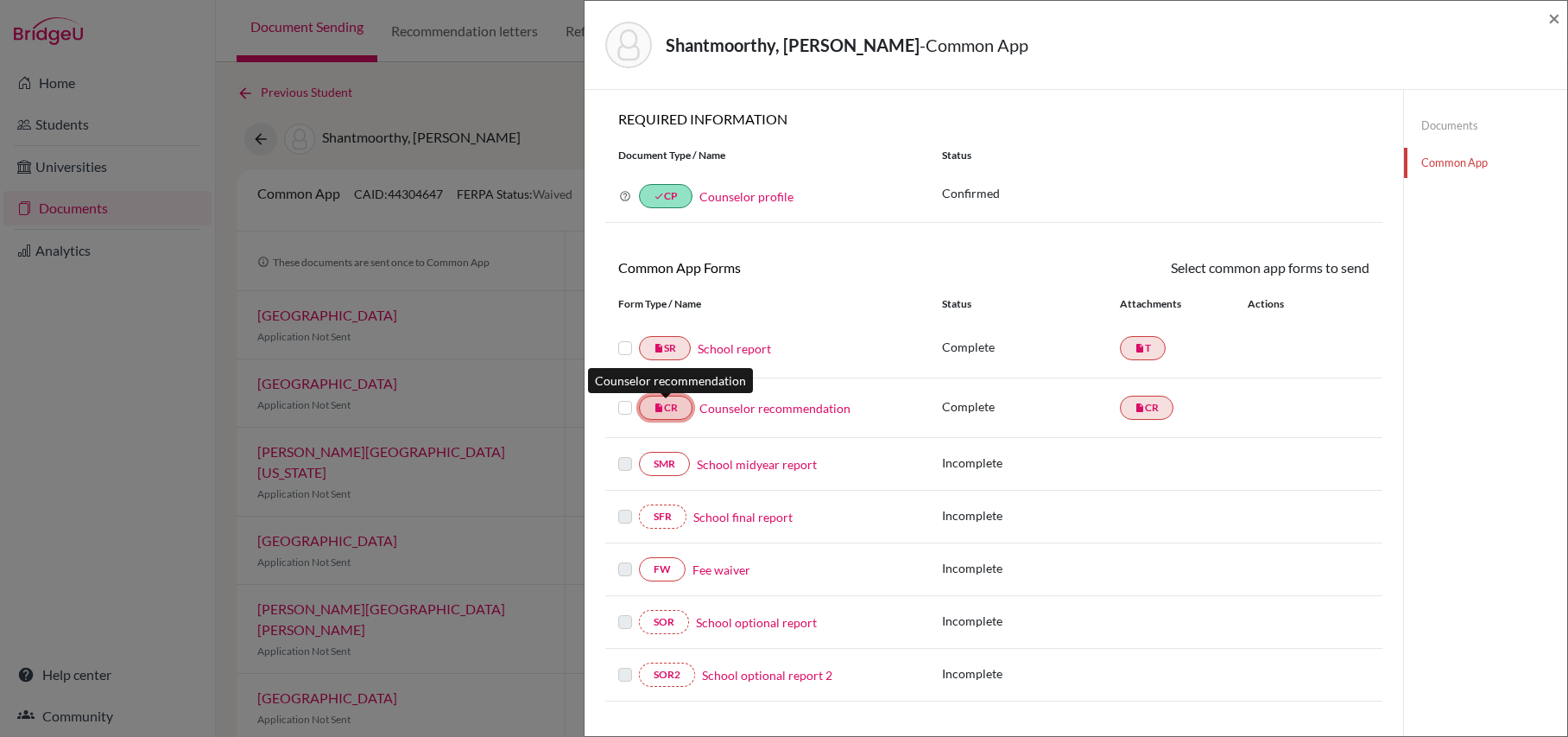
click at [686, 411] on link "insert_drive_file CR" at bounding box center [666, 407] width 53 height 24
click at [781, 410] on link "Counselor recommendation" at bounding box center [775, 408] width 151 height 18
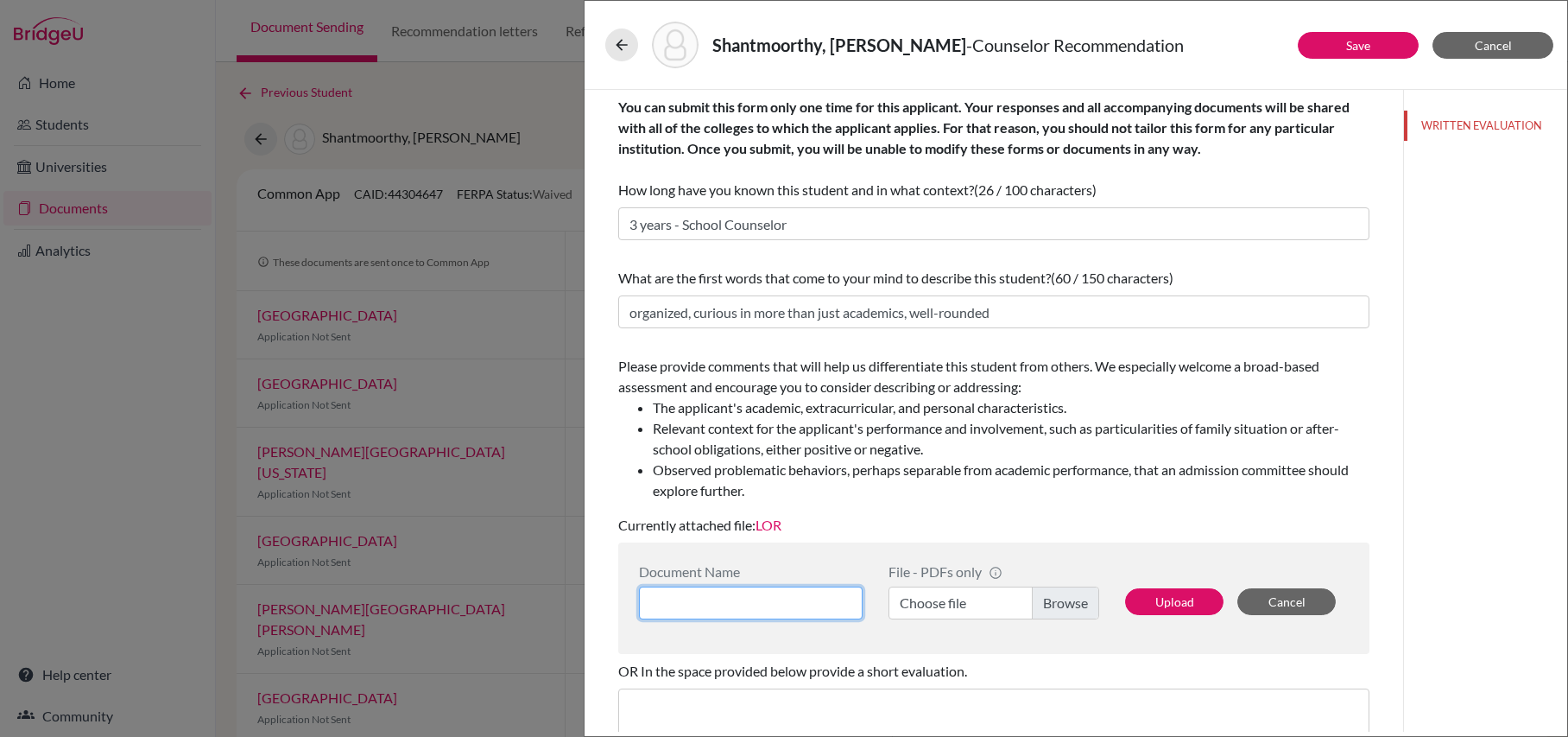
click at [801, 599] on input at bounding box center [751, 602] width 223 height 33
type input "L"
click at [1380, 43] on button "Save" at bounding box center [1359, 45] width 121 height 27
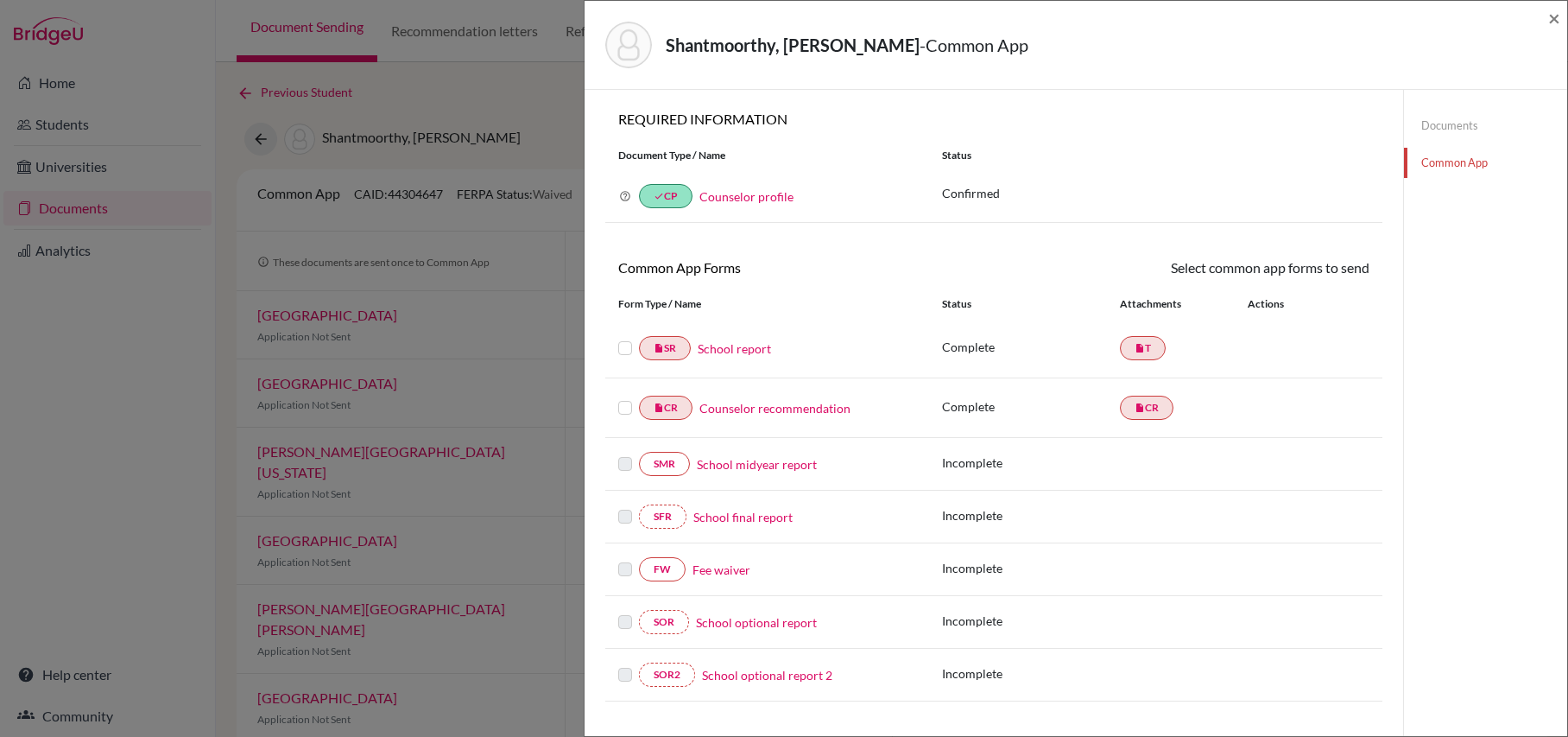
click at [633, 410] on div at bounding box center [628, 407] width 20 height 20
click at [623, 397] on label at bounding box center [625, 397] width 14 height 0
click at [0, 0] on input "checkbox" at bounding box center [0, 0] width 0 height 0
click at [628, 340] on label at bounding box center [625, 340] width 14 height 0
click at [0, 0] on input "checkbox" at bounding box center [0, 0] width 0 height 0
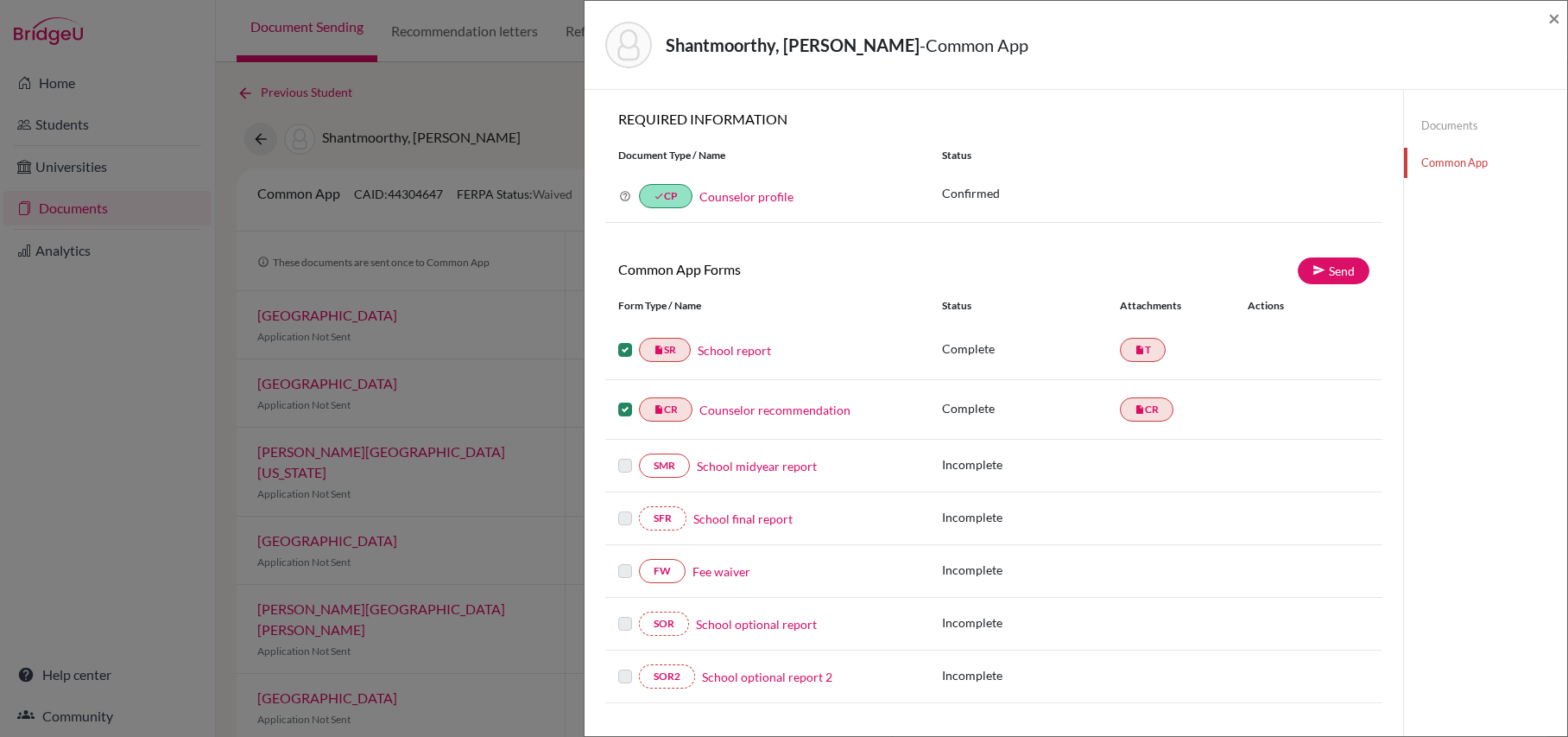
click at [1460, 161] on link "Common App" at bounding box center [1486, 163] width 163 height 30
click at [633, 578] on div at bounding box center [628, 570] width 20 height 20
click at [630, 561] on label at bounding box center [625, 561] width 14 height 0
click at [620, 561] on label at bounding box center [625, 561] width 14 height 0
click at [716, 577] on link "Fee waiver" at bounding box center [721, 571] width 58 height 18
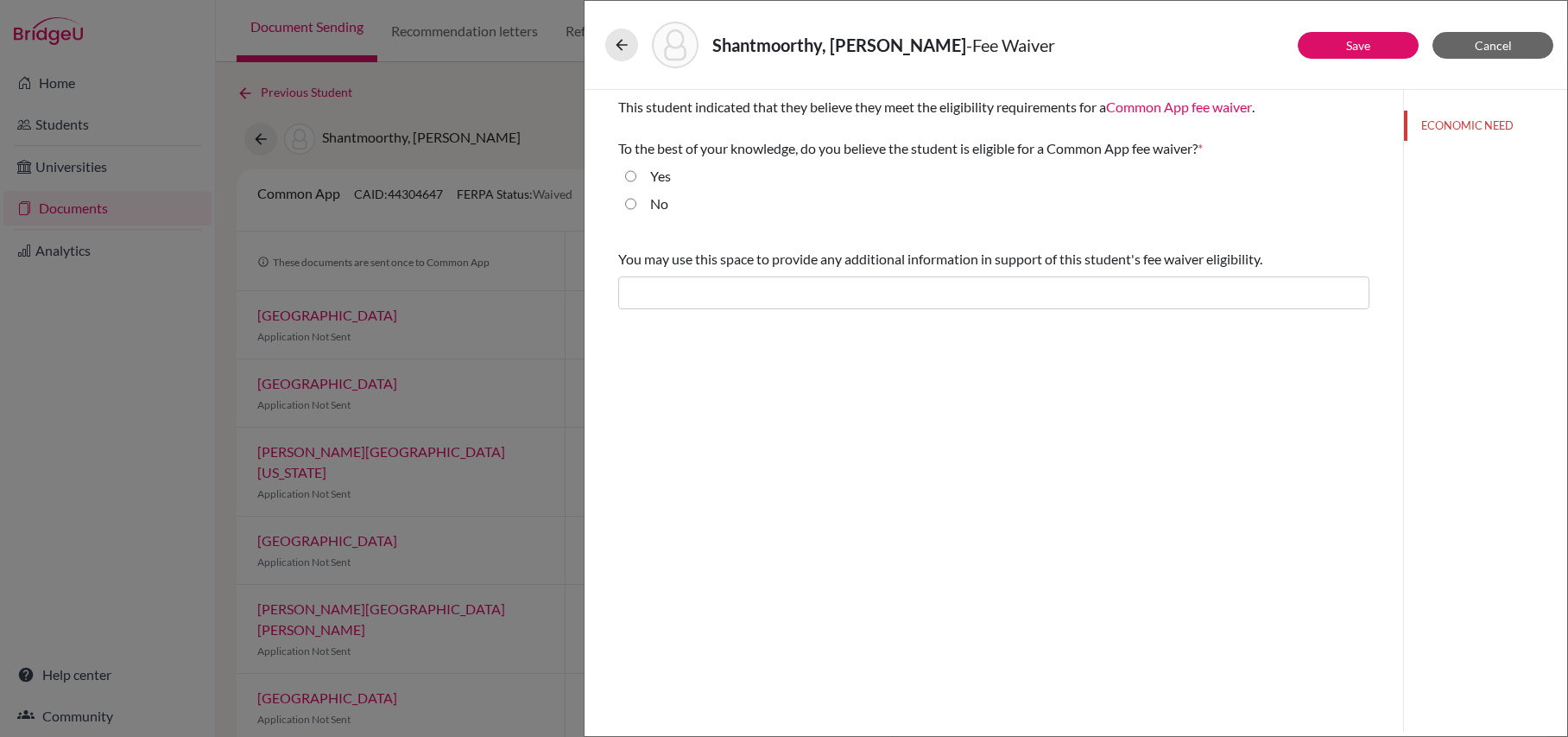
click at [637, 177] on div "Yes" at bounding box center [654, 179] width 35 height 27
click at [630, 177] on input "Yes" at bounding box center [631, 176] width 12 height 20
radio input "true"
click at [1348, 40] on link "Save" at bounding box center [1358, 45] width 24 height 15
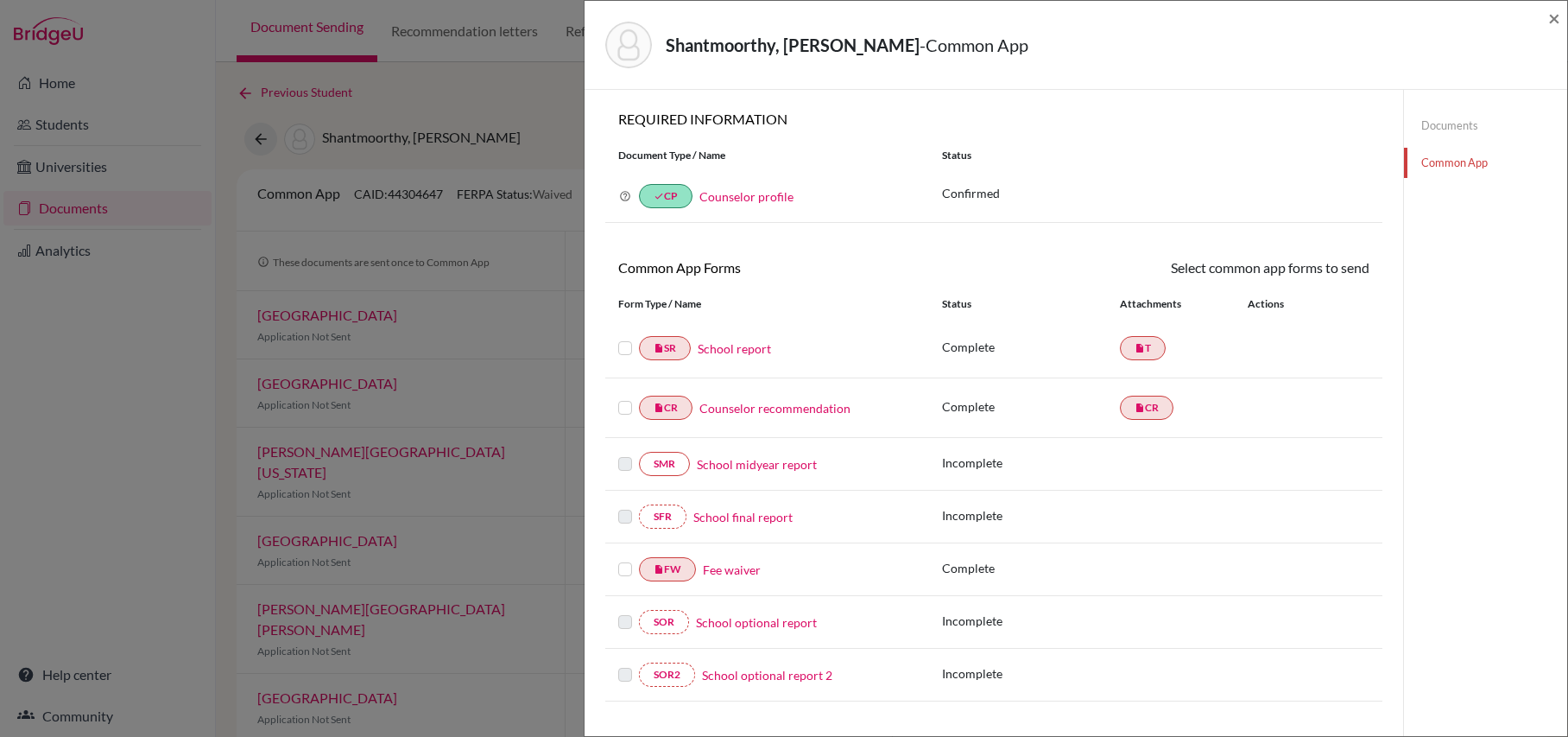
click at [625, 559] on label at bounding box center [625, 559] width 14 height 0
click at [0, 0] on input "checkbox" at bounding box center [0, 0] width 0 height 0
click at [627, 399] on label at bounding box center [625, 399] width 14 height 0
click at [0, 0] on input "checkbox" at bounding box center [0, 0] width 0 height 0
click at [623, 340] on label at bounding box center [625, 340] width 14 height 0
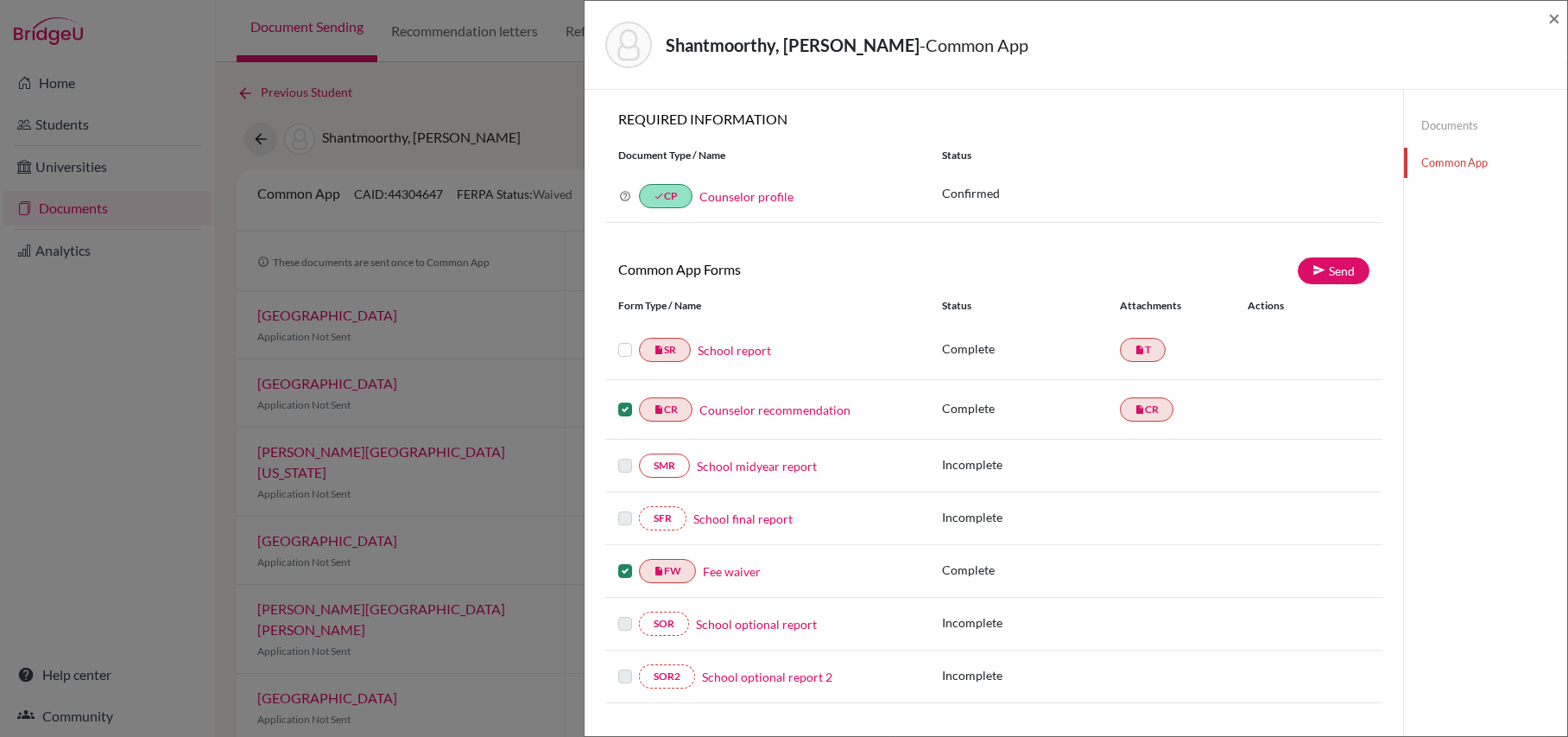
click at [0, 0] on input "checkbox" at bounding box center [0, 0] width 0 height 0
click at [1318, 280] on link "Send" at bounding box center [1334, 270] width 72 height 27
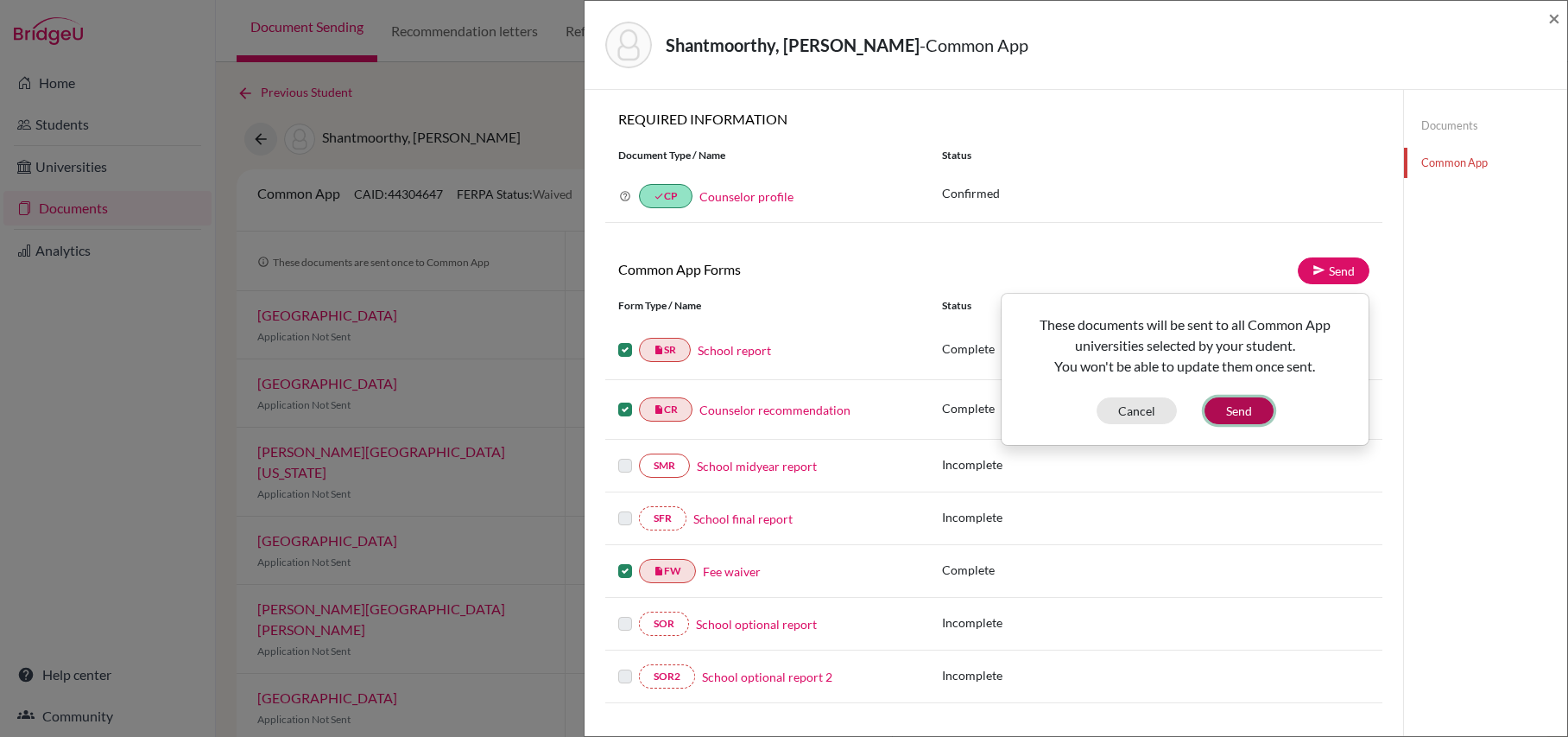
click at [1248, 412] on button "Send" at bounding box center [1239, 411] width 69 height 27
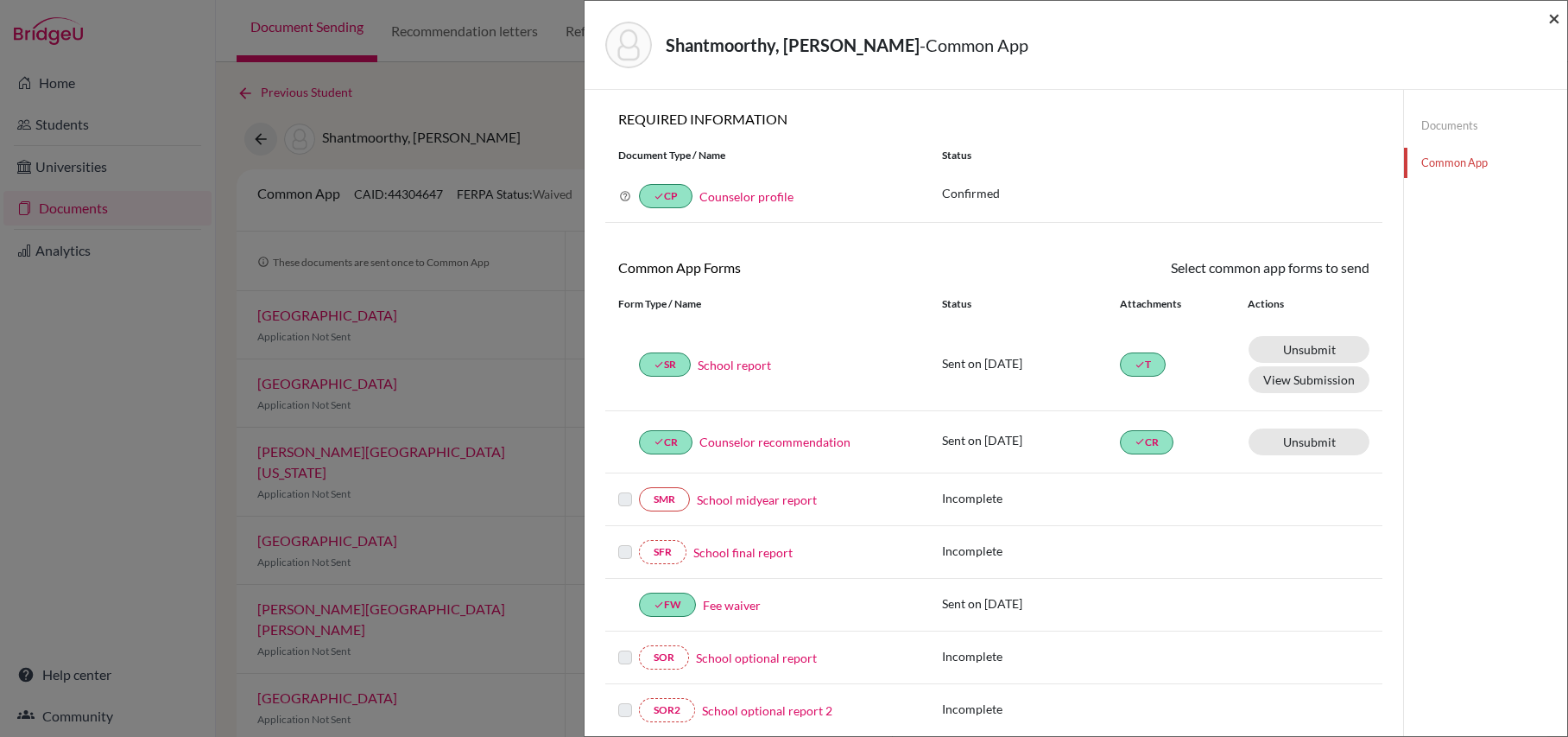
click at [1551, 17] on span "×" at bounding box center [1555, 18] width 12 height 25
